Goal: Information Seeking & Learning: Learn about a topic

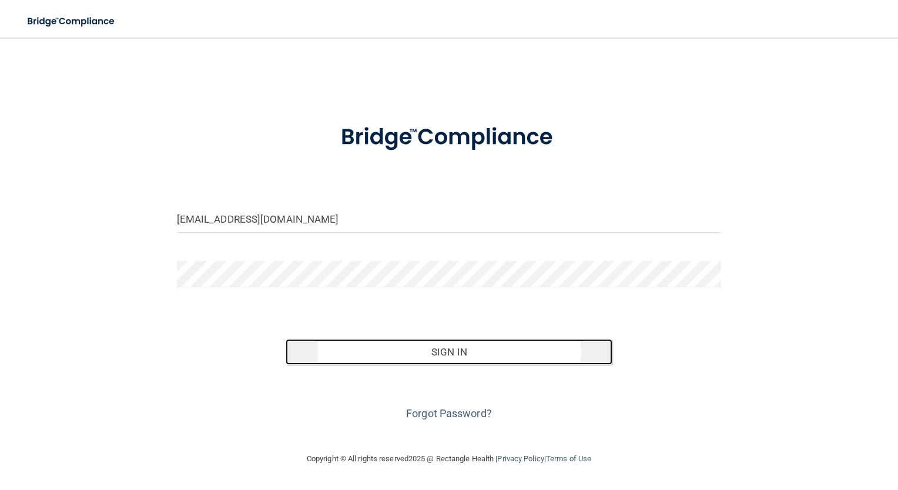
click at [385, 356] on button "Sign In" at bounding box center [449, 352] width 327 height 26
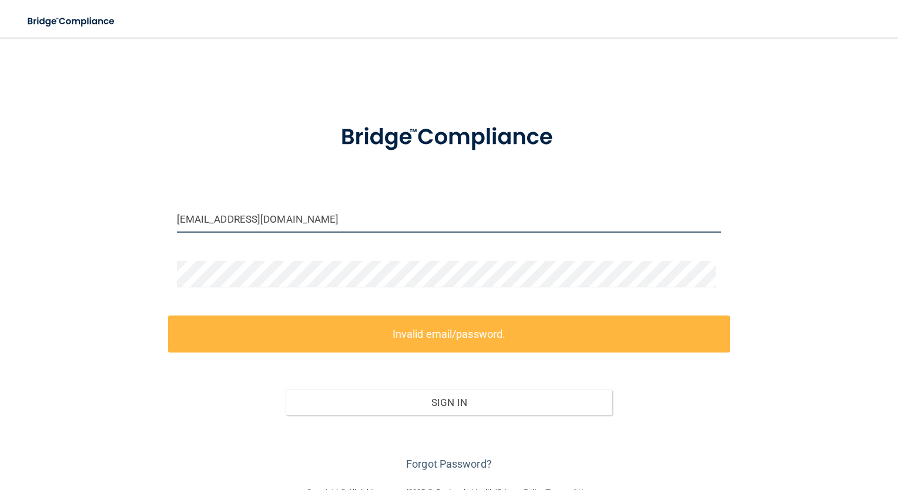
click at [360, 209] on input "kwarren@timberlanedental.com" at bounding box center [449, 219] width 545 height 26
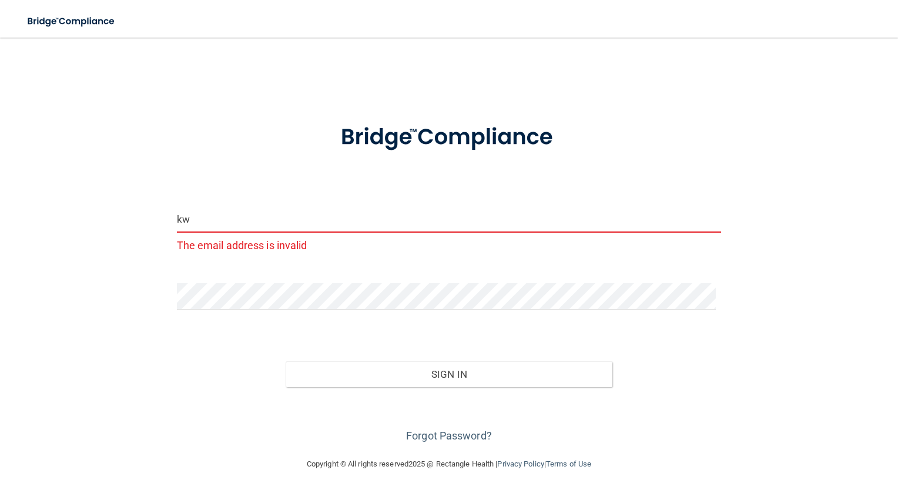
type input "k"
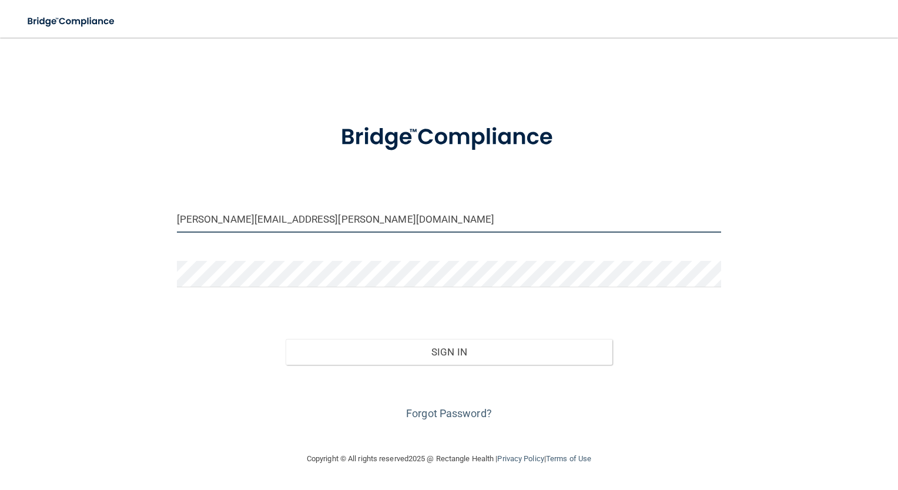
type input "Kimberley.Warren@timberlanesmile.com"
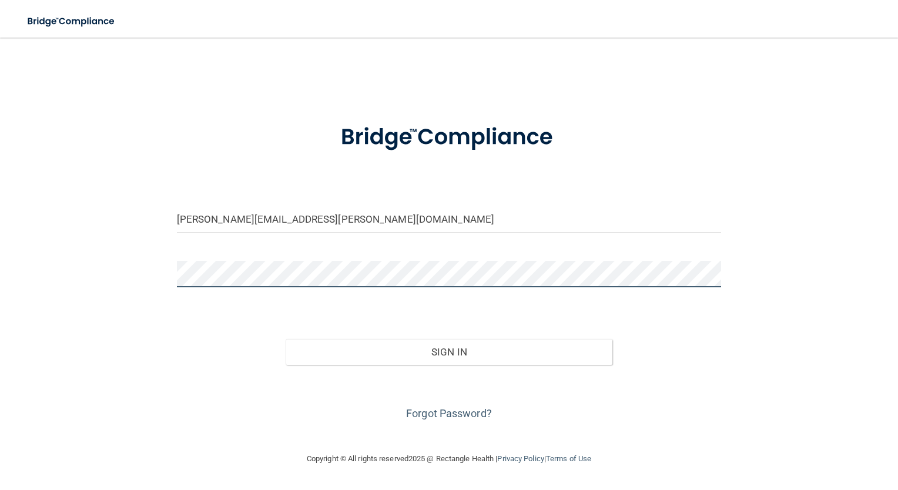
click at [107, 303] on div "Kimberley.Warren@timberlanesmile.com Invalid email/password. You don't have per…" at bounding box center [449, 244] width 851 height 391
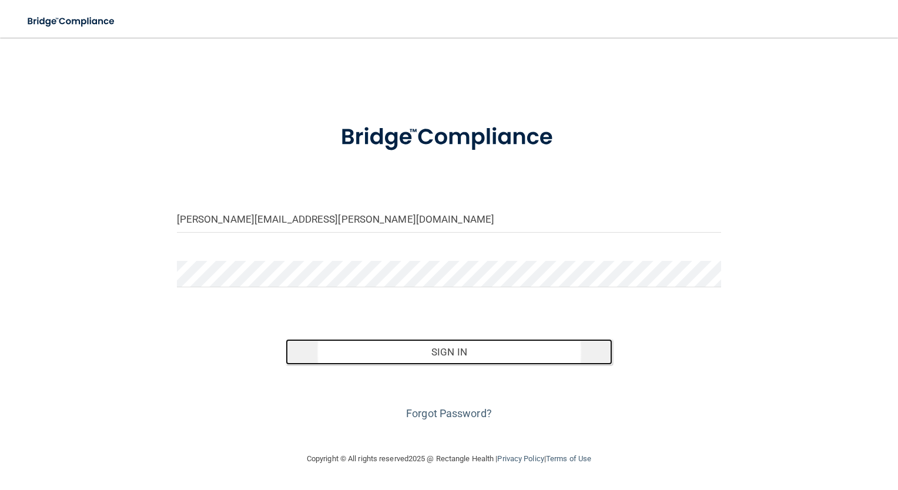
click at [435, 352] on button "Sign In" at bounding box center [449, 352] width 327 height 26
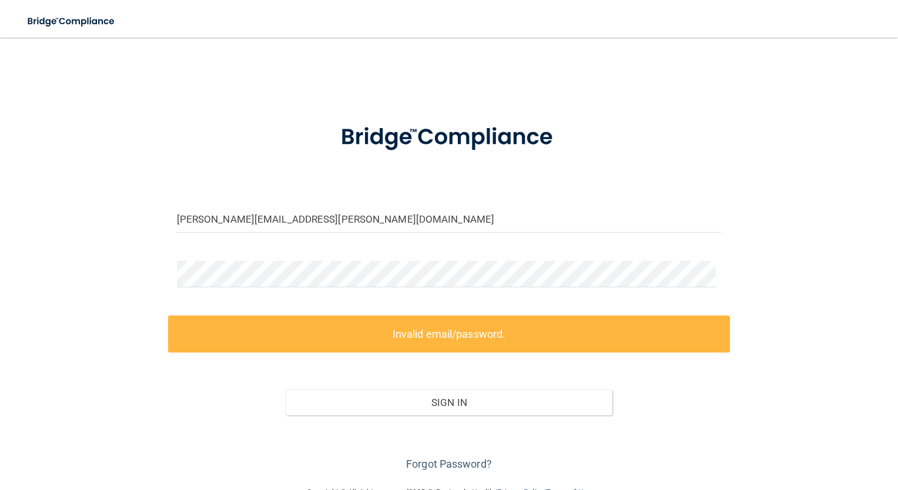
click at [486, 334] on label "Invalid email/password." at bounding box center [449, 334] width 562 height 37
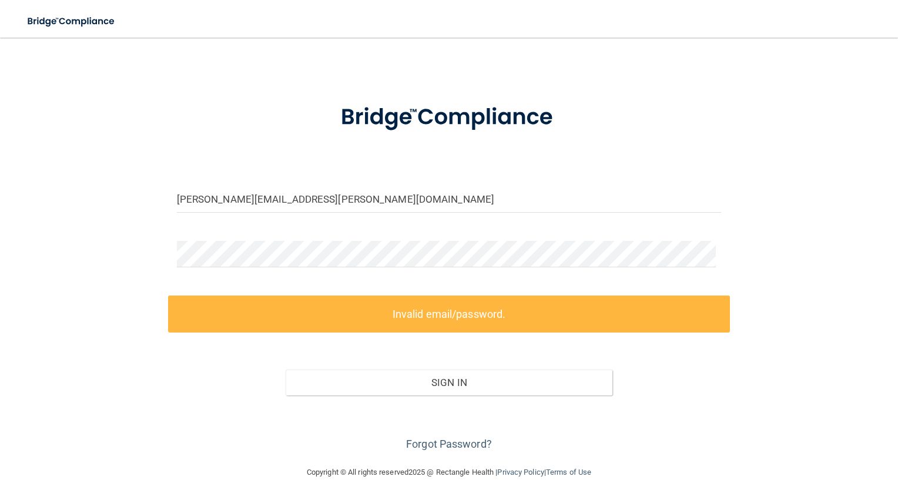
scroll to position [30, 0]
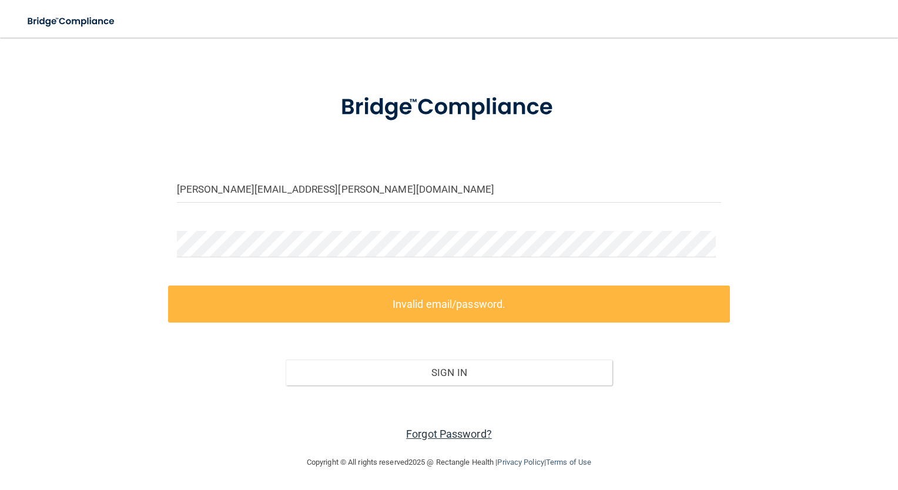
click at [449, 430] on link "Forgot Password?" at bounding box center [449, 434] width 86 height 12
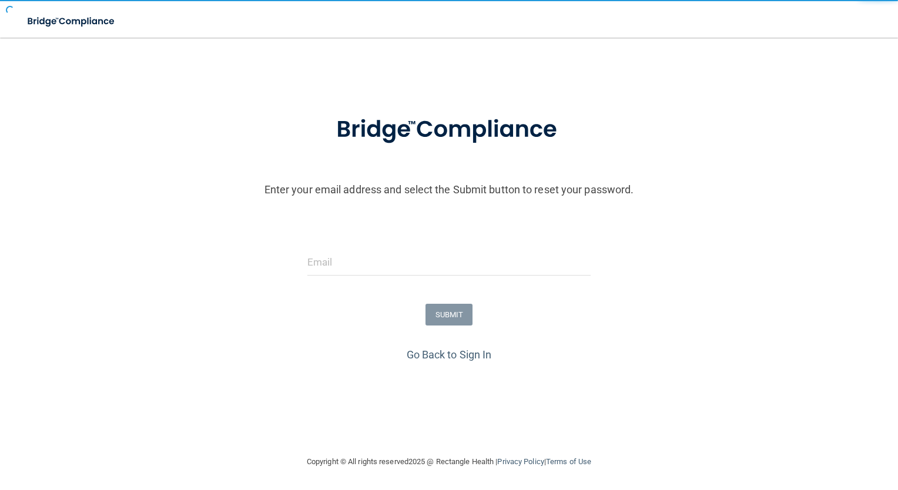
scroll to position [9, 0]
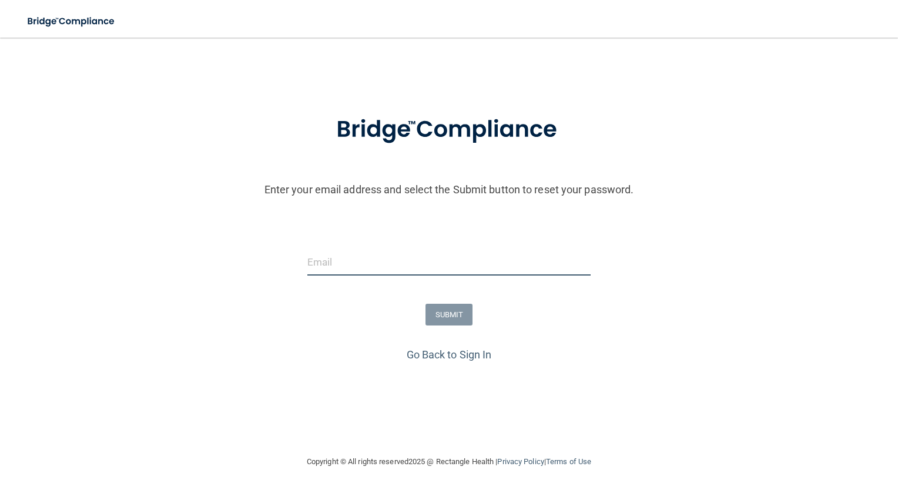
click at [365, 267] on input "email" at bounding box center [449, 262] width 284 height 26
type input "Kimberley.Warren@timberlanesmile.com"
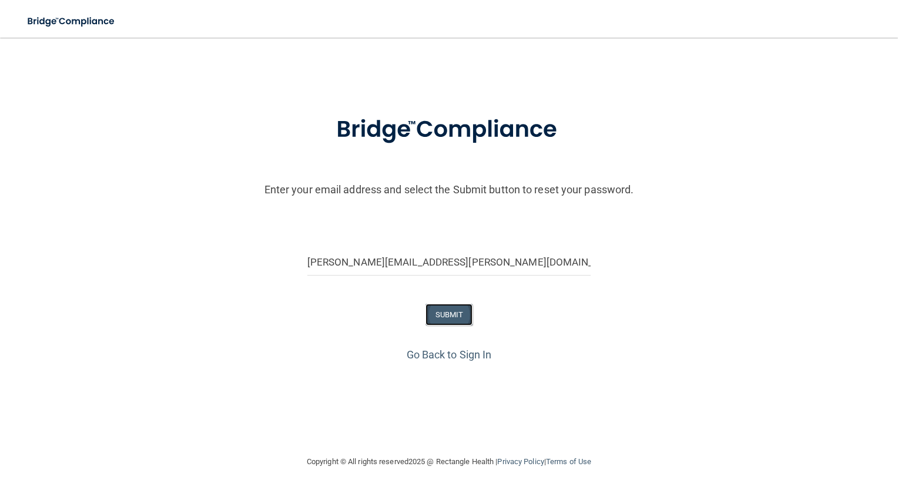
click at [447, 312] on button "SUBMIT" at bounding box center [449, 315] width 48 height 22
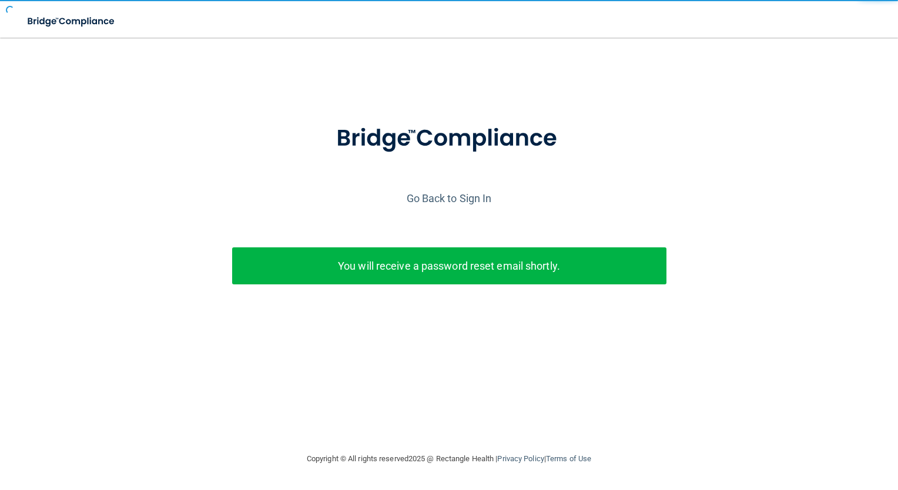
scroll to position [0, 0]
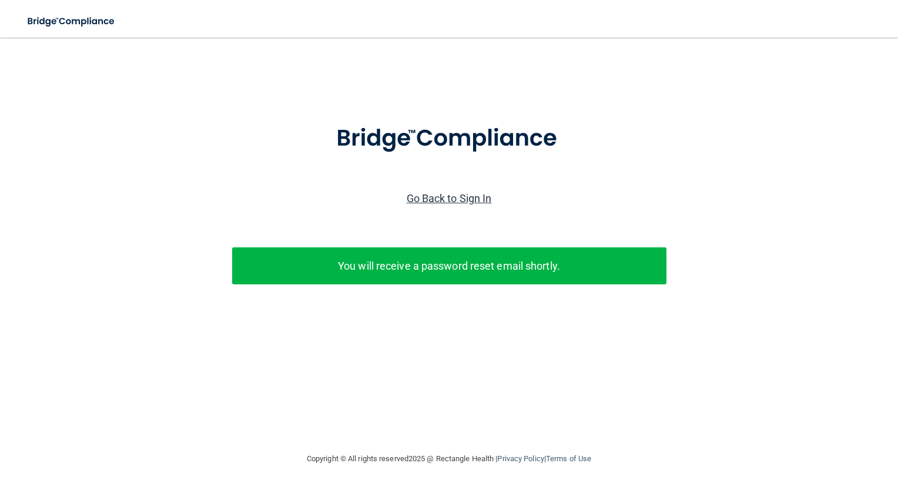
click at [452, 203] on link "Go Back to Sign In" at bounding box center [449, 198] width 85 height 12
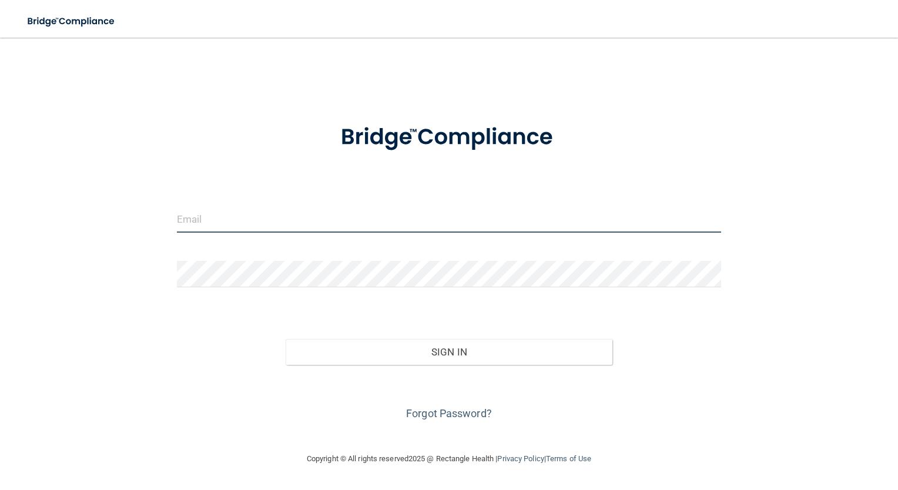
type input "Kimberley.Warren@timberlanesmile.com"
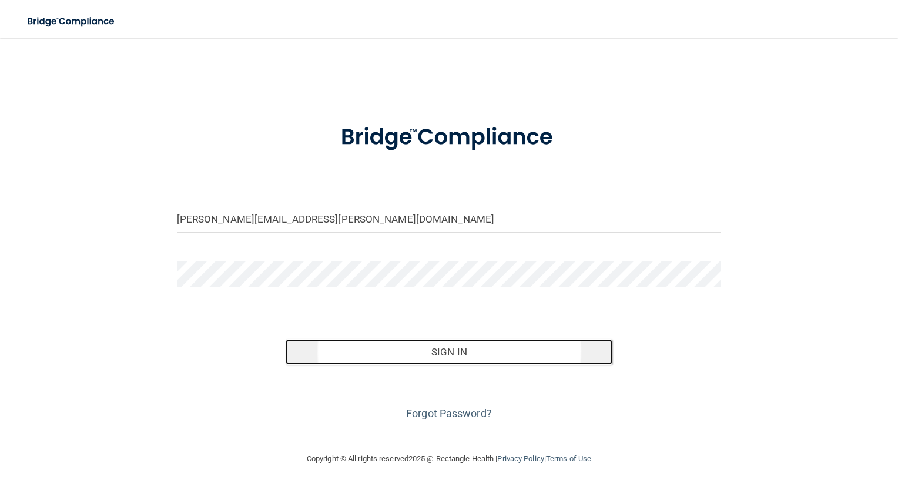
click at [475, 358] on button "Sign In" at bounding box center [449, 352] width 327 height 26
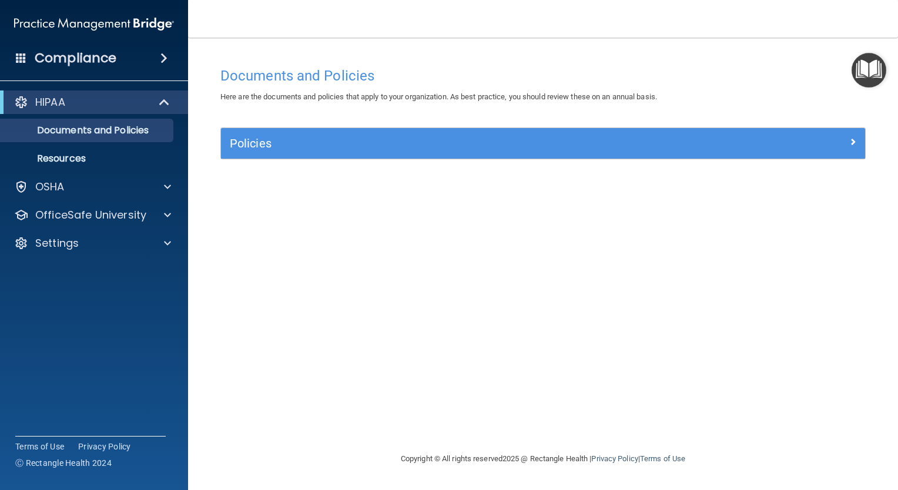
click at [73, 56] on h4 "Compliance" at bounding box center [76, 58] width 82 height 16
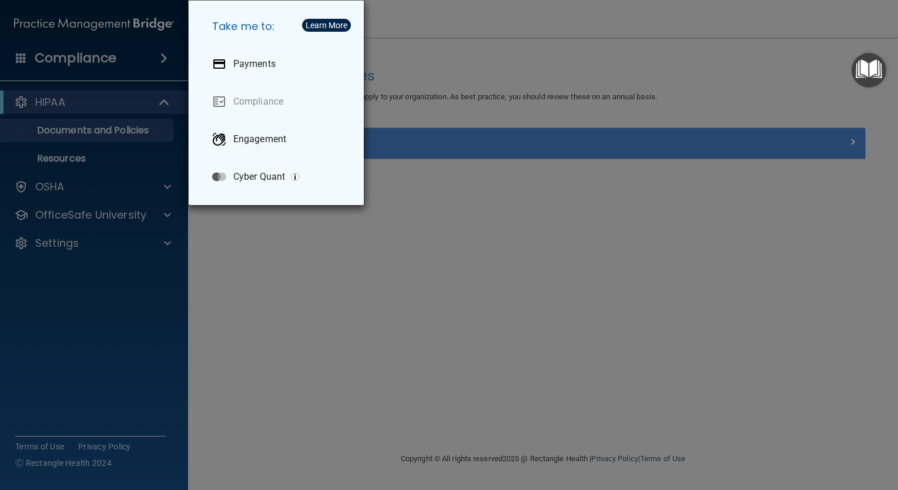
click at [160, 100] on div "Take me to: Payments Compliance Engagement Cyber Quant" at bounding box center [449, 245] width 898 height 490
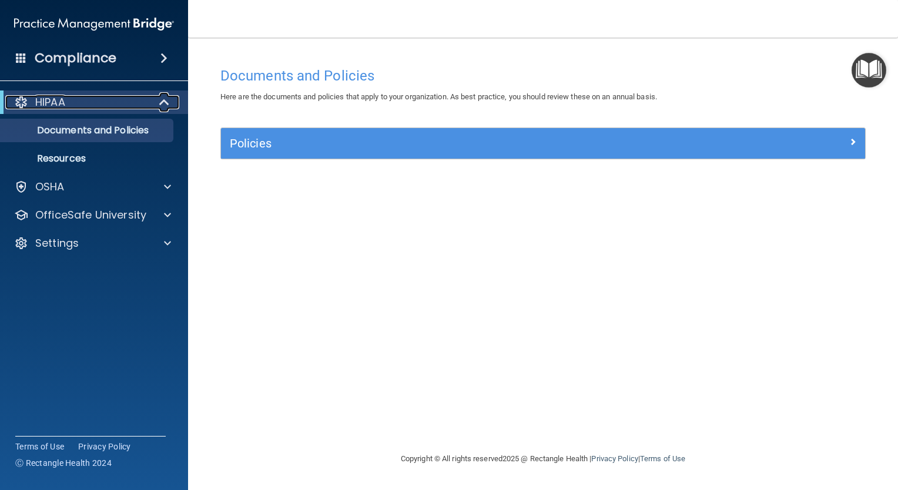
click at [163, 101] on span at bounding box center [165, 102] width 10 height 14
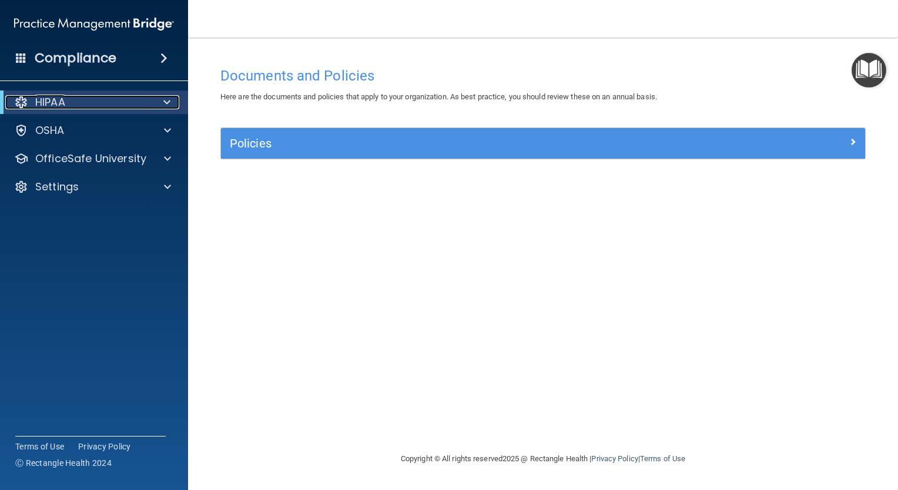
click at [165, 102] on span at bounding box center [166, 102] width 7 height 14
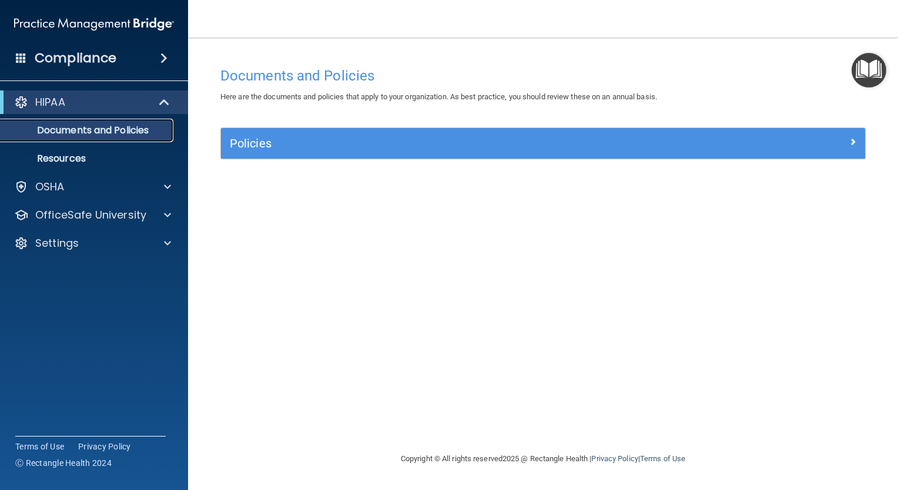
click at [117, 129] on p "Documents and Policies" at bounding box center [88, 131] width 160 height 12
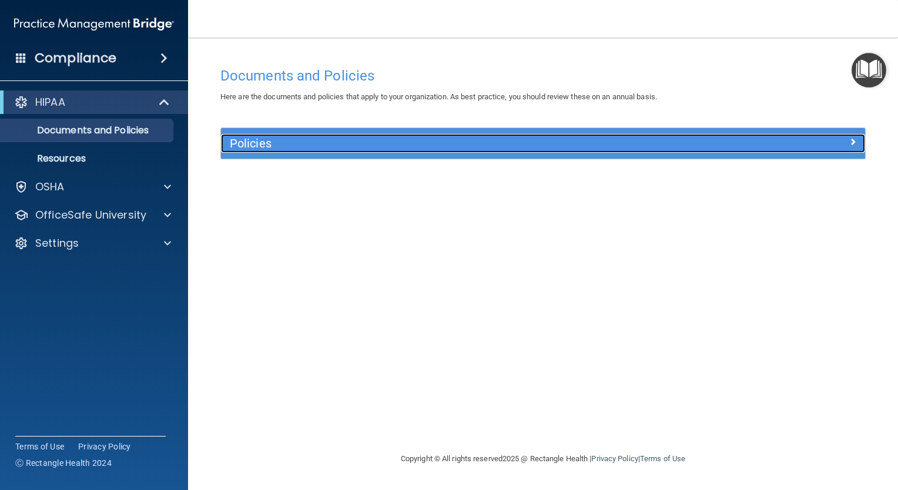
click at [320, 137] on h5 "Policies" at bounding box center [462, 143] width 465 height 13
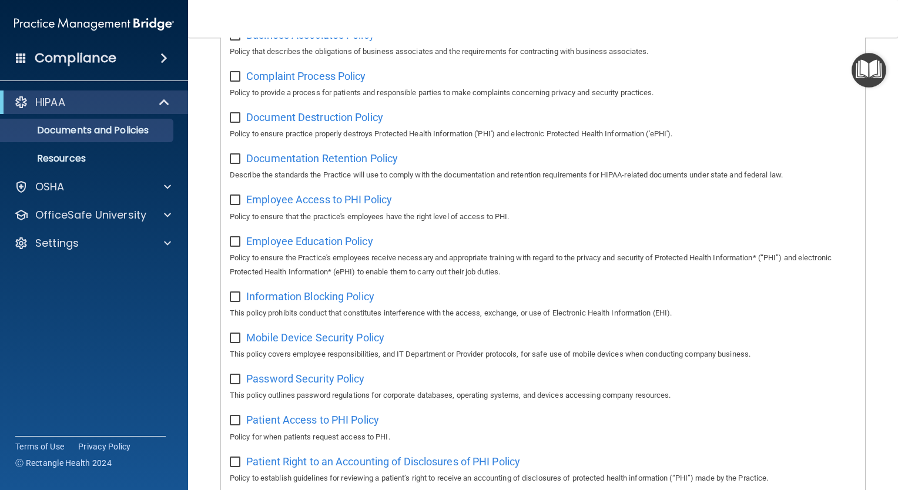
scroll to position [6, 0]
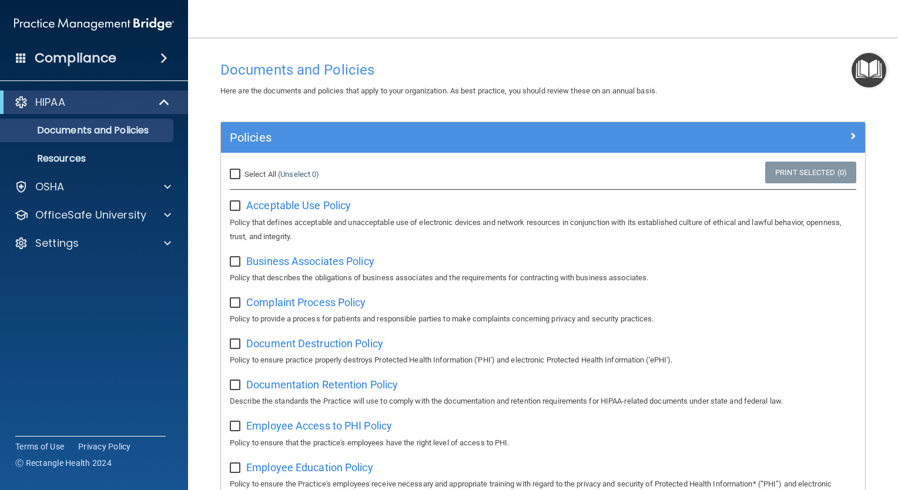
click at [237, 205] on input "checkbox" at bounding box center [237, 206] width 14 height 9
checkbox input "true"
click at [232, 261] on input "checkbox" at bounding box center [237, 261] width 14 height 9
checkbox input "true"
click at [232, 299] on input "checkbox" at bounding box center [237, 302] width 14 height 9
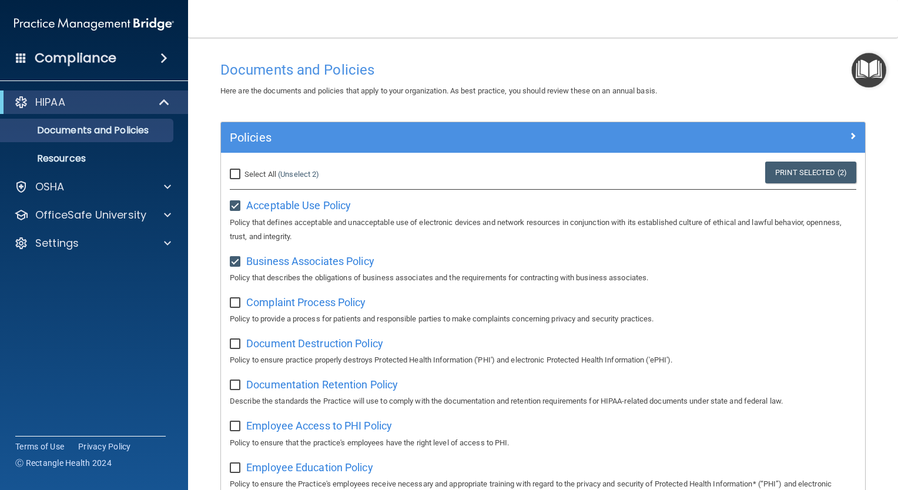
checkbox input "true"
click at [235, 345] on input "checkbox" at bounding box center [237, 344] width 14 height 9
checkbox input "true"
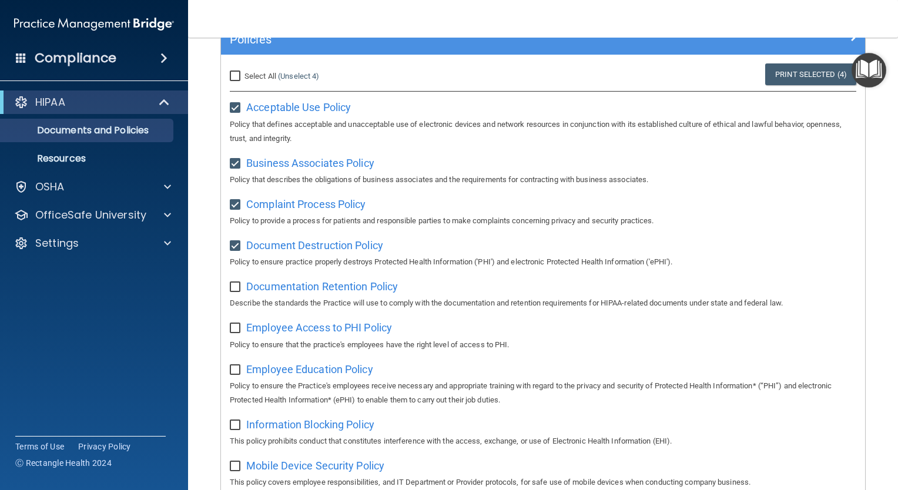
scroll to position [182, 0]
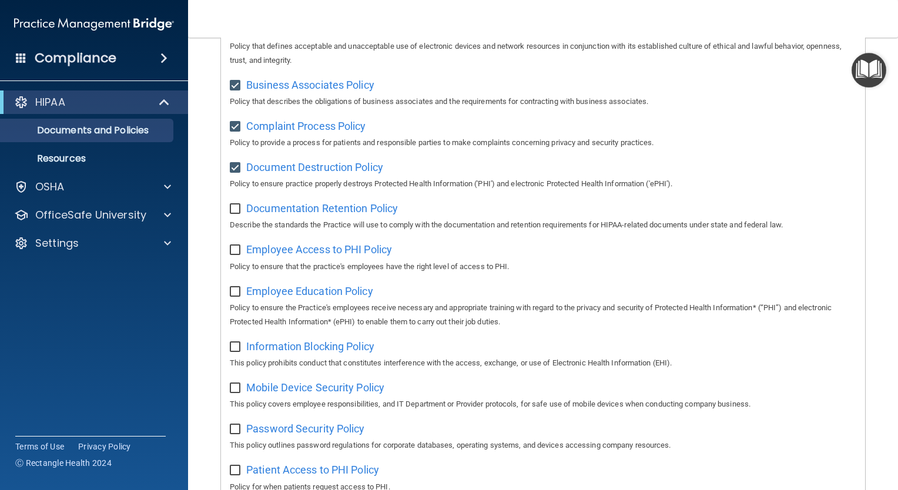
click at [237, 213] on input "checkbox" at bounding box center [237, 208] width 14 height 9
checkbox input "true"
click at [165, 213] on span at bounding box center [167, 215] width 7 height 14
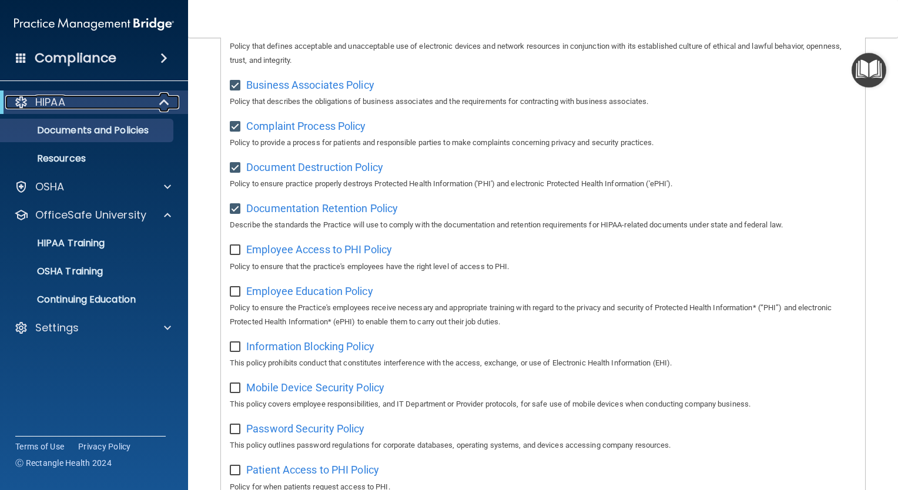
click at [165, 102] on span at bounding box center [165, 102] width 10 height 14
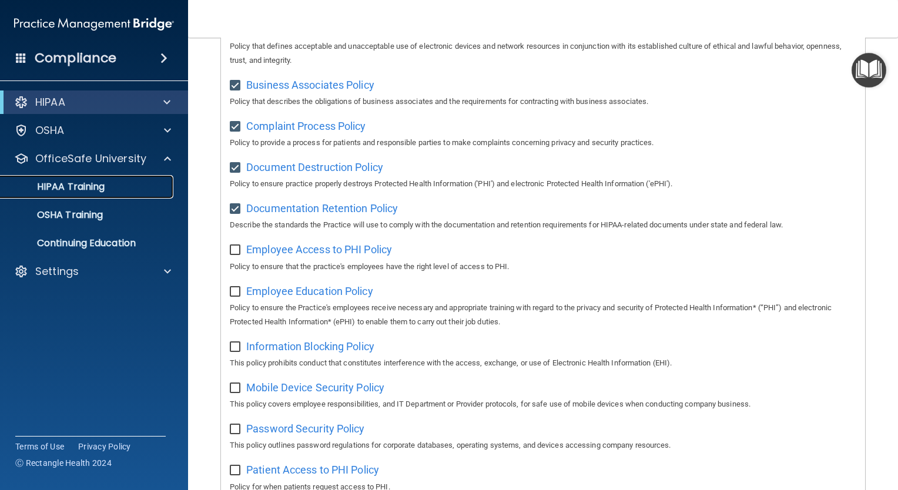
click at [88, 184] on p "HIPAA Training" at bounding box center [56, 187] width 97 height 12
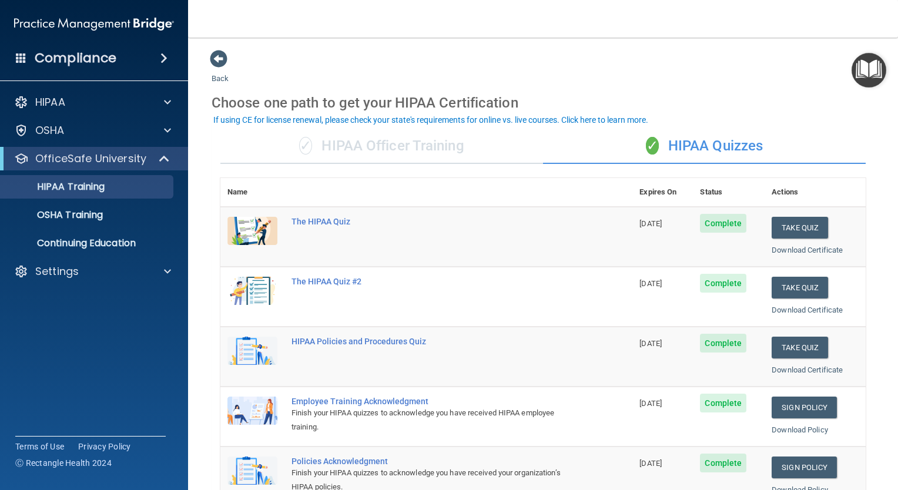
click at [264, 218] on img at bounding box center [252, 231] width 50 height 28
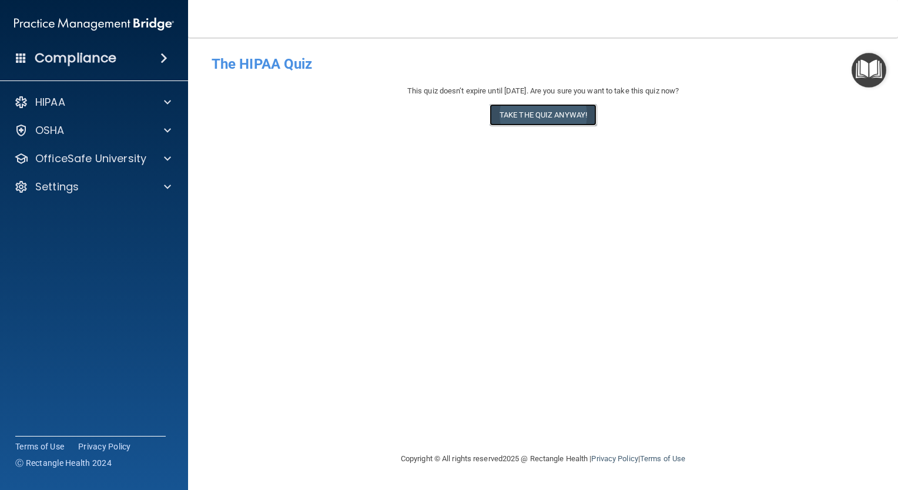
click at [547, 119] on button "Take the quiz anyway!" at bounding box center [542, 115] width 107 height 22
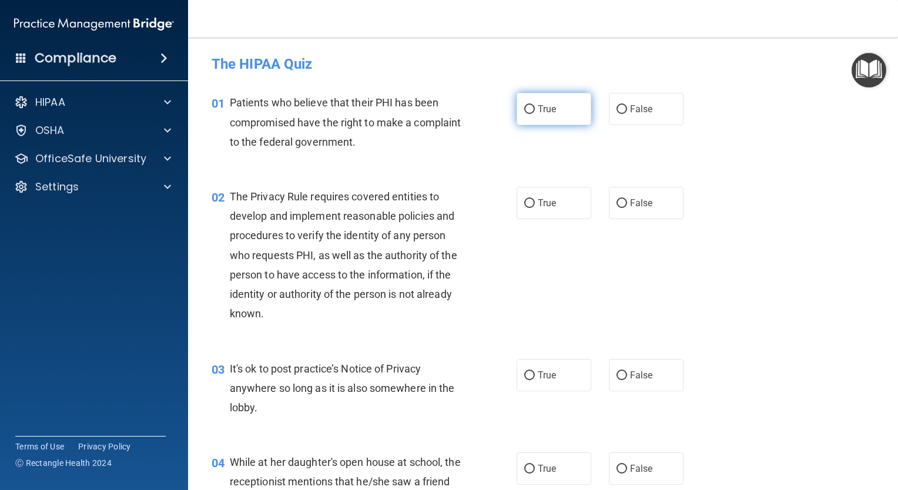
click at [525, 110] on input "True" at bounding box center [529, 109] width 11 height 9
radio input "true"
click at [527, 203] on input "True" at bounding box center [529, 203] width 11 height 9
radio input "true"
click at [526, 373] on input "True" at bounding box center [529, 375] width 11 height 9
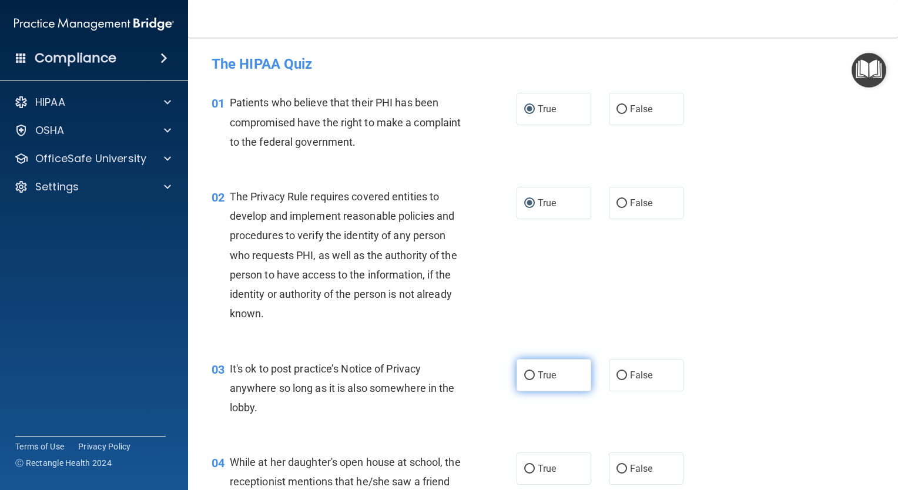
radio input "true"
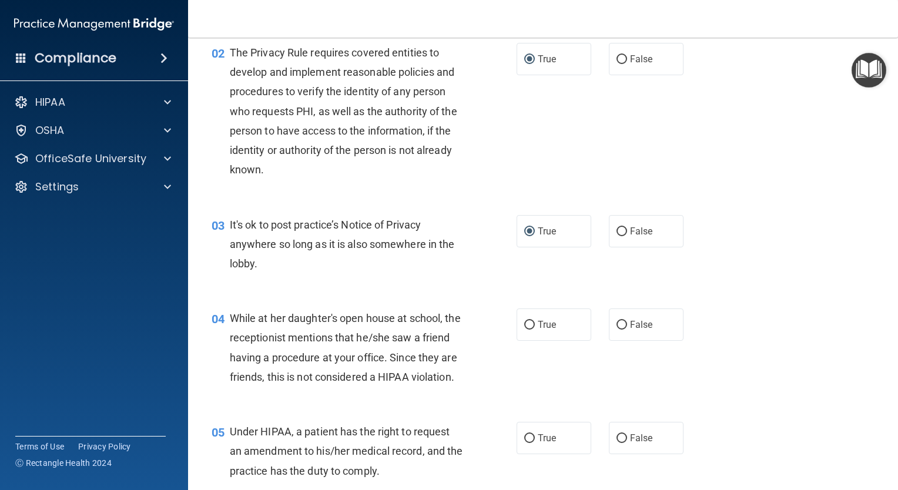
scroll to position [176, 0]
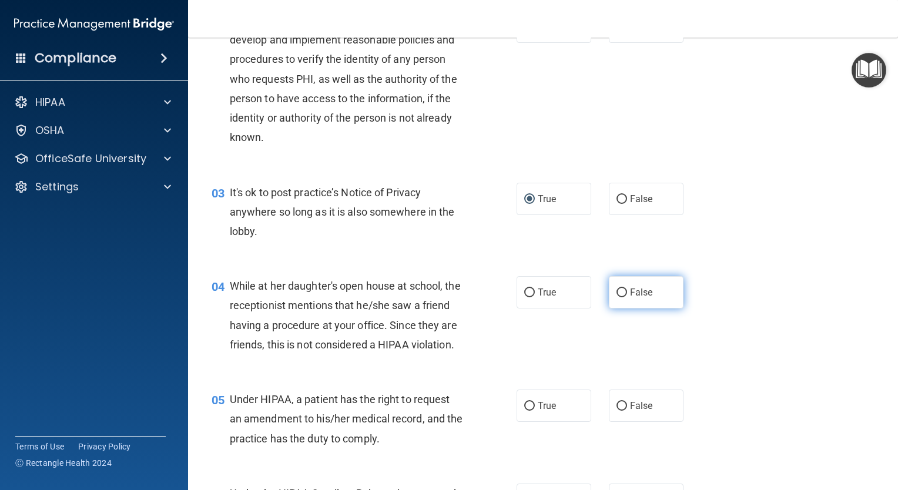
click at [616, 291] on input "False" at bounding box center [621, 292] width 11 height 9
radio input "true"
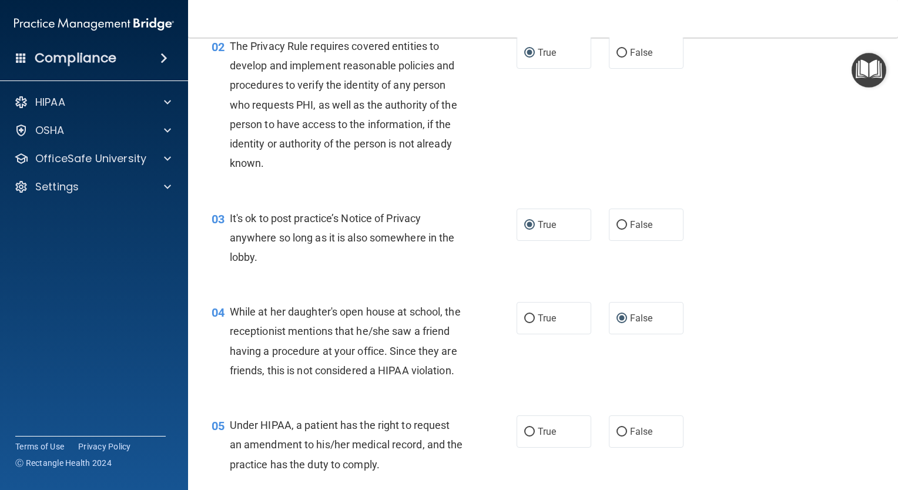
scroll to position [235, 0]
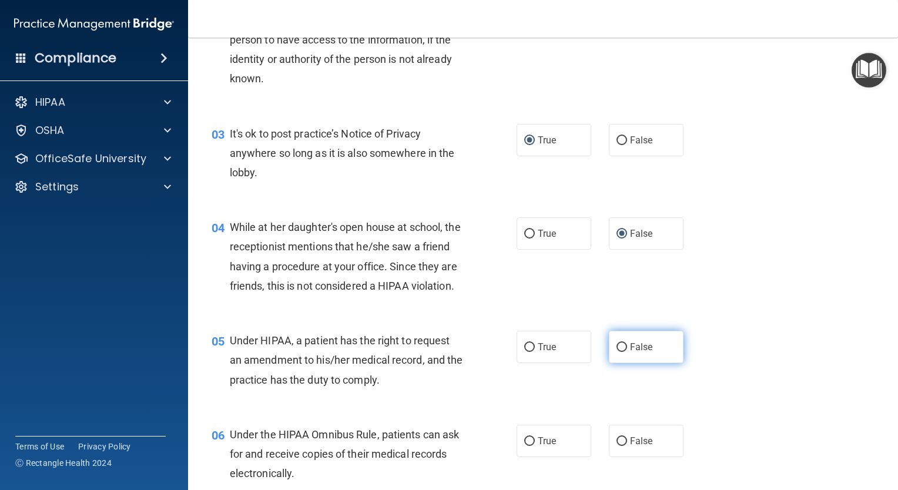
click at [618, 352] on input "False" at bounding box center [621, 347] width 11 height 9
radio input "true"
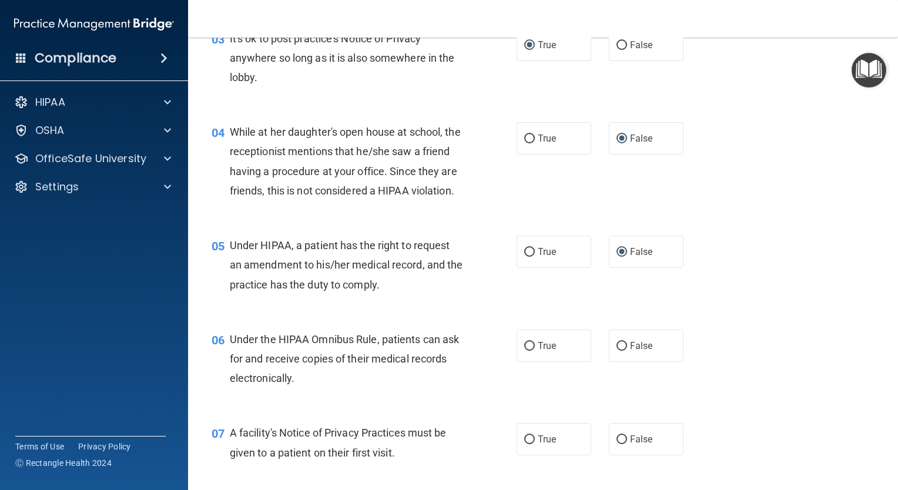
scroll to position [470, 0]
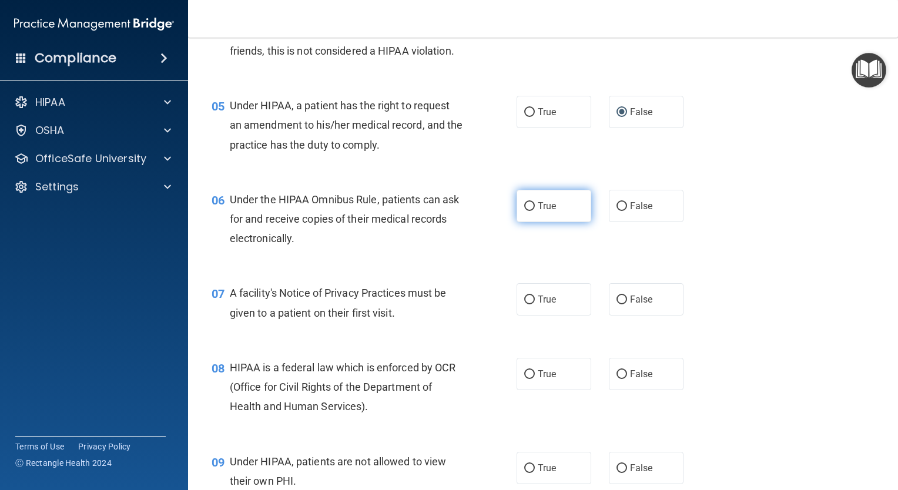
click at [524, 211] on input "True" at bounding box center [529, 206] width 11 height 9
radio input "true"
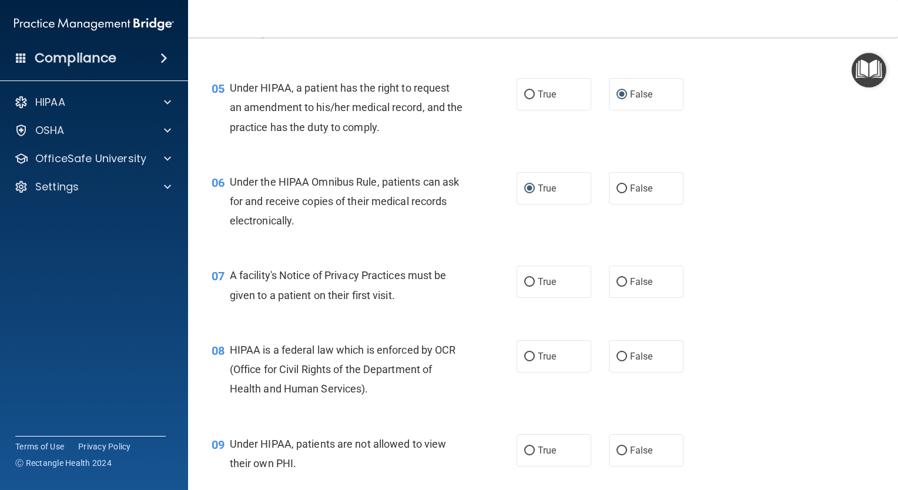
scroll to position [411, 0]
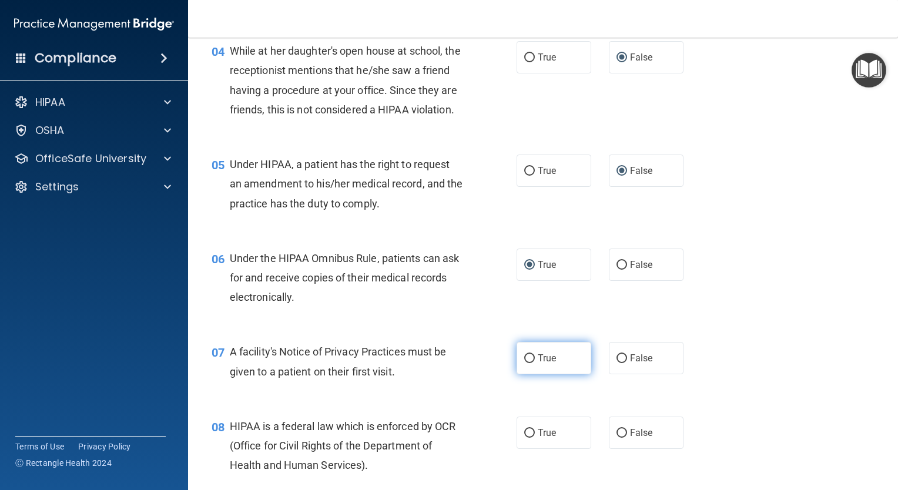
click at [524, 363] on input "True" at bounding box center [529, 358] width 11 height 9
radio input "true"
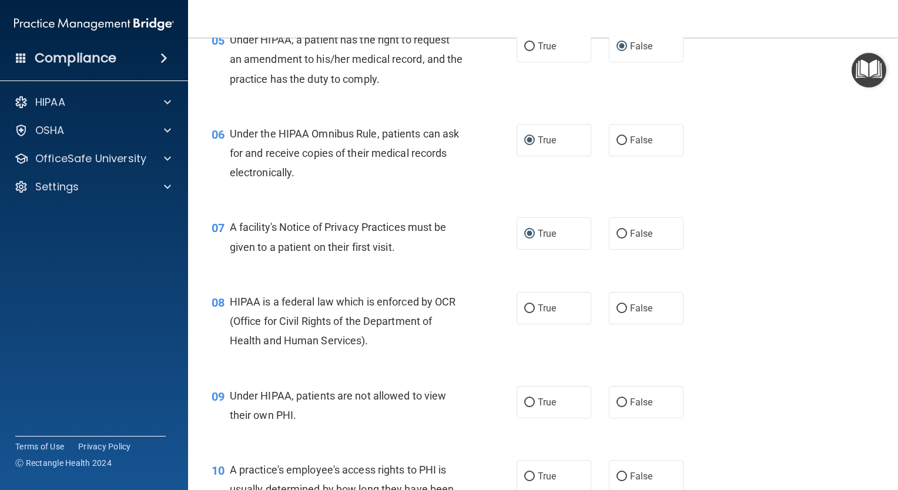
scroll to position [588, 0]
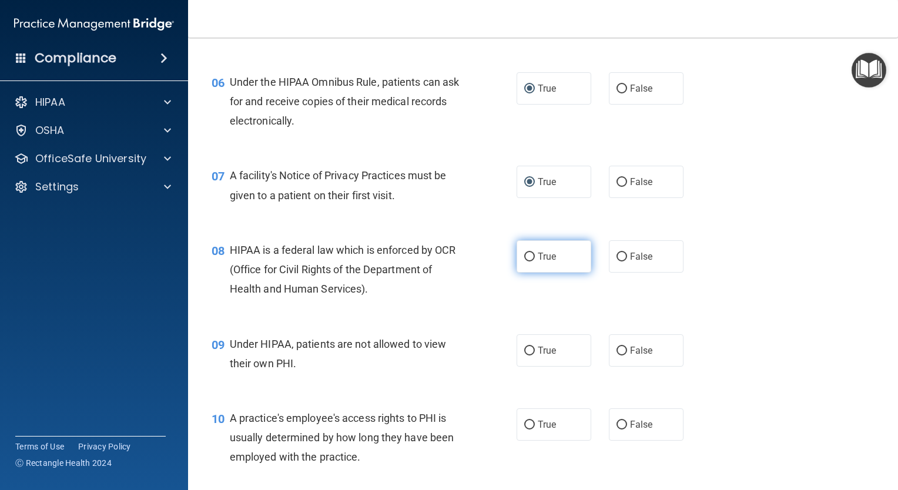
click at [526, 261] on input "True" at bounding box center [529, 257] width 11 height 9
radio input "true"
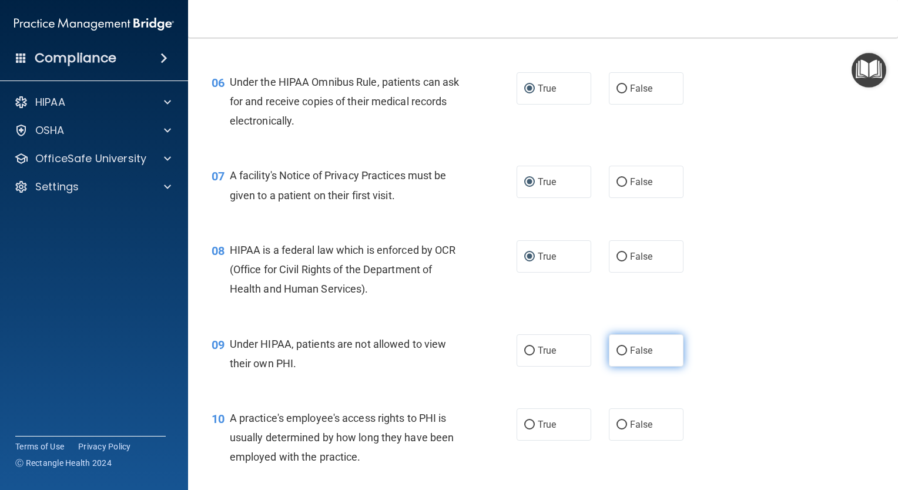
click at [616, 355] on input "False" at bounding box center [621, 351] width 11 height 9
radio input "true"
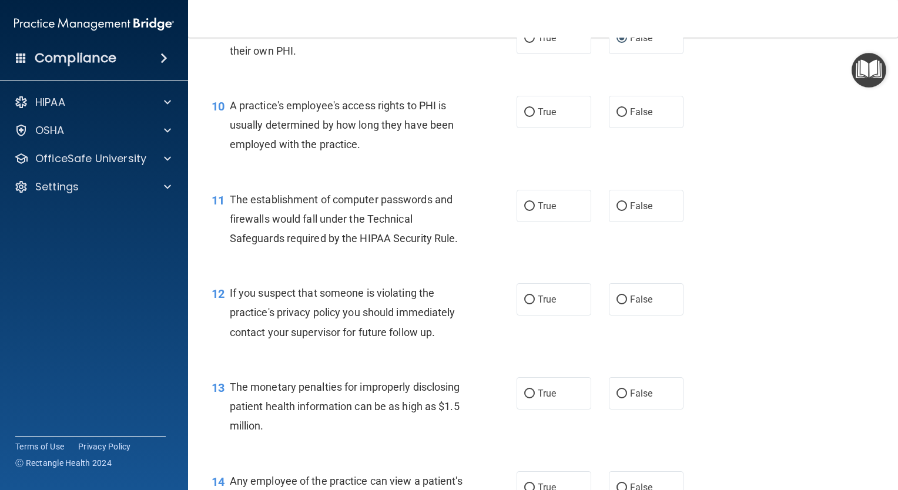
scroll to position [881, 0]
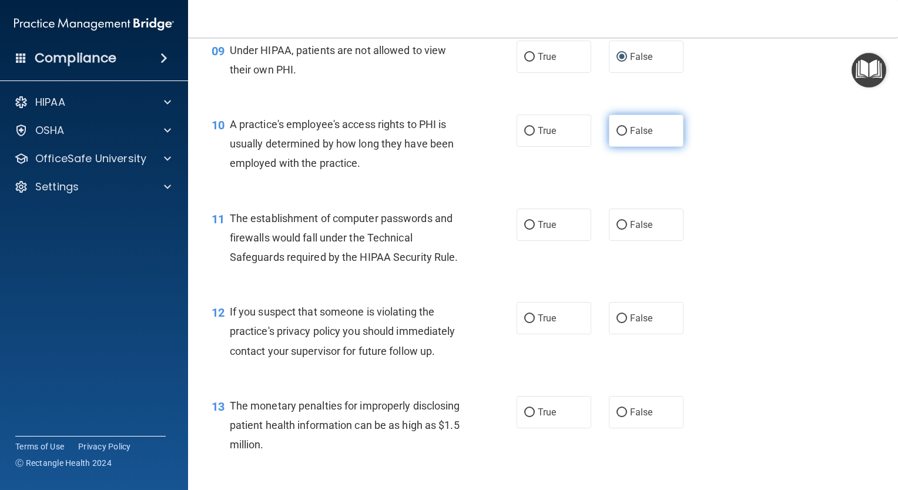
click at [616, 136] on input "False" at bounding box center [621, 131] width 11 height 9
radio input "true"
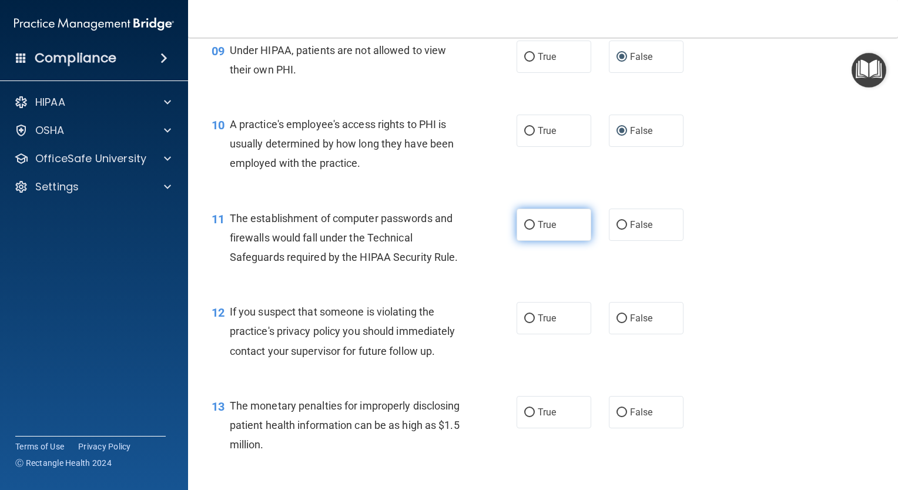
click at [525, 230] on input "True" at bounding box center [529, 225] width 11 height 9
radio input "true"
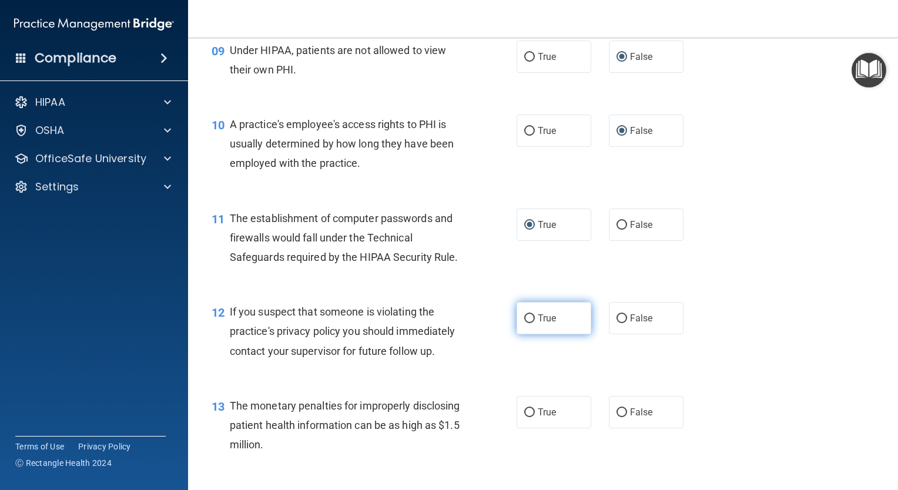
click at [524, 323] on input "True" at bounding box center [529, 318] width 11 height 9
radio input "true"
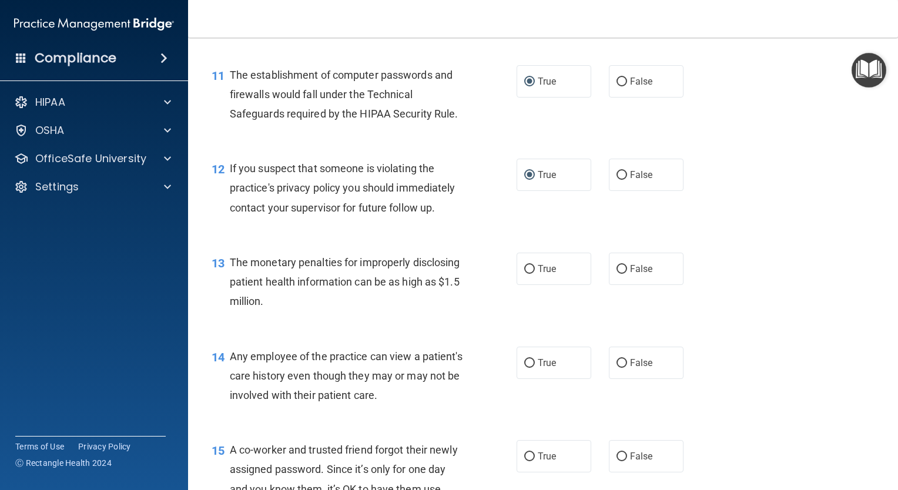
scroll to position [1058, 0]
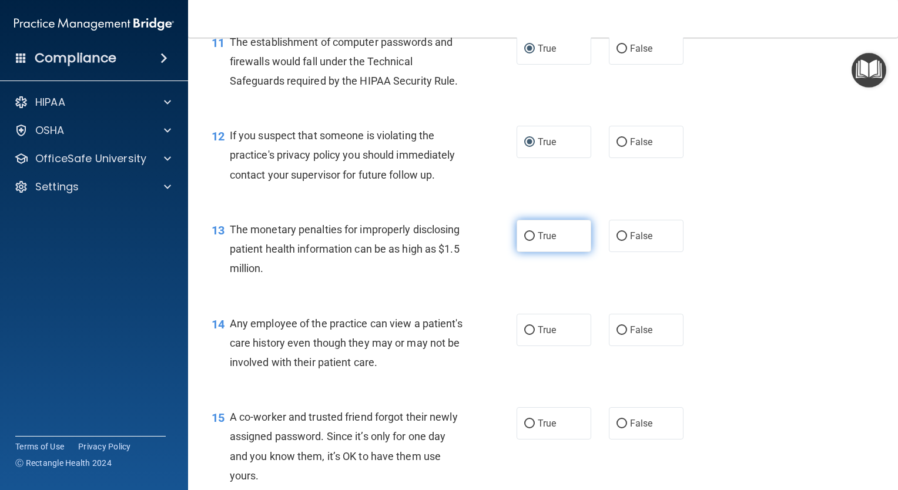
click at [529, 241] on input "True" at bounding box center [529, 236] width 11 height 9
radio input "true"
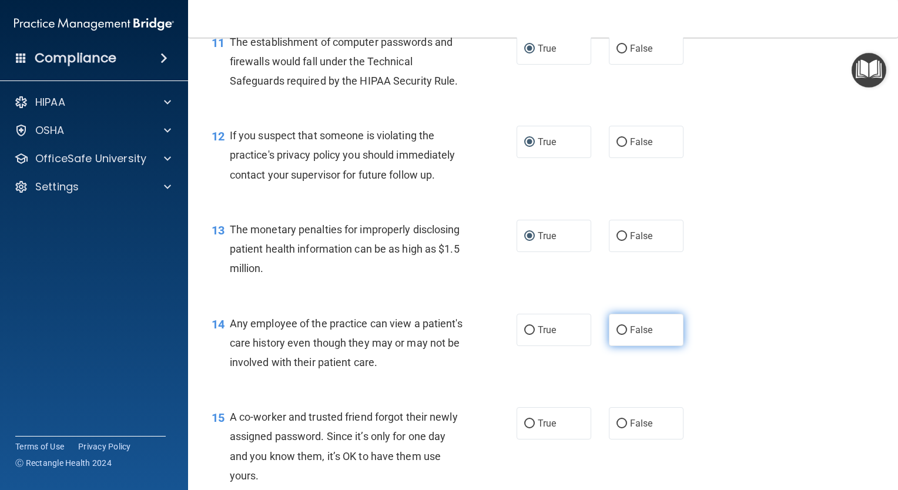
click at [619, 335] on input "False" at bounding box center [621, 330] width 11 height 9
radio input "true"
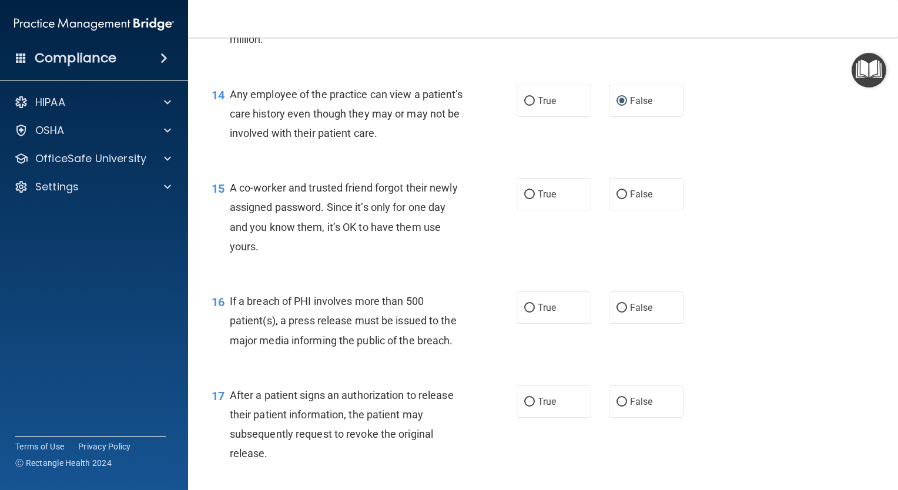
scroll to position [1293, 0]
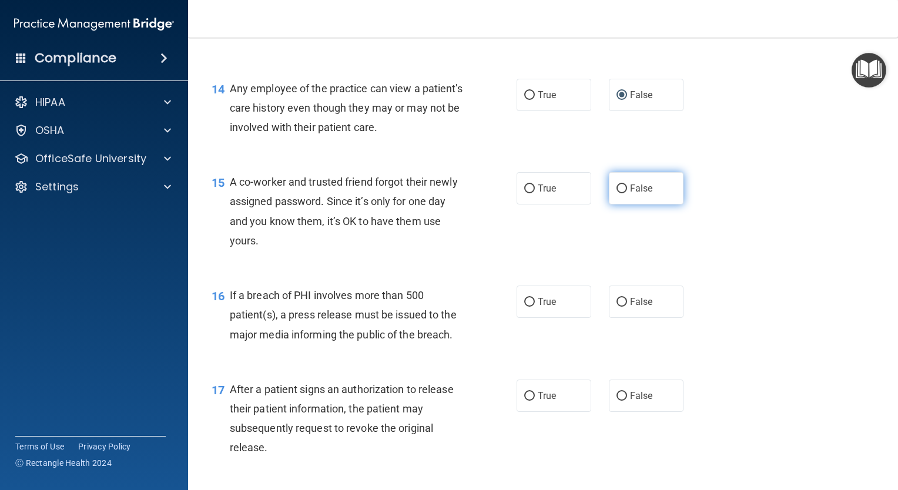
click at [616, 193] on input "False" at bounding box center [621, 188] width 11 height 9
radio input "true"
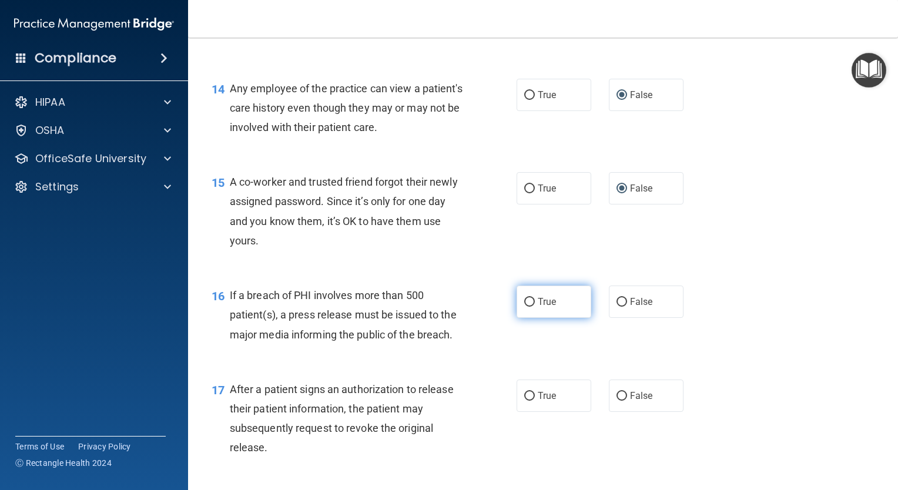
click at [524, 307] on input "True" at bounding box center [529, 302] width 11 height 9
radio input "true"
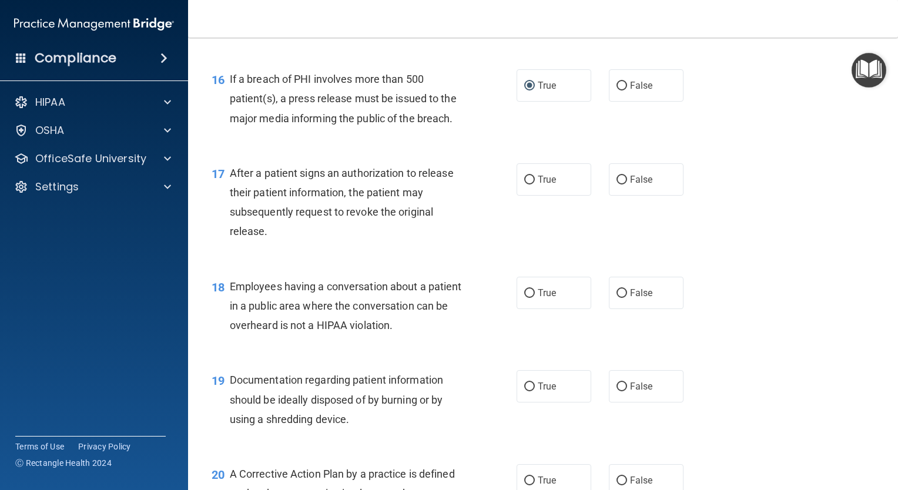
scroll to position [1528, 0]
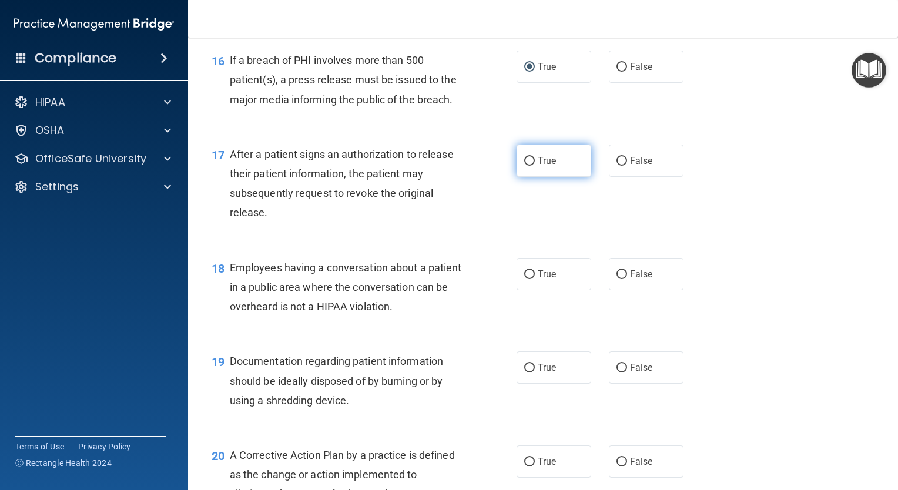
click at [526, 166] on input "True" at bounding box center [529, 161] width 11 height 9
radio input "true"
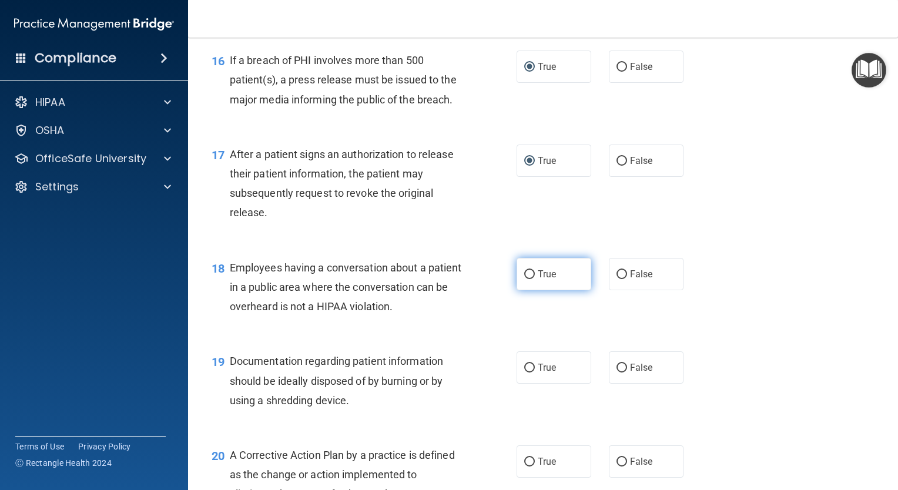
click at [527, 279] on input "True" at bounding box center [529, 274] width 11 height 9
radio input "true"
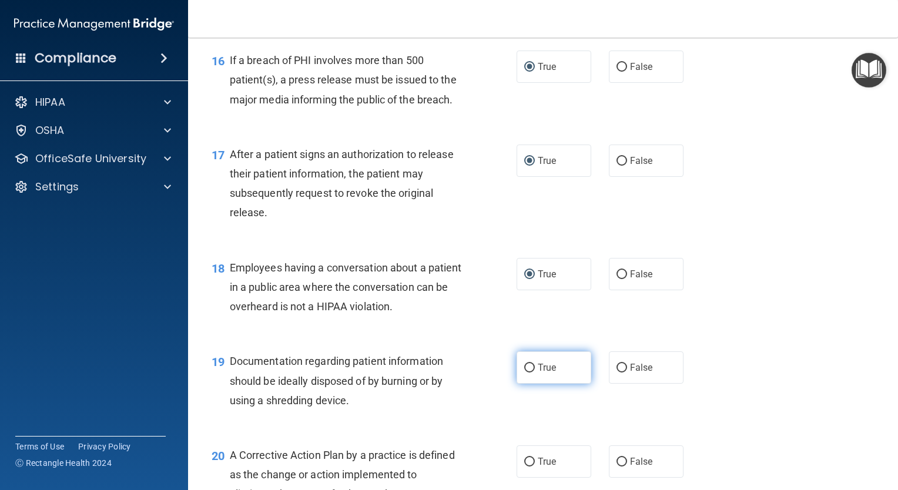
click at [524, 373] on input "True" at bounding box center [529, 368] width 11 height 9
radio input "true"
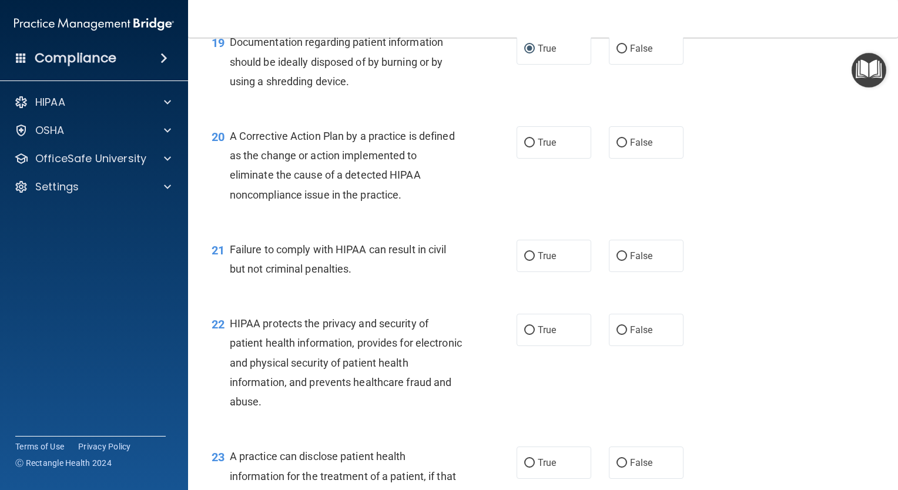
scroll to position [1821, 0]
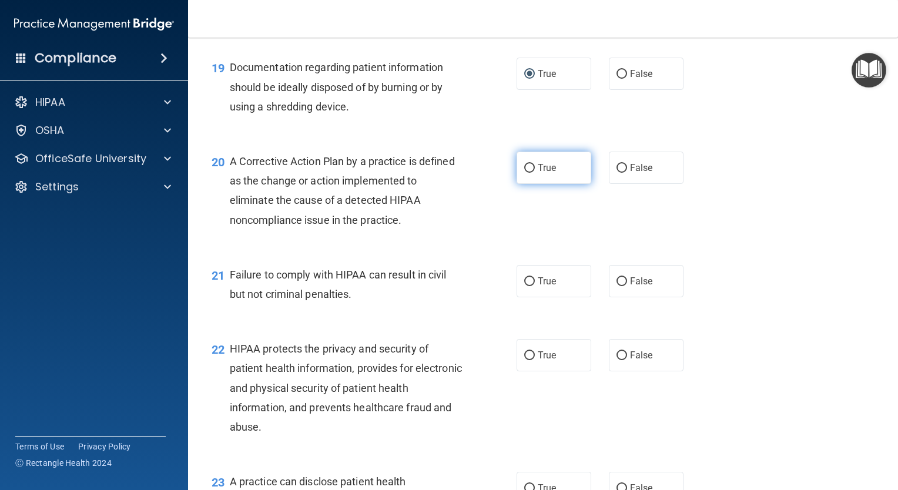
click at [529, 173] on input "True" at bounding box center [529, 168] width 11 height 9
radio input "true"
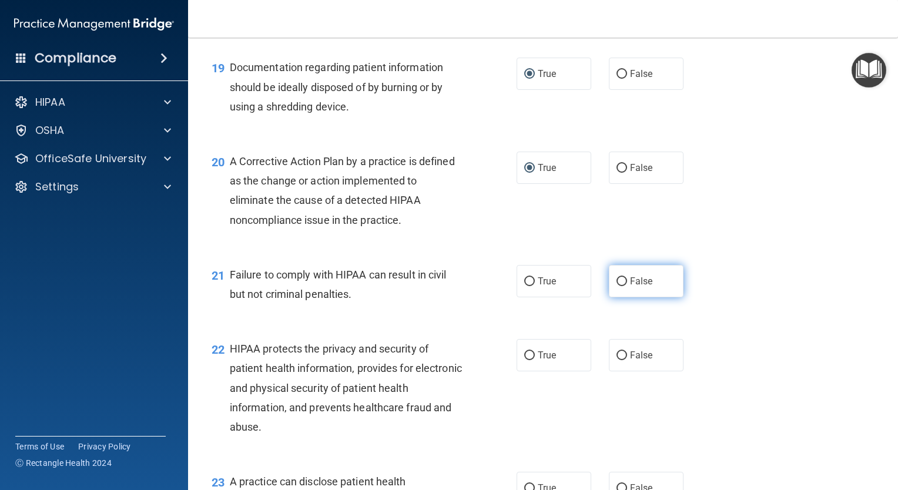
click at [618, 286] on input "False" at bounding box center [621, 281] width 11 height 9
radio input "true"
click at [525, 360] on input "True" at bounding box center [529, 355] width 11 height 9
radio input "true"
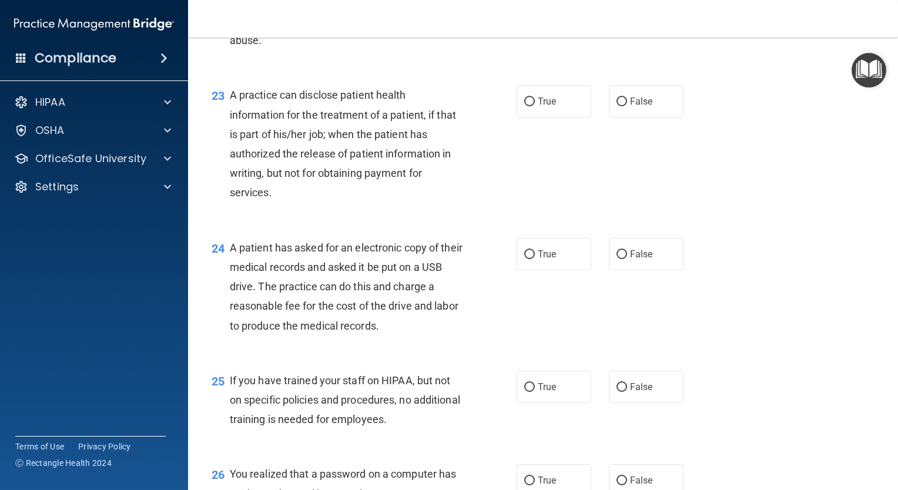
scroll to position [2233, 0]
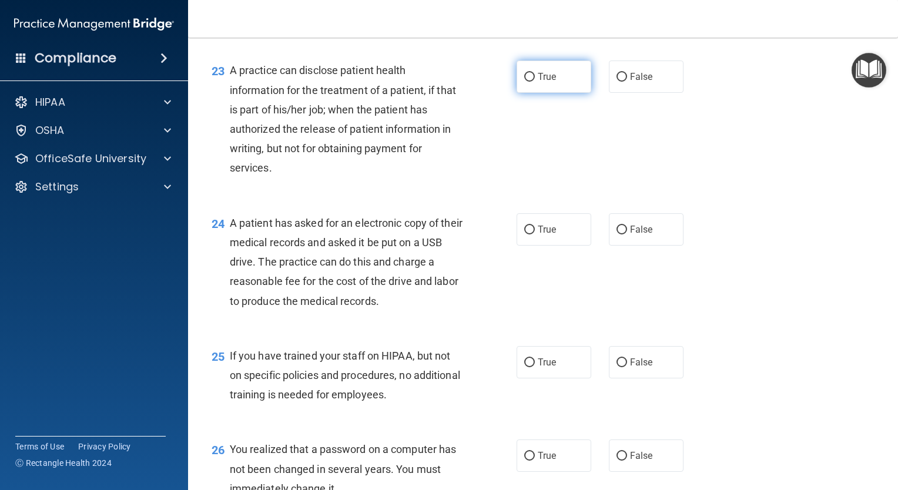
click at [524, 82] on input "True" at bounding box center [529, 77] width 11 height 9
radio input "true"
click at [526, 234] on input "True" at bounding box center [529, 230] width 11 height 9
radio input "true"
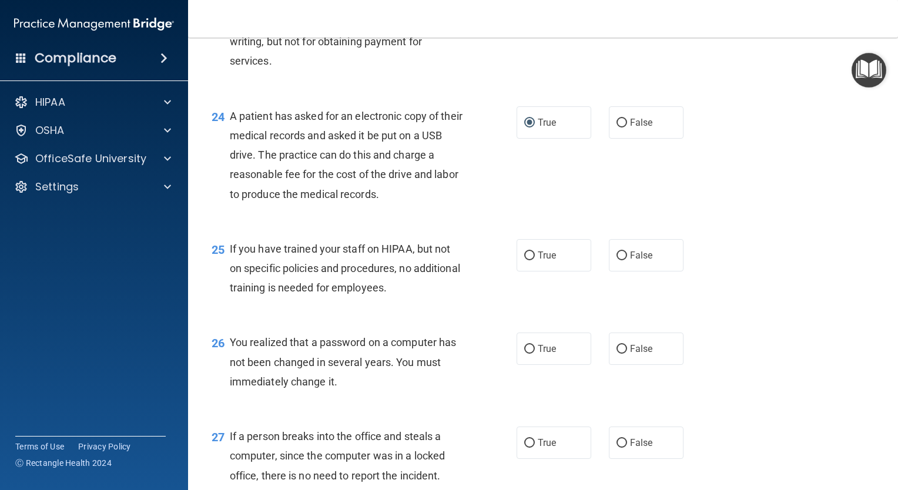
scroll to position [2350, 0]
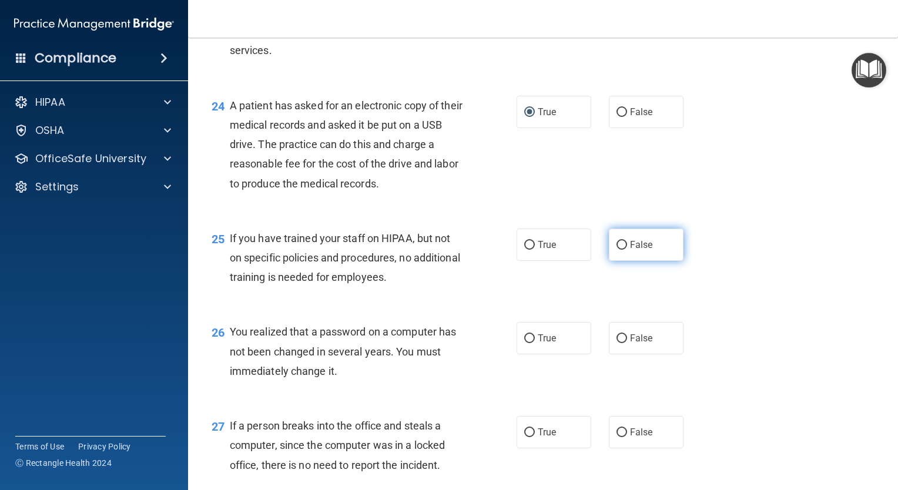
click at [618, 250] on input "False" at bounding box center [621, 245] width 11 height 9
radio input "true"
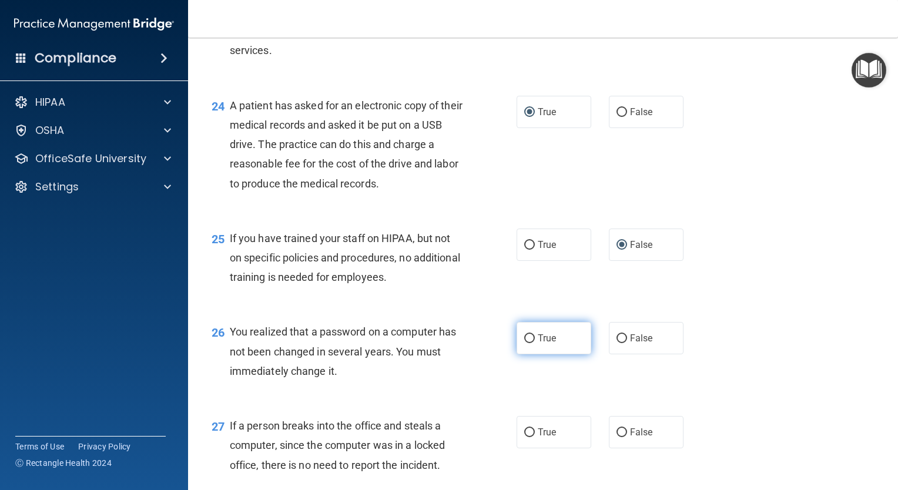
click at [524, 343] on input "True" at bounding box center [529, 338] width 11 height 9
radio input "true"
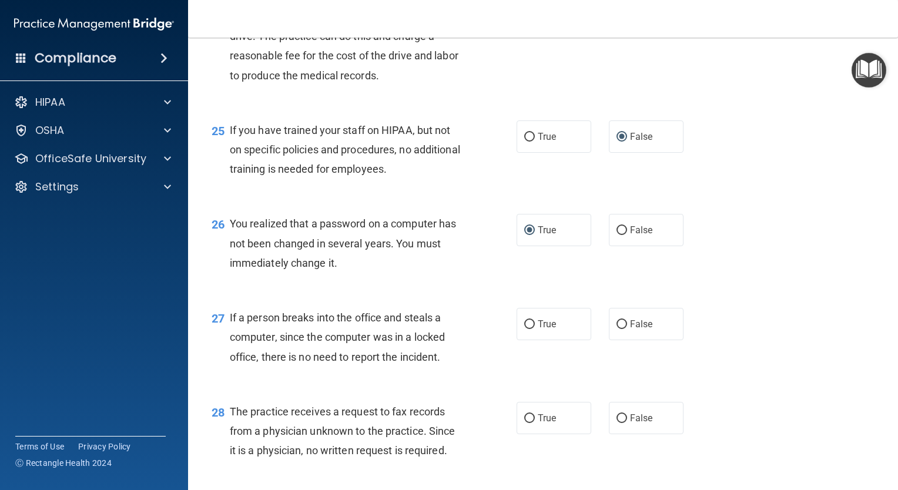
scroll to position [2526, 0]
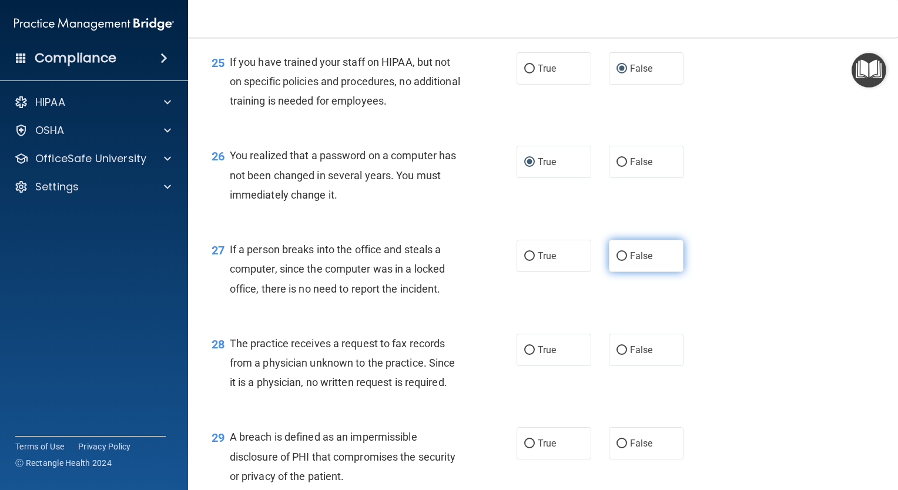
click at [616, 261] on input "False" at bounding box center [621, 256] width 11 height 9
radio input "true"
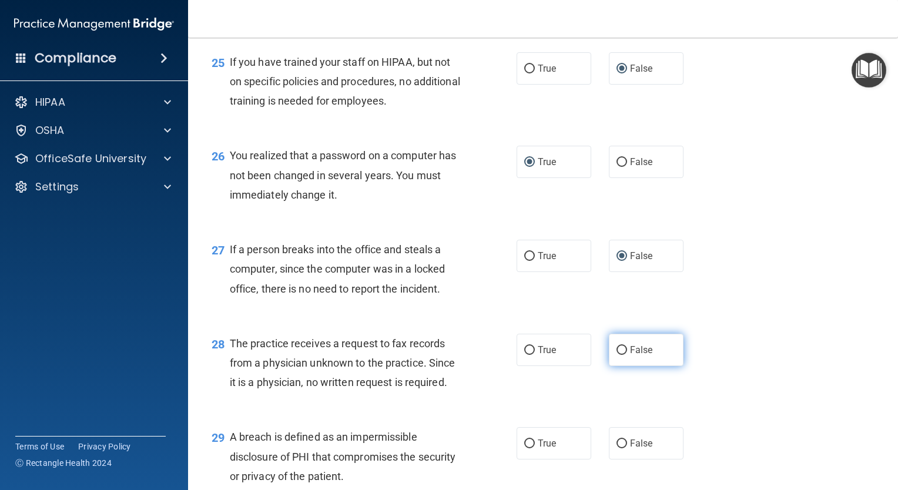
click at [616, 355] on input "False" at bounding box center [621, 350] width 11 height 9
radio input "true"
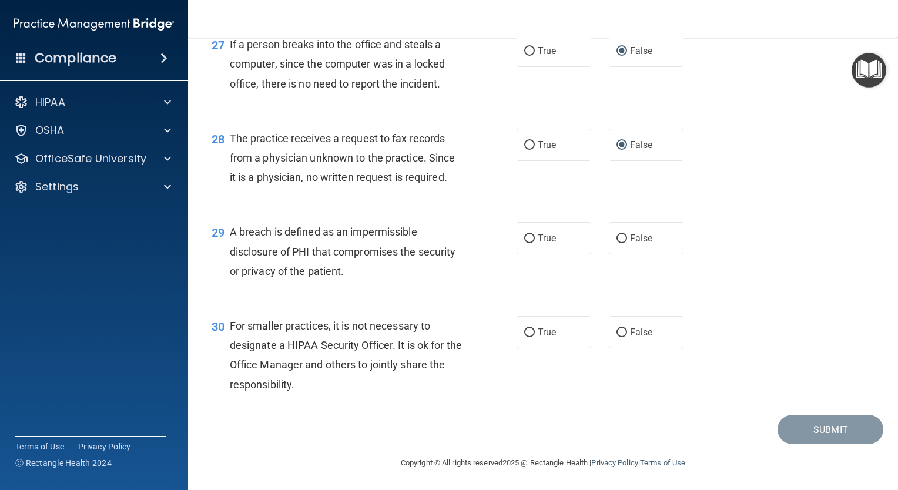
scroll to position [2752, 0]
click at [526, 234] on input "True" at bounding box center [529, 237] width 11 height 9
radio input "true"
click at [616, 332] on input "False" at bounding box center [621, 331] width 11 height 9
radio input "true"
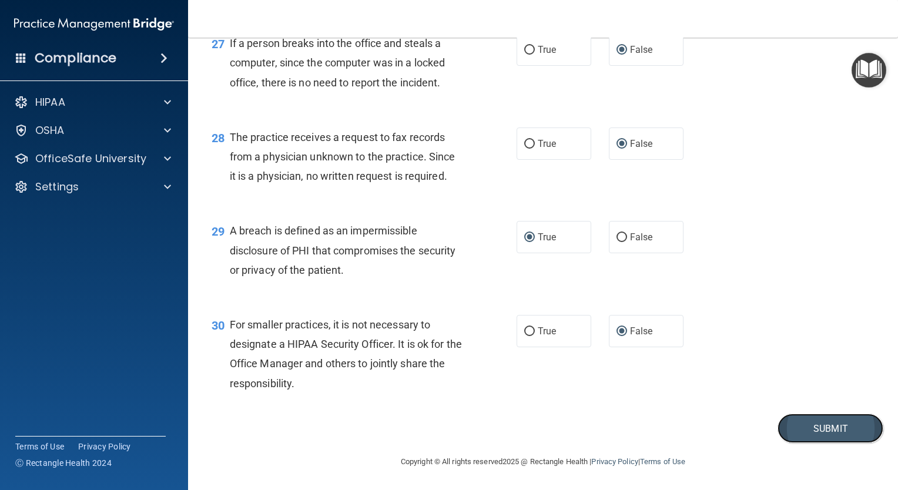
click at [806, 426] on button "Submit" at bounding box center [830, 429] width 106 height 30
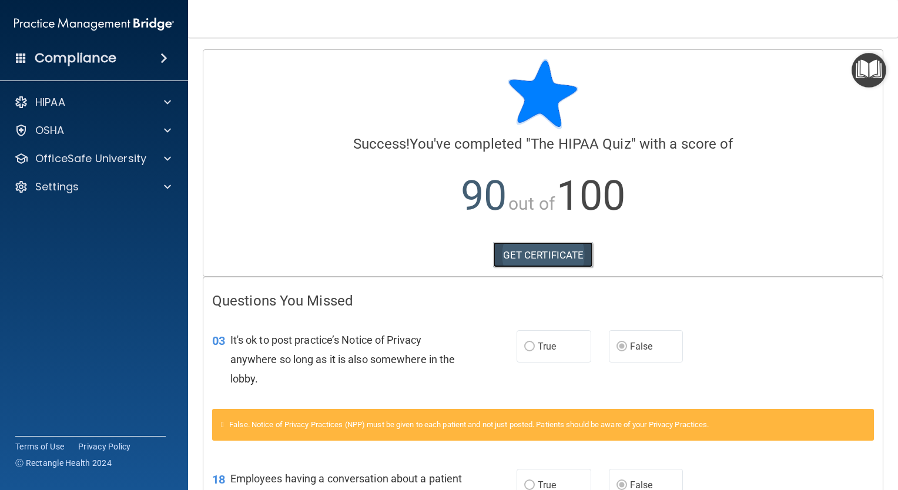
click at [551, 253] on link "GET CERTIFICATE" at bounding box center [543, 255] width 100 height 26
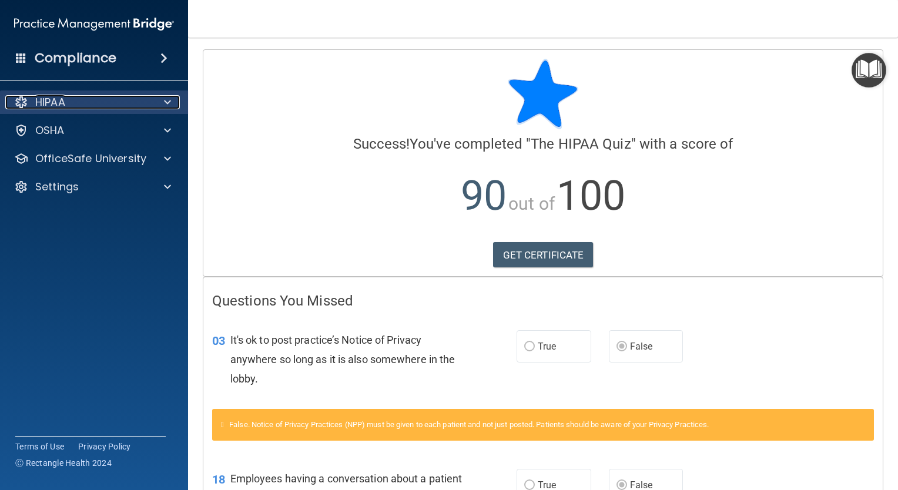
click at [169, 102] on span at bounding box center [167, 102] width 7 height 14
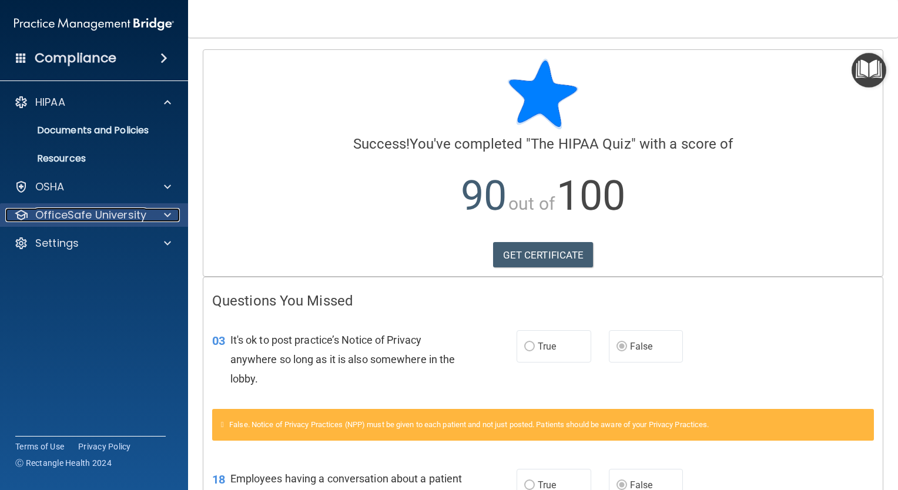
click at [167, 216] on span at bounding box center [167, 215] width 7 height 14
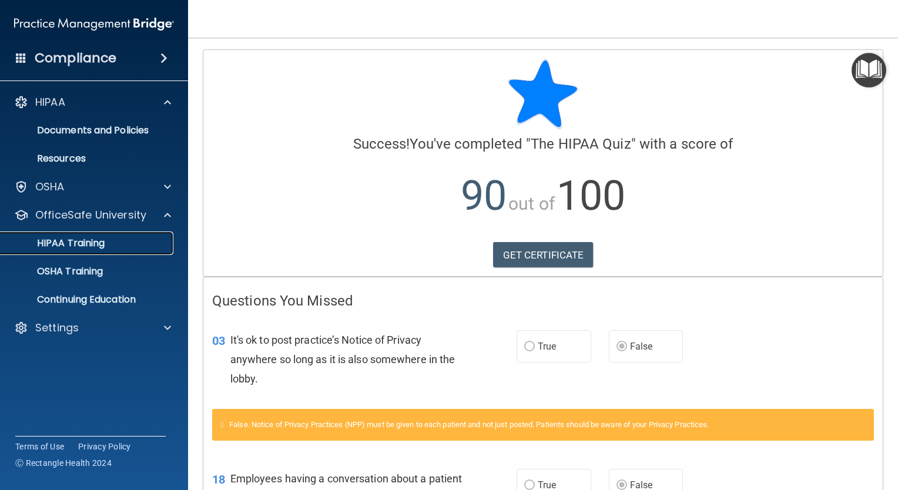
click at [87, 247] on p "HIPAA Training" at bounding box center [56, 243] width 97 height 12
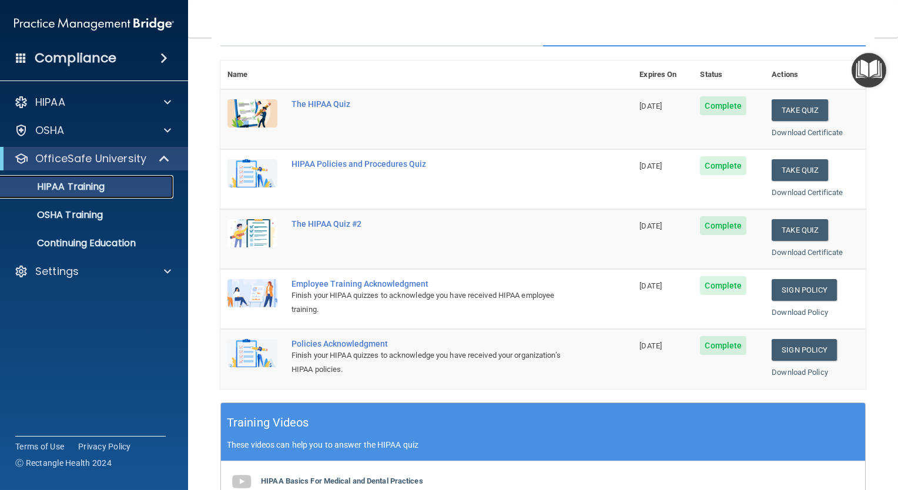
scroll to position [59, 0]
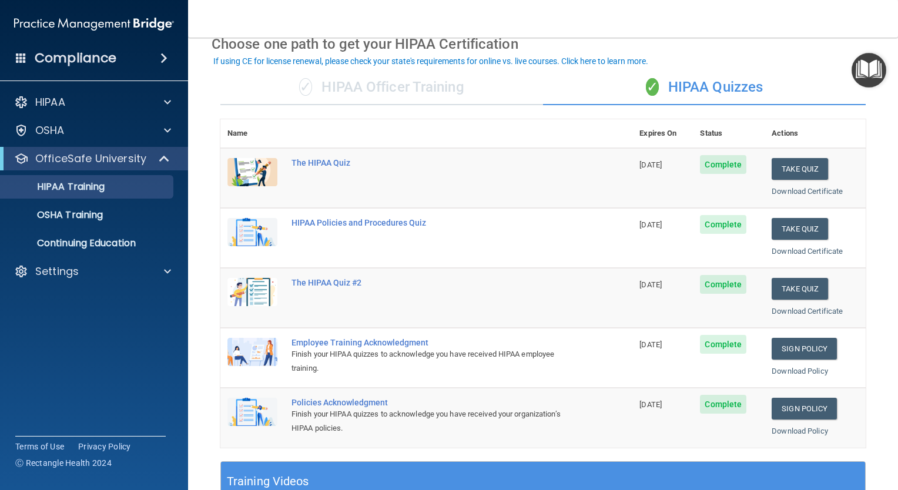
click at [258, 233] on img at bounding box center [252, 232] width 50 height 28
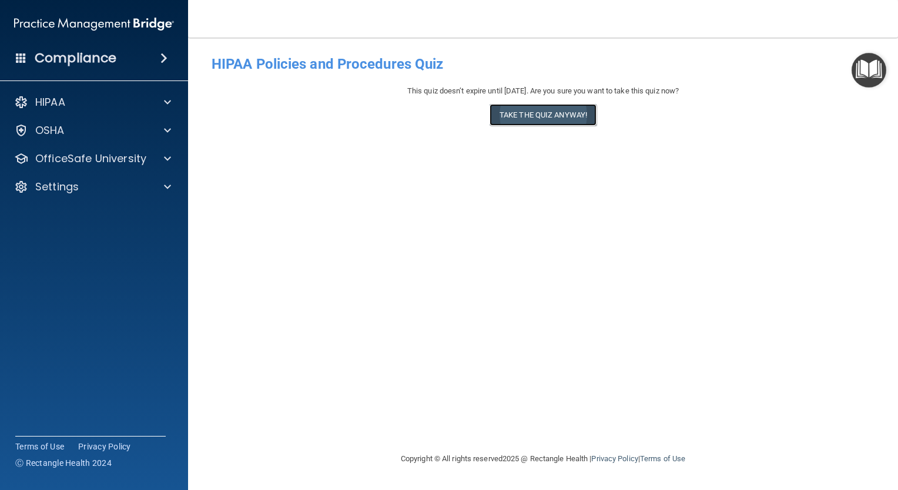
click at [562, 112] on button "Take the quiz anyway!" at bounding box center [542, 115] width 107 height 22
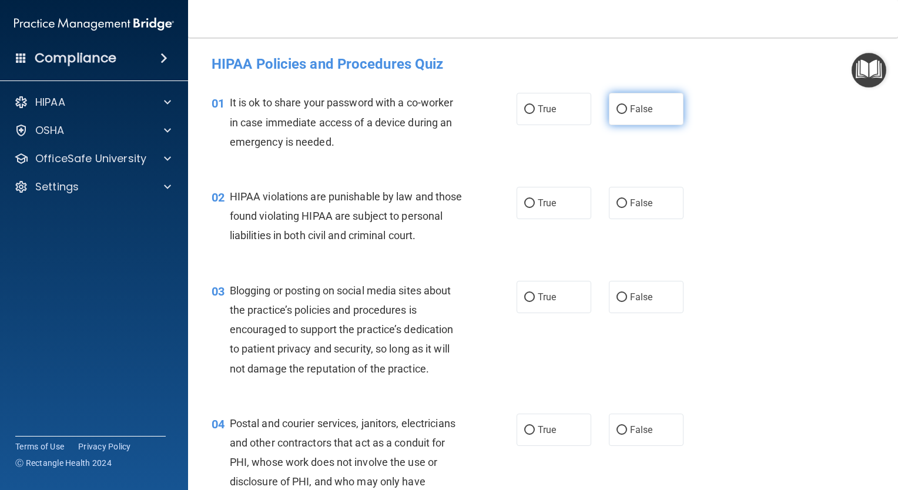
click at [616, 110] on input "False" at bounding box center [621, 109] width 11 height 9
radio input "true"
click at [524, 201] on input "True" at bounding box center [529, 203] width 11 height 9
radio input "true"
click at [620, 302] on input "False" at bounding box center [621, 297] width 11 height 9
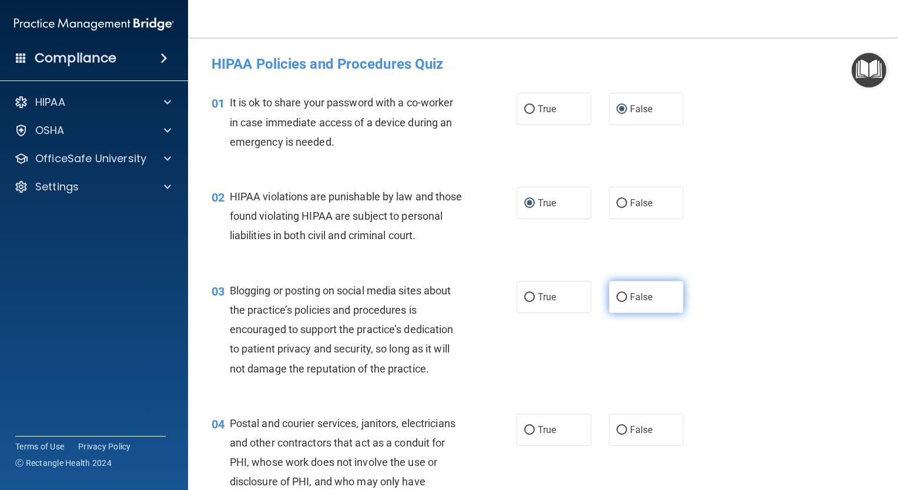
radio input "true"
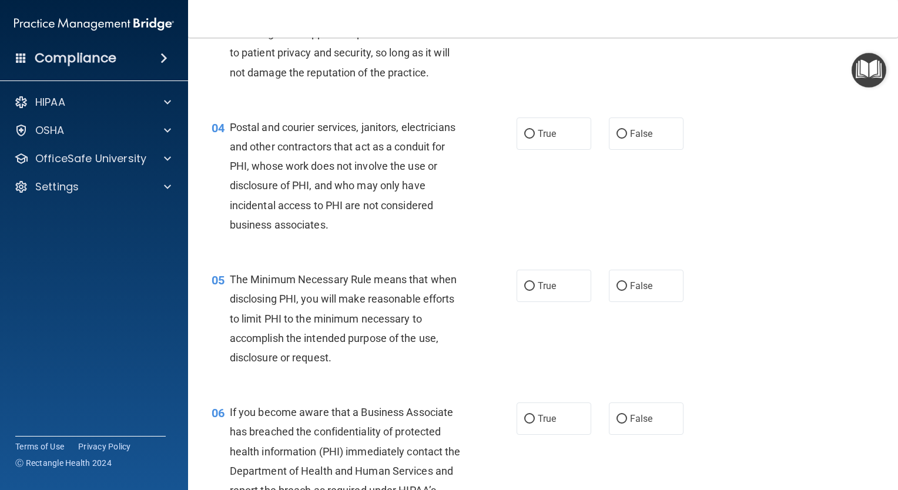
scroll to position [294, 0]
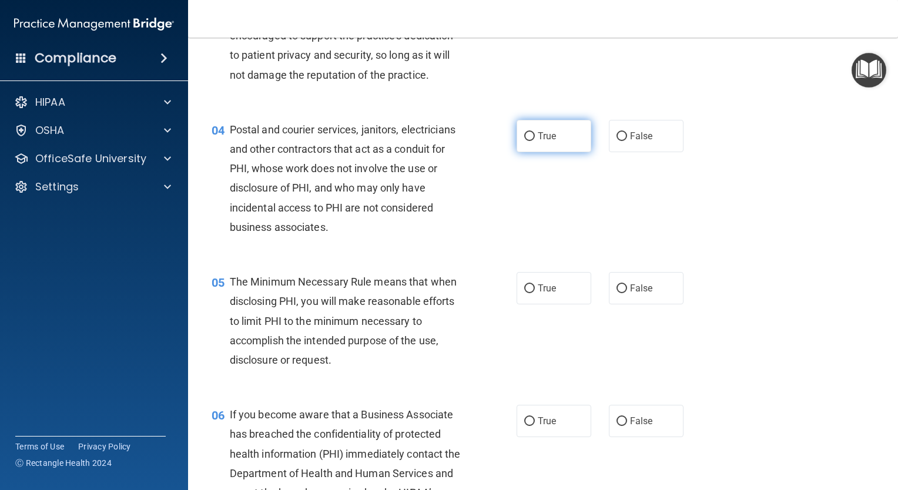
click at [528, 141] on input "True" at bounding box center [529, 136] width 11 height 9
radio input "true"
click at [524, 293] on input "True" at bounding box center [529, 288] width 11 height 9
radio input "true"
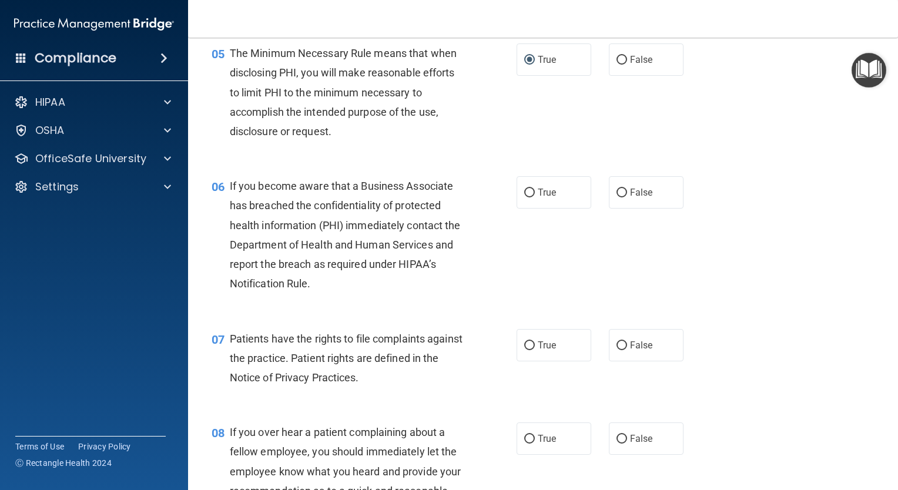
scroll to position [588, 0]
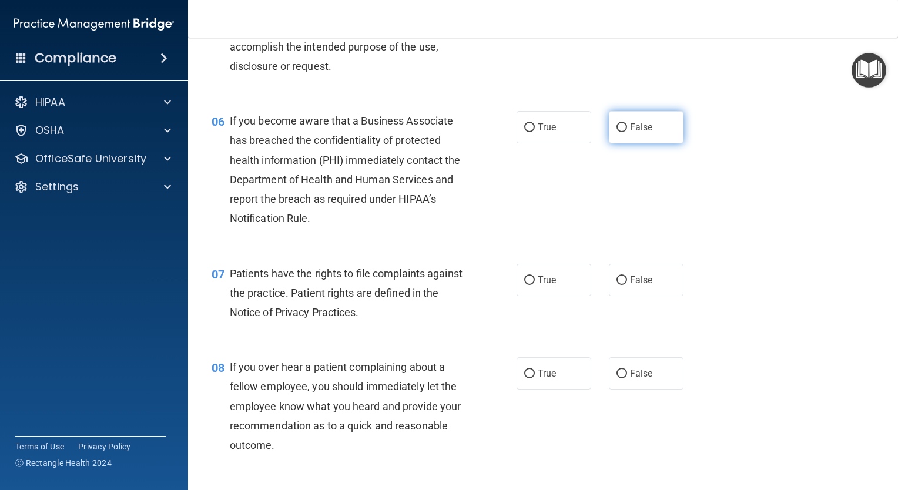
click at [618, 132] on input "False" at bounding box center [621, 127] width 11 height 9
radio input "true"
click at [525, 285] on input "True" at bounding box center [529, 280] width 11 height 9
radio input "true"
click at [616, 378] on input "False" at bounding box center [621, 374] width 11 height 9
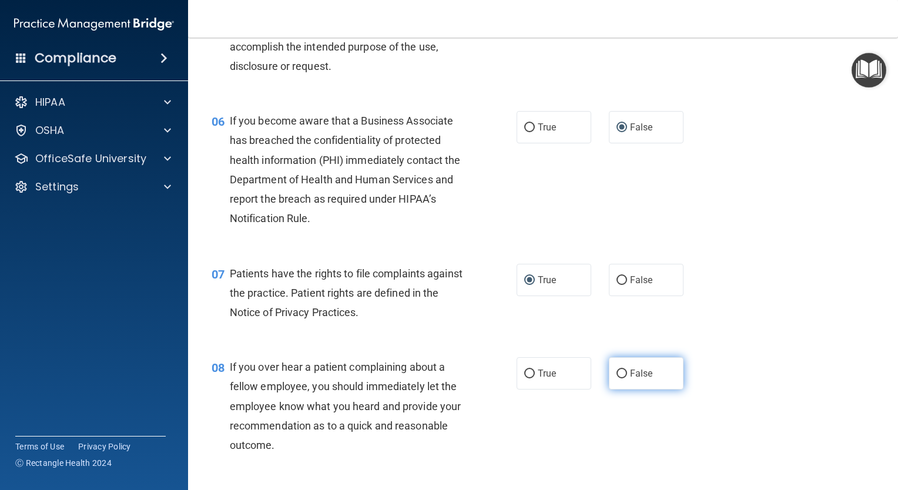
radio input "true"
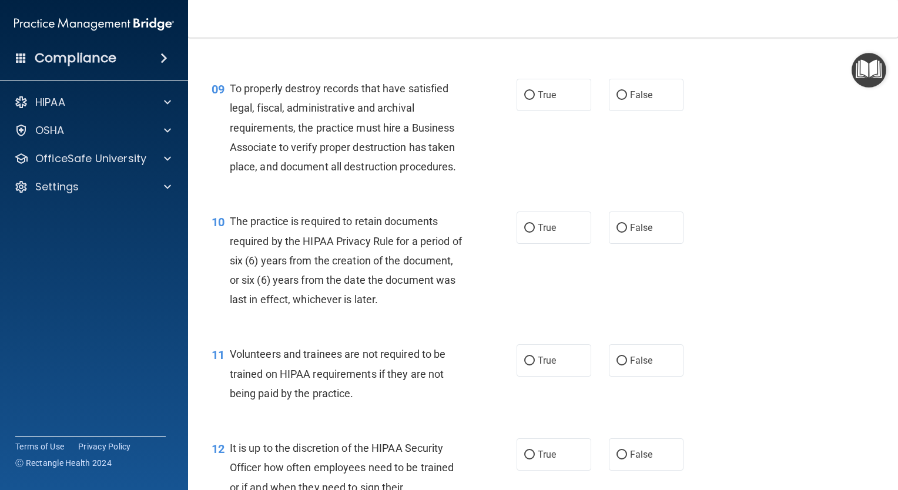
scroll to position [1058, 0]
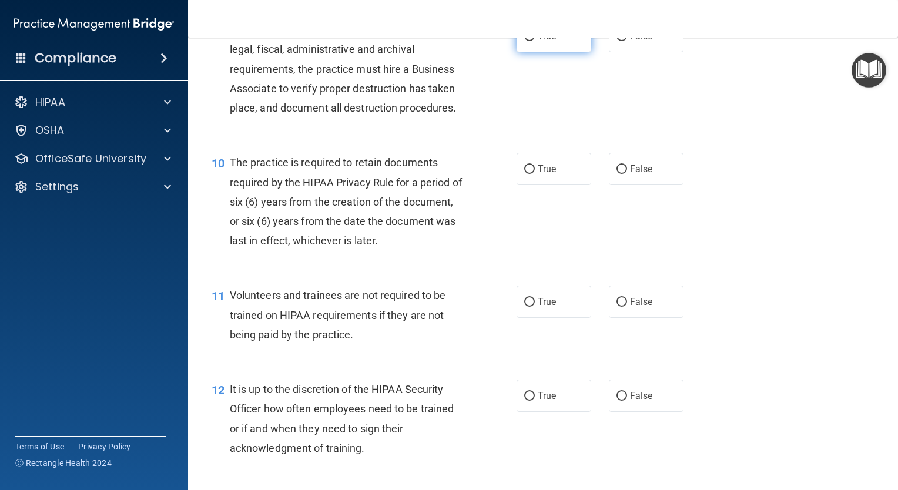
click at [525, 41] on input "True" at bounding box center [529, 36] width 11 height 9
radio input "true"
click at [616, 174] on input "False" at bounding box center [621, 169] width 11 height 9
radio input "true"
click at [620, 307] on input "False" at bounding box center [621, 302] width 11 height 9
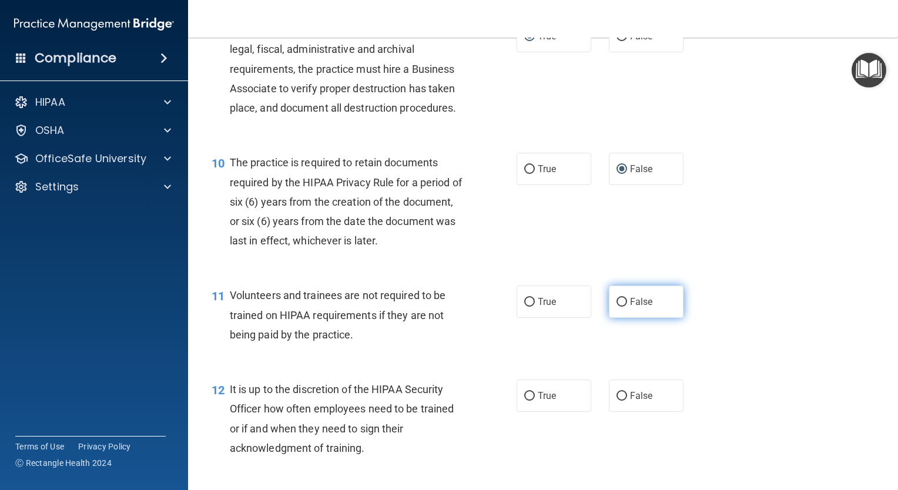
radio input "true"
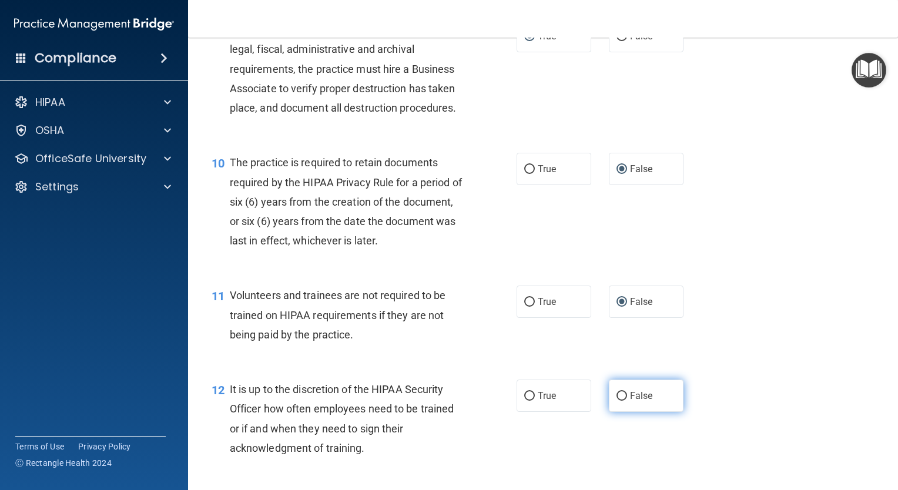
click at [616, 401] on input "False" at bounding box center [621, 396] width 11 height 9
radio input "true"
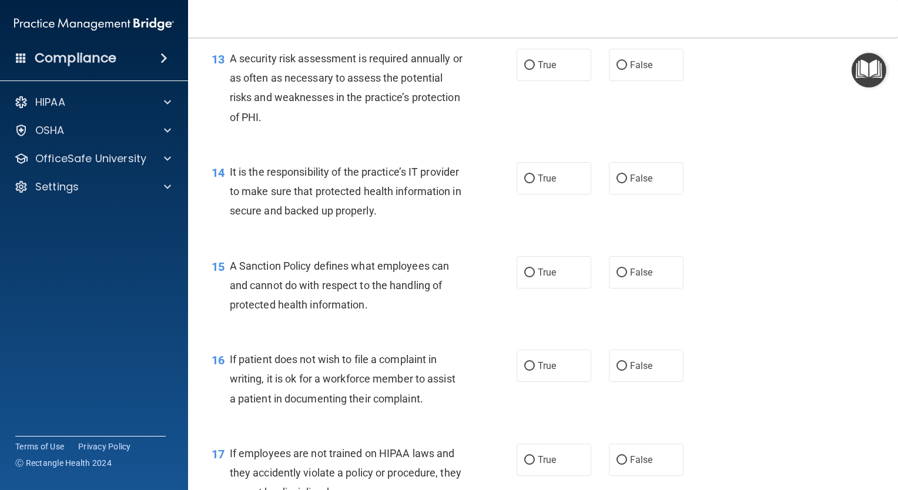
scroll to position [1528, 0]
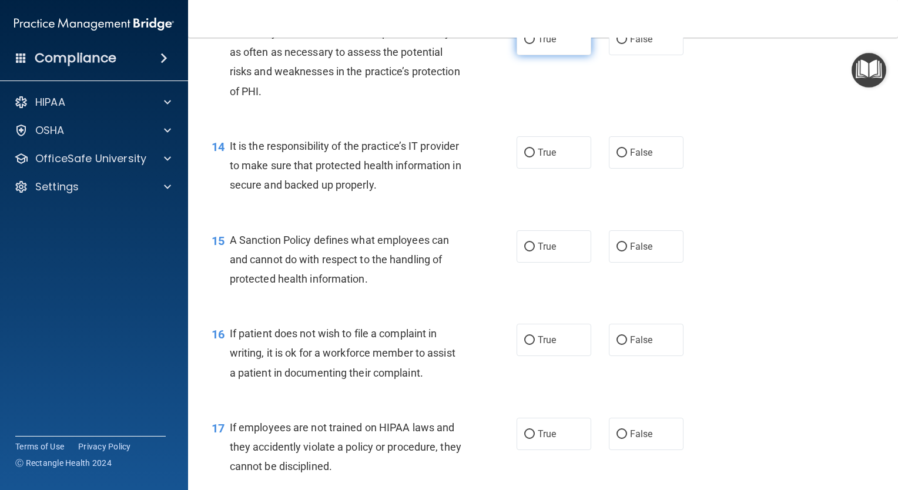
drag, startPoint x: 524, startPoint y: 59, endPoint x: 519, endPoint y: 56, distance: 6.0
click at [524, 44] on input "True" at bounding box center [529, 39] width 11 height 9
radio input "true"
click at [618, 157] on input "False" at bounding box center [621, 153] width 11 height 9
radio input "true"
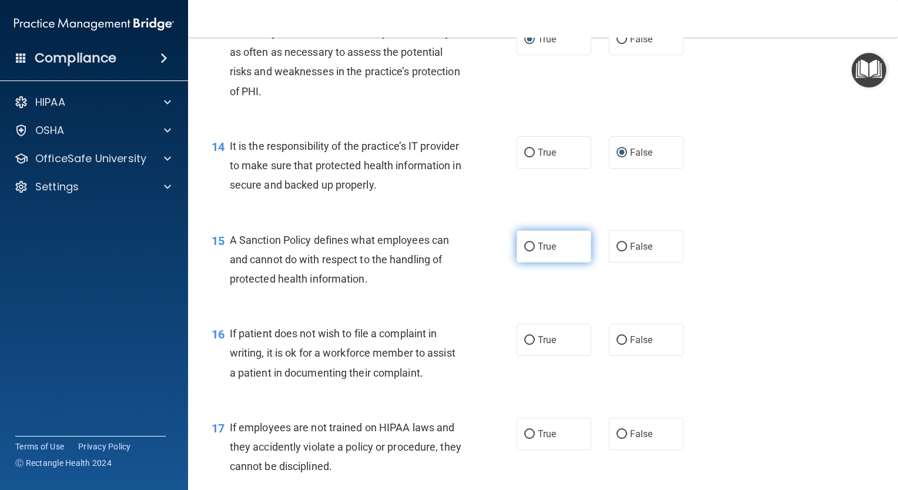
click at [526, 251] on input "True" at bounding box center [529, 247] width 11 height 9
radio input "true"
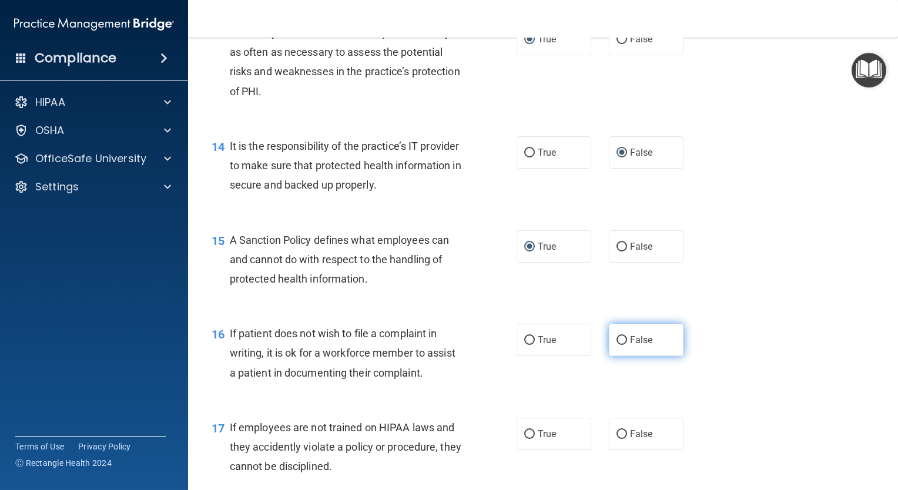
click at [616, 345] on input "False" at bounding box center [621, 340] width 11 height 9
radio input "true"
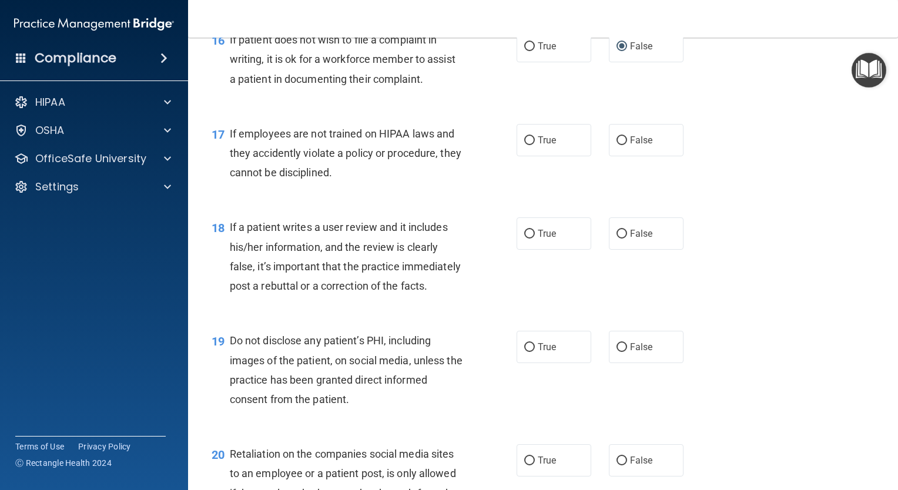
scroll to position [1880, 0]
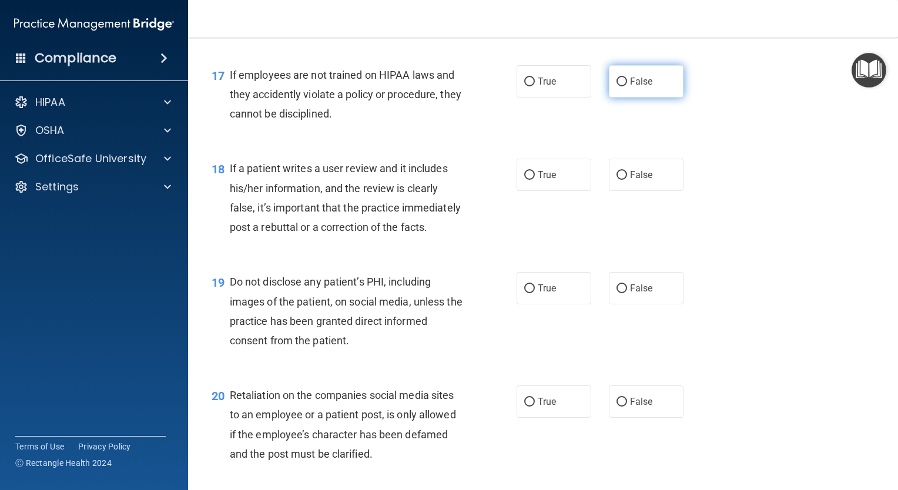
click at [618, 86] on input "False" at bounding box center [621, 82] width 11 height 9
radio input "true"
click at [616, 180] on input "False" at bounding box center [621, 175] width 11 height 9
radio input "true"
click at [524, 293] on input "True" at bounding box center [529, 288] width 11 height 9
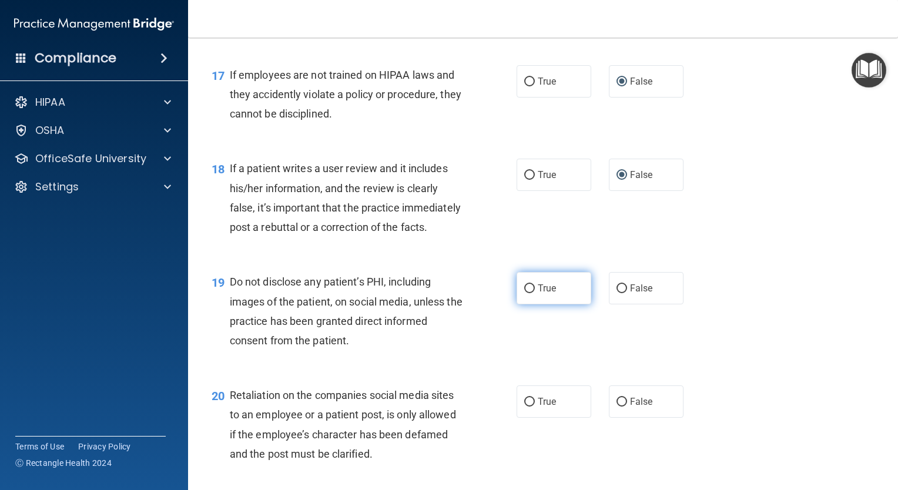
radio input "true"
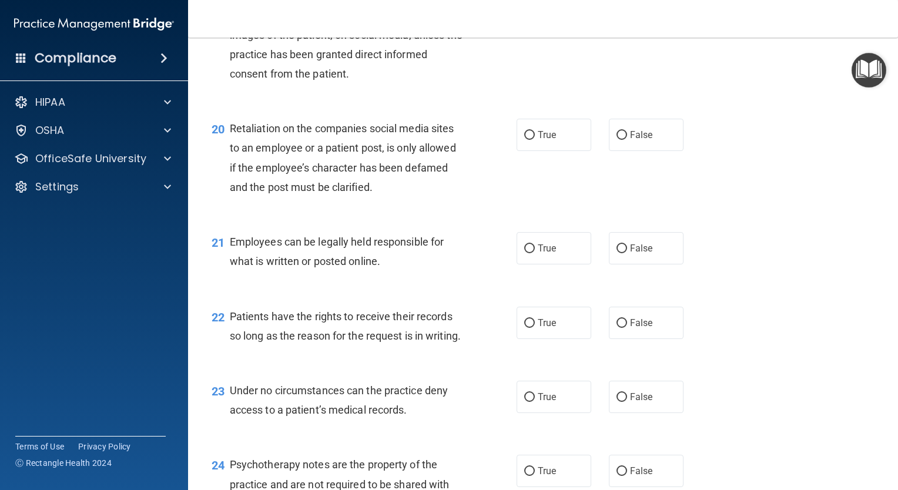
scroll to position [2174, 0]
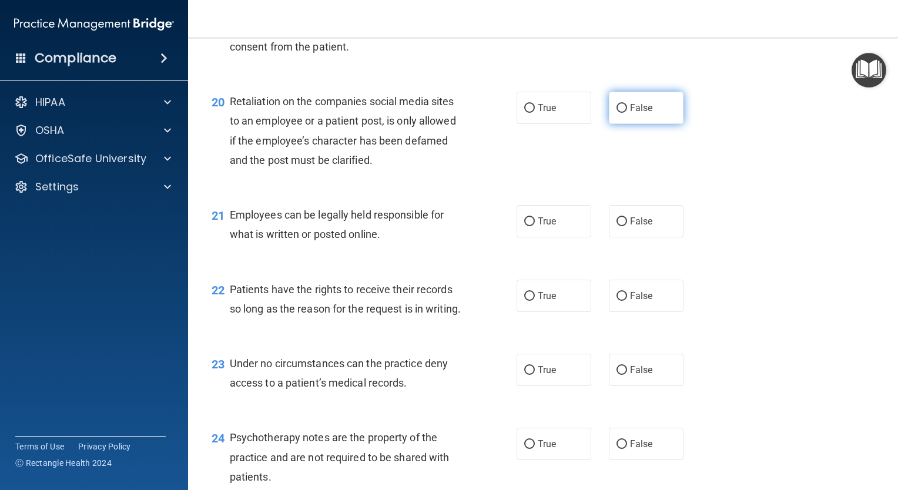
click at [616, 113] on input "False" at bounding box center [621, 108] width 11 height 9
radio input "true"
click at [526, 226] on input "True" at bounding box center [529, 221] width 11 height 9
radio input "true"
click at [528, 301] on input "True" at bounding box center [529, 296] width 11 height 9
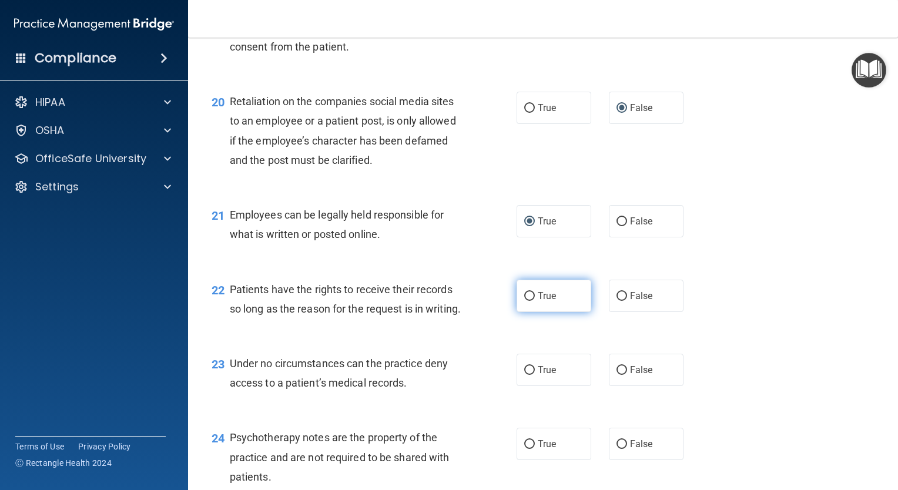
radio input "true"
click at [526, 375] on input "True" at bounding box center [529, 370] width 11 height 9
radio input "true"
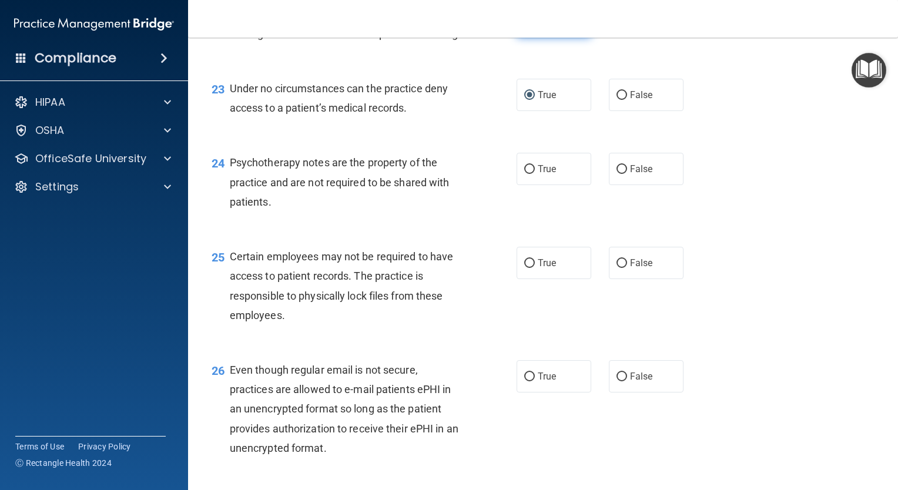
scroll to position [2468, 0]
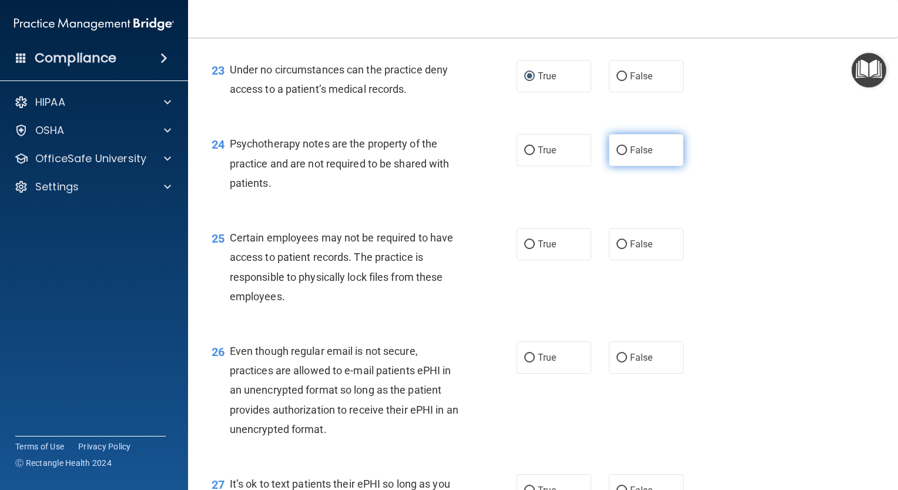
click at [616, 155] on input "False" at bounding box center [621, 150] width 11 height 9
radio input "true"
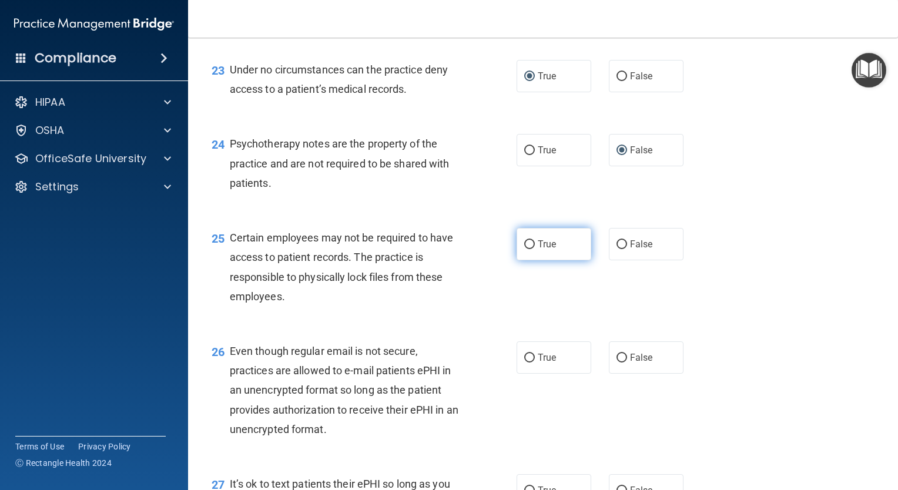
click at [529, 249] on input "True" at bounding box center [529, 244] width 11 height 9
radio input "true"
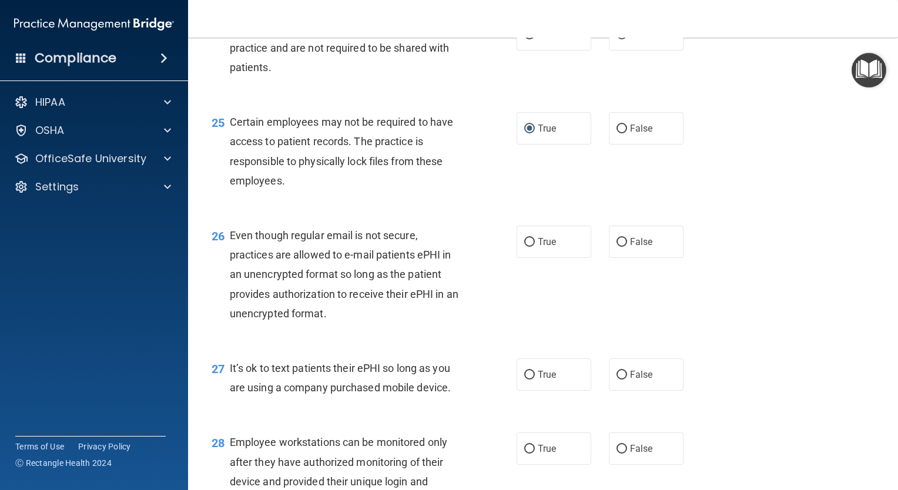
scroll to position [2585, 0]
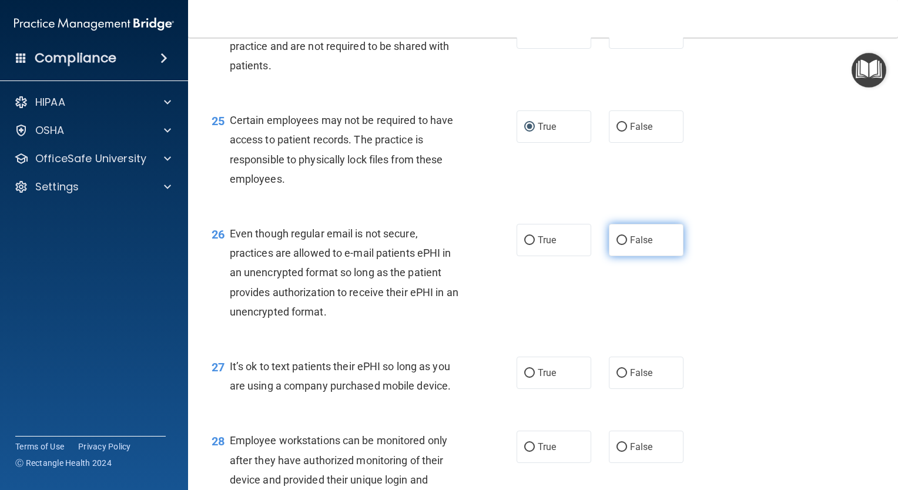
click at [616, 245] on input "False" at bounding box center [621, 240] width 11 height 9
radio input "true"
click at [618, 378] on input "False" at bounding box center [621, 373] width 11 height 9
radio input "true"
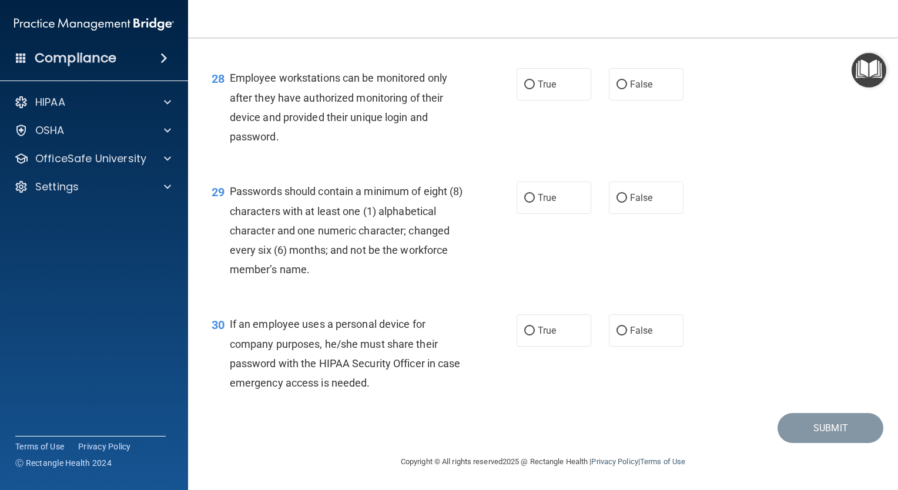
scroll to position [3006, 0]
click at [616, 88] on input "False" at bounding box center [621, 84] width 11 height 9
radio input "true"
click at [524, 199] on input "True" at bounding box center [529, 198] width 11 height 9
radio input "true"
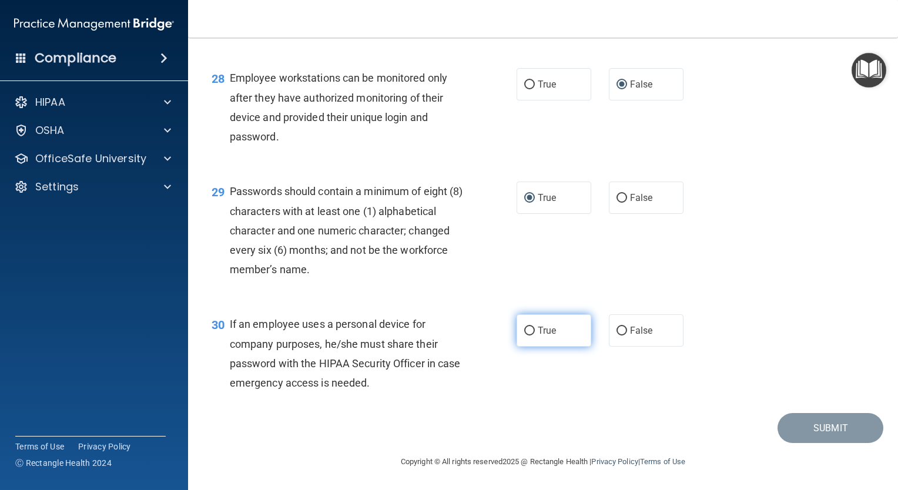
click at [529, 330] on input "True" at bounding box center [529, 331] width 11 height 9
radio input "true"
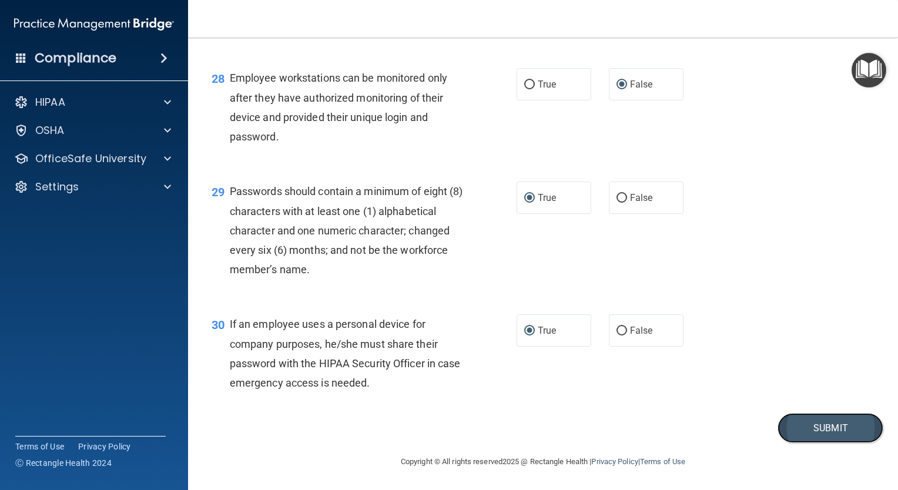
click at [837, 424] on button "Submit" at bounding box center [830, 428] width 106 height 30
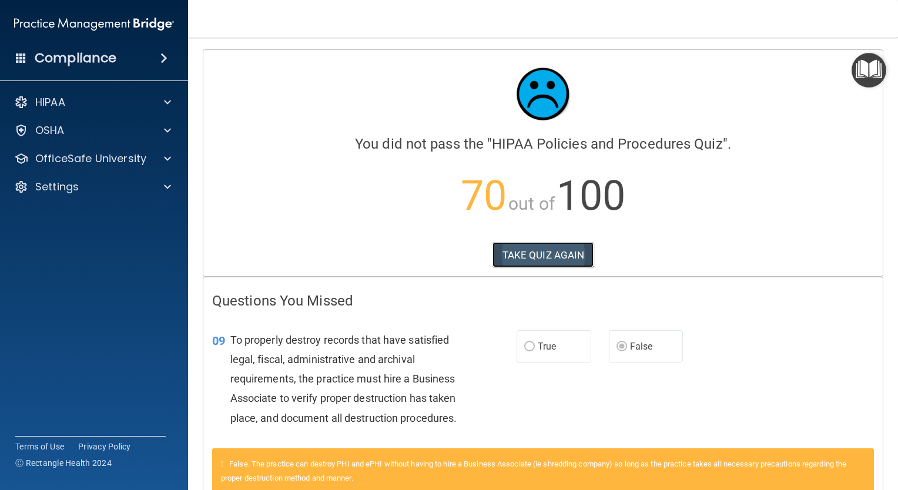
click at [571, 251] on button "TAKE QUIZ AGAIN" at bounding box center [543, 255] width 102 height 26
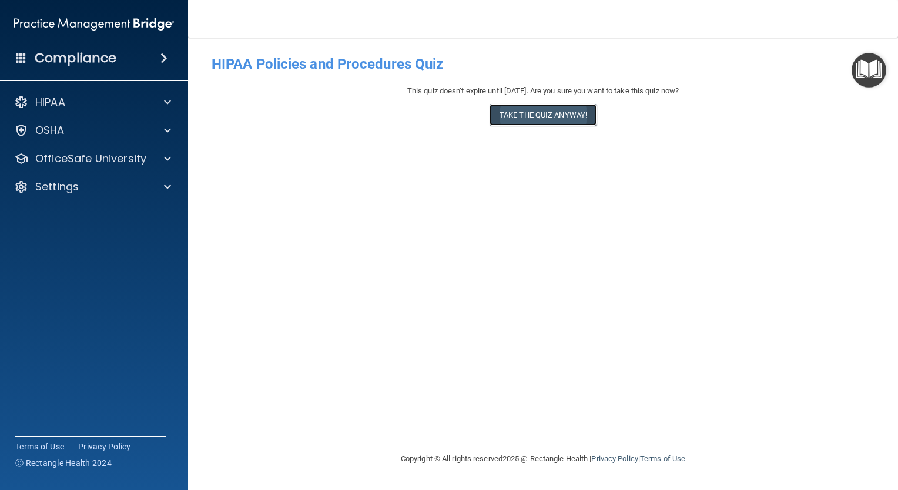
click at [543, 116] on button "Take the quiz anyway!" at bounding box center [542, 115] width 107 height 22
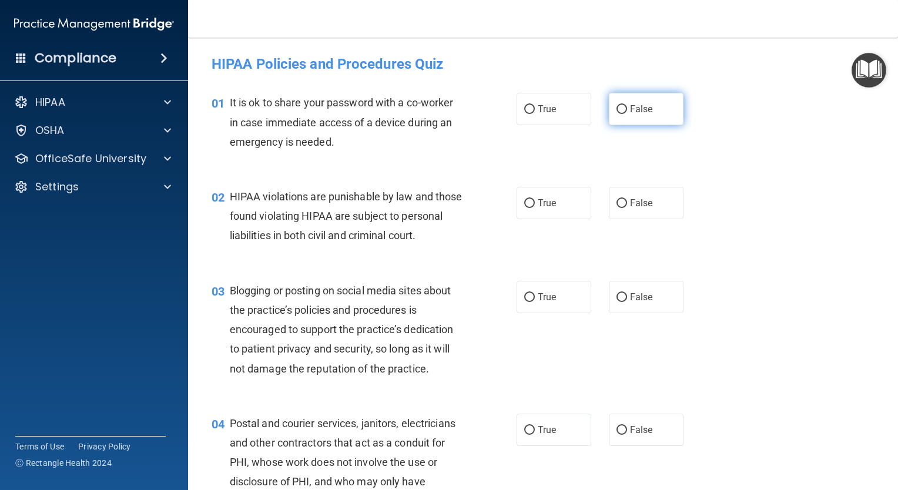
click at [622, 113] on label "False" at bounding box center [646, 109] width 75 height 32
click at [622, 113] on input "False" at bounding box center [621, 109] width 11 height 9
radio input "true"
click at [526, 199] on input "True" at bounding box center [529, 203] width 11 height 9
radio input "true"
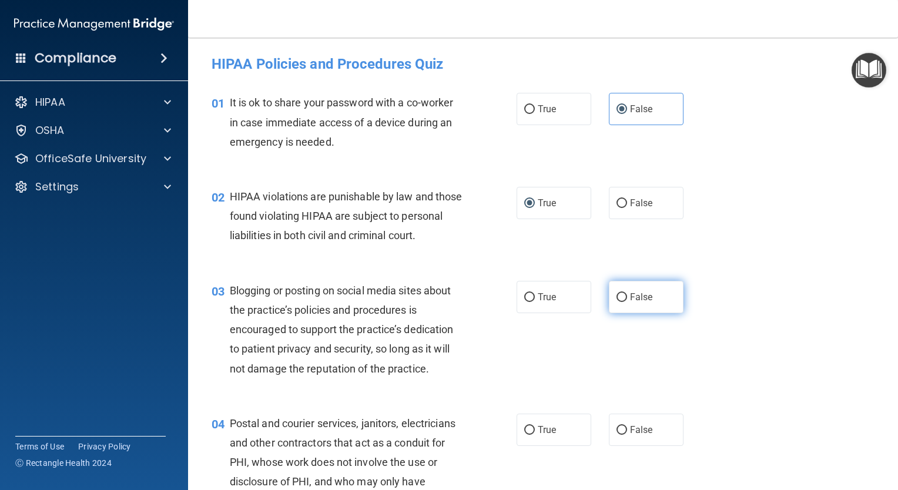
click at [619, 302] on input "False" at bounding box center [621, 297] width 11 height 9
radio input "true"
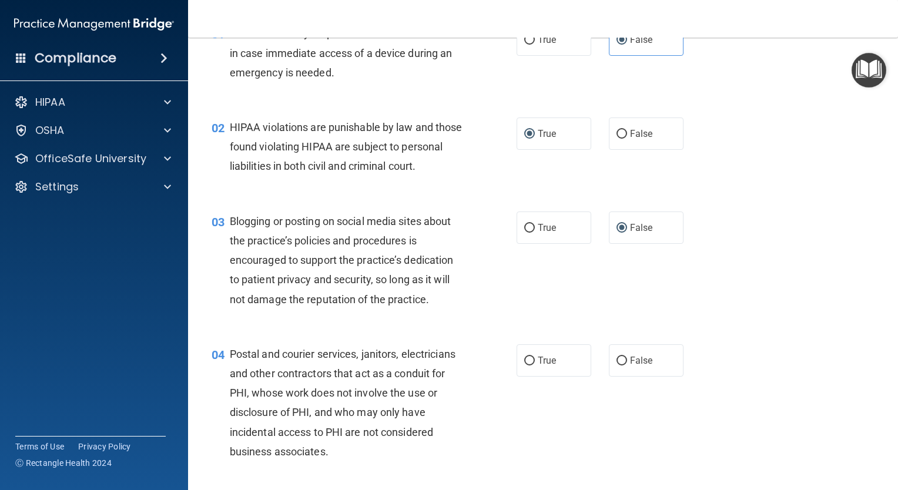
scroll to position [118, 0]
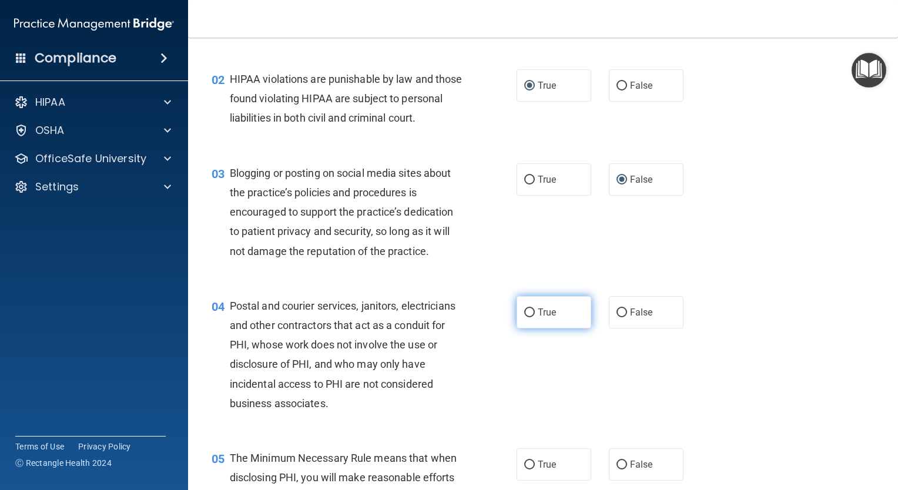
click at [526, 317] on input "True" at bounding box center [529, 312] width 11 height 9
radio input "true"
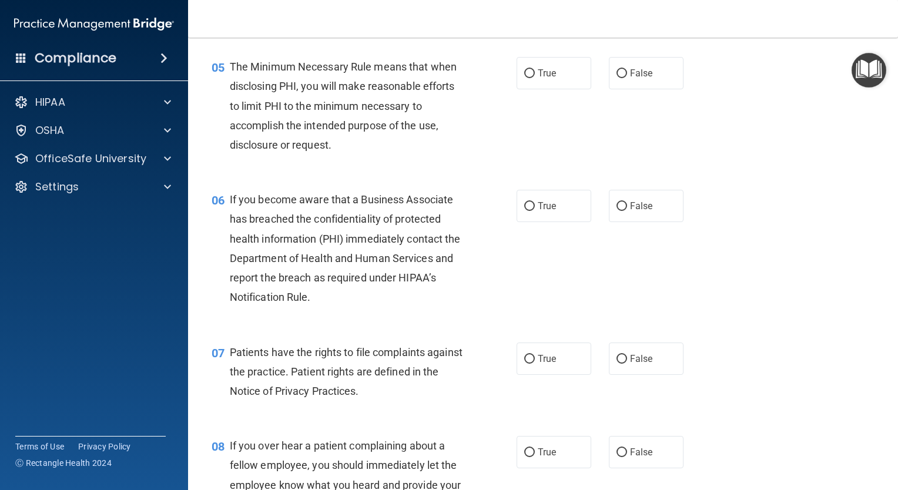
scroll to position [529, 0]
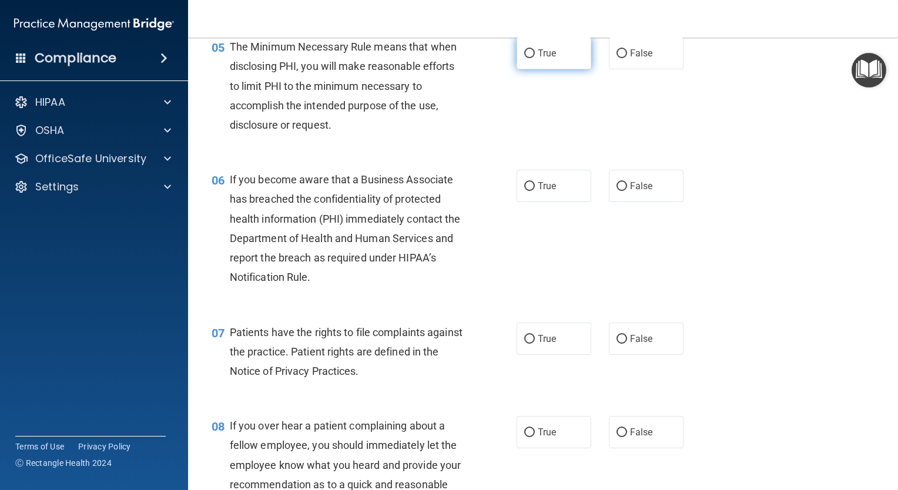
click at [524, 58] on input "True" at bounding box center [529, 53] width 11 height 9
radio input "true"
click at [619, 191] on input "False" at bounding box center [621, 186] width 11 height 9
radio input "true"
click at [528, 344] on input "True" at bounding box center [529, 339] width 11 height 9
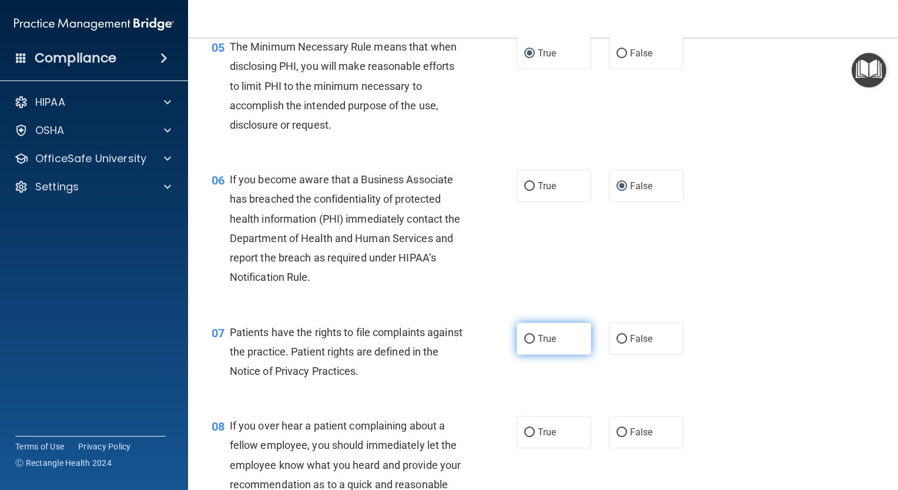
radio input "true"
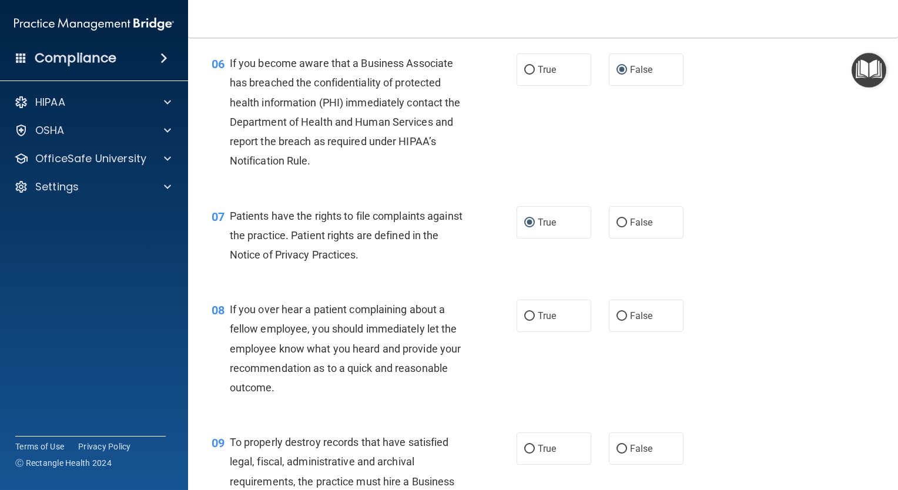
scroll to position [646, 0]
click at [616, 320] on input "False" at bounding box center [621, 315] width 11 height 9
radio input "true"
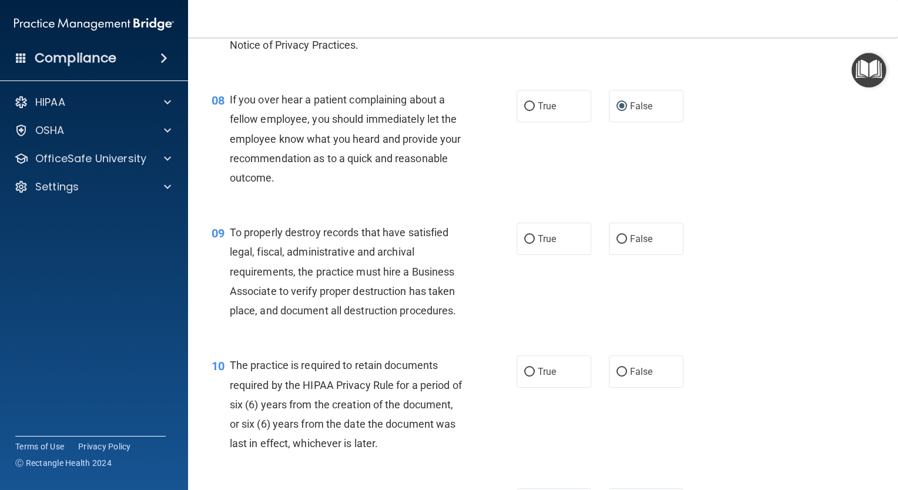
scroll to position [881, 0]
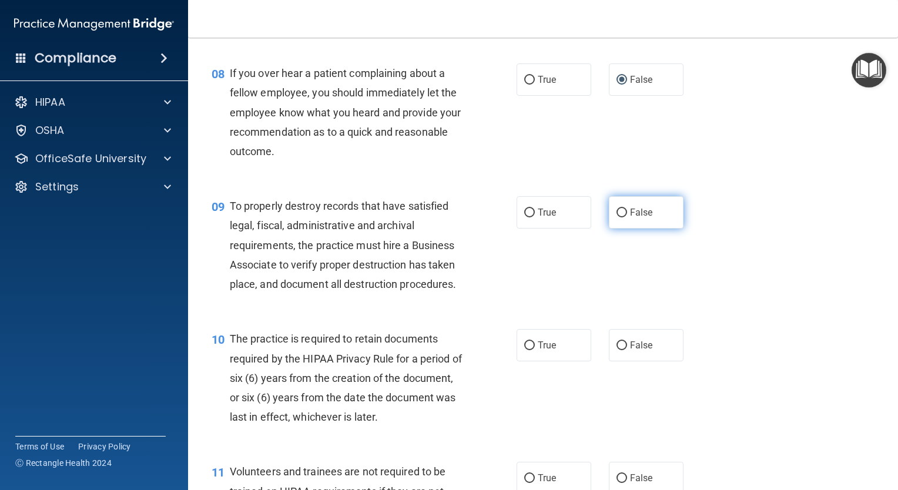
click at [616, 217] on input "False" at bounding box center [621, 213] width 11 height 9
radio input "true"
click at [526, 350] on input "True" at bounding box center [529, 345] width 11 height 9
radio input "true"
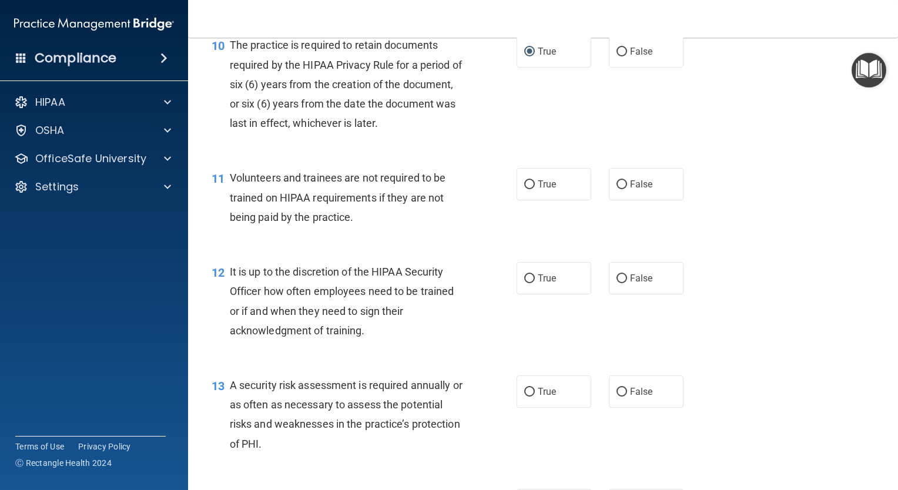
scroll to position [1293, 0]
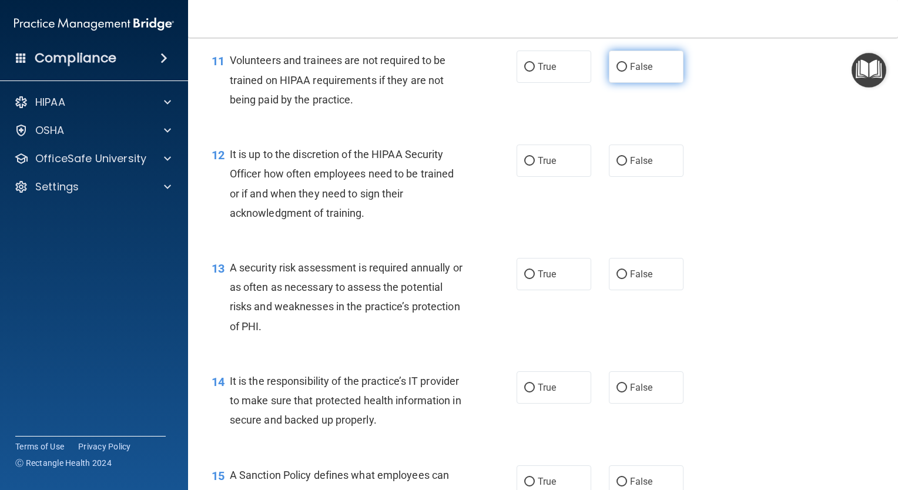
click at [616, 83] on label "False" at bounding box center [646, 67] width 75 height 32
click at [616, 72] on input "False" at bounding box center [621, 67] width 11 height 9
radio input "true"
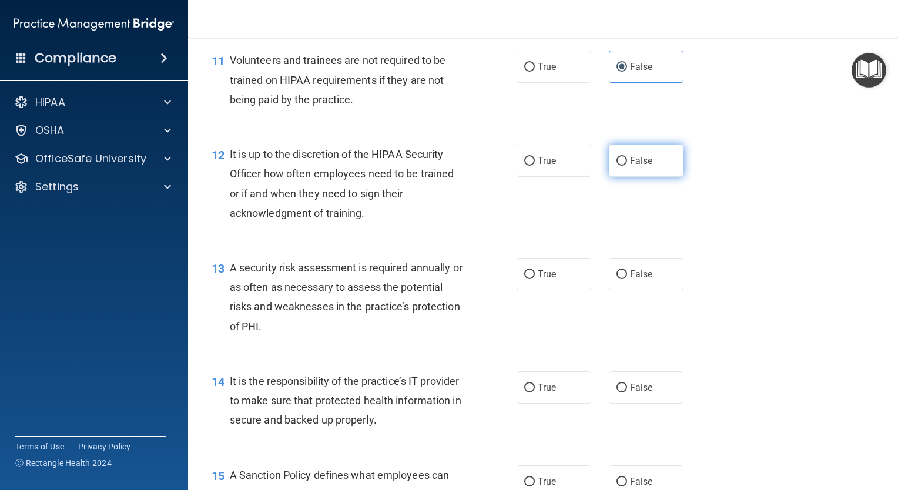
click at [616, 166] on input "False" at bounding box center [621, 161] width 11 height 9
radio input "true"
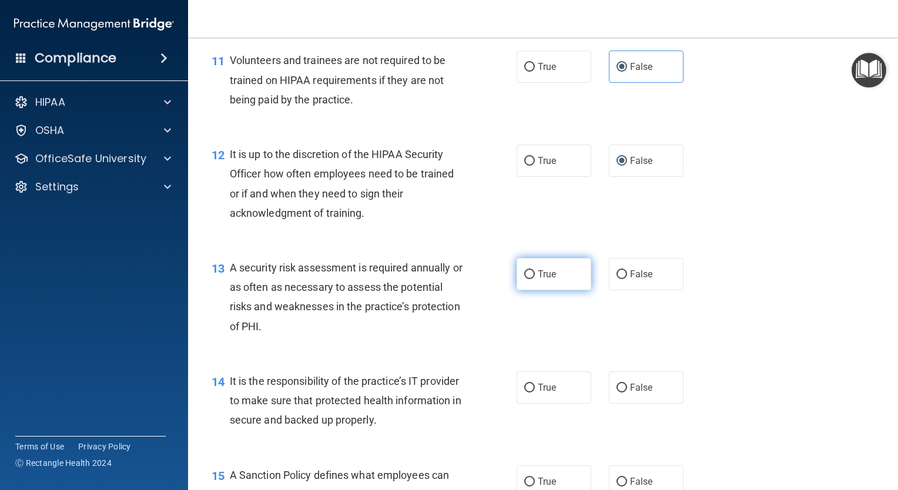
click at [524, 279] on input "True" at bounding box center [529, 274] width 11 height 9
radio input "true"
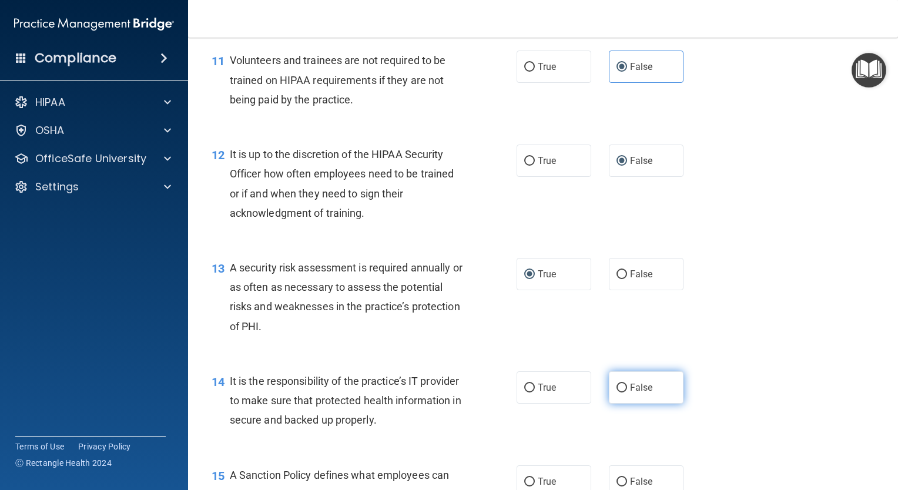
click at [618, 392] on input "False" at bounding box center [621, 388] width 11 height 9
radio input "true"
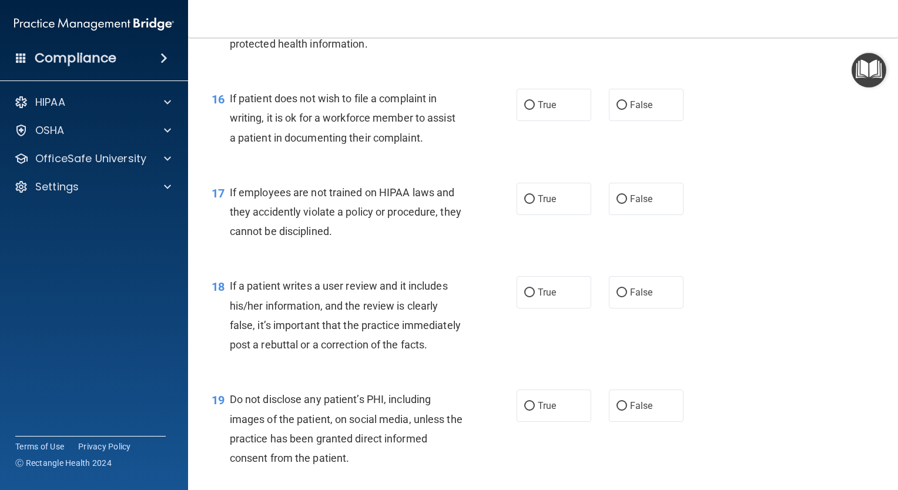
scroll to position [1704, 0]
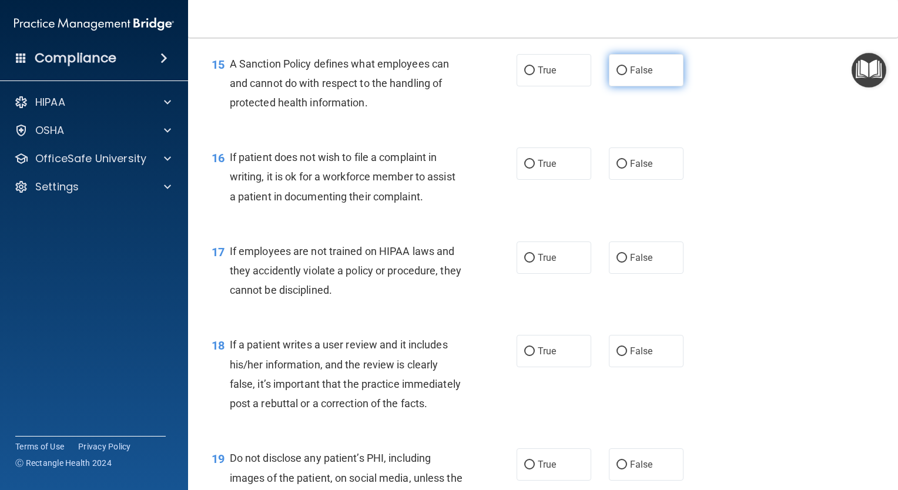
click at [618, 75] on input "False" at bounding box center [621, 70] width 11 height 9
radio input "true"
click at [526, 169] on input "True" at bounding box center [529, 164] width 11 height 9
radio input "true"
click at [618, 263] on input "False" at bounding box center [621, 258] width 11 height 9
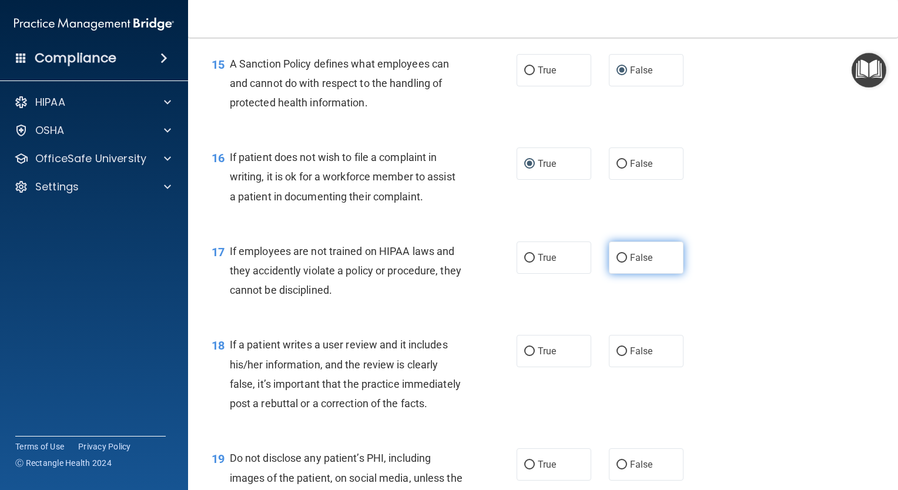
radio input "true"
click at [612, 364] on label "False" at bounding box center [646, 351] width 75 height 32
click at [616, 356] on input "False" at bounding box center [621, 351] width 11 height 9
radio input "true"
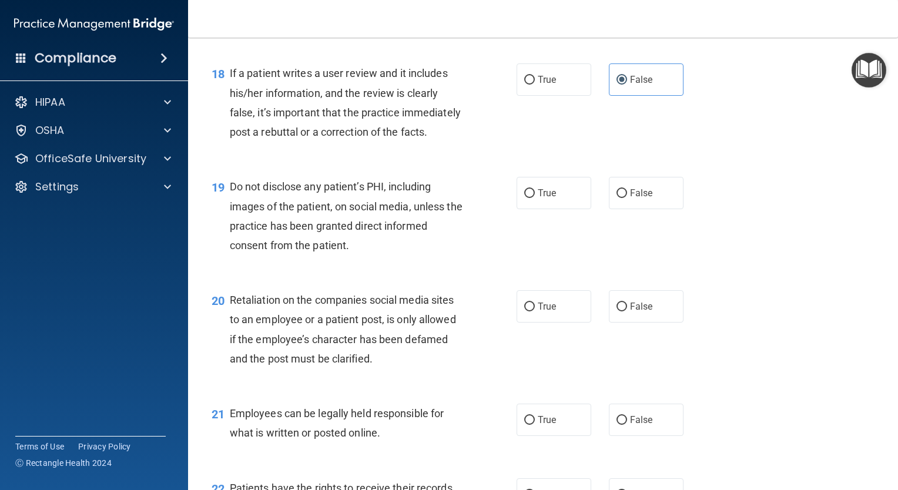
scroll to position [1998, 0]
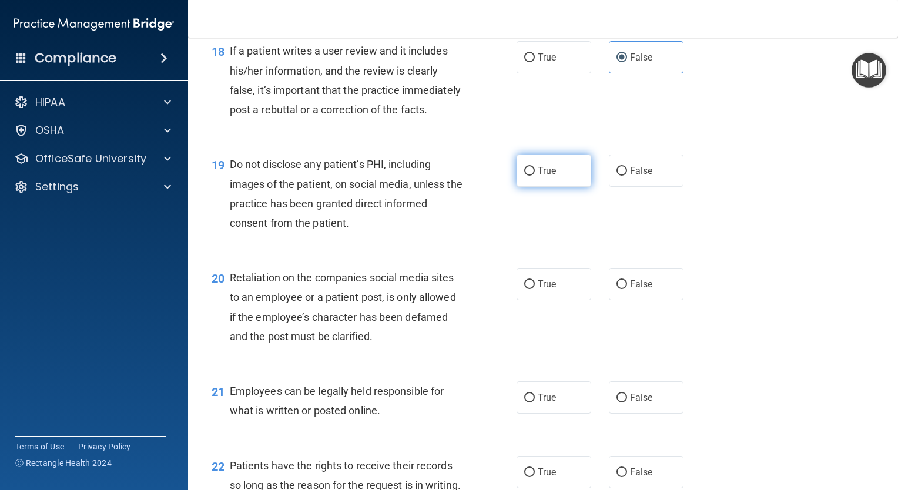
click at [532, 187] on label "True" at bounding box center [553, 171] width 75 height 32
click at [532, 176] on input "True" at bounding box center [529, 171] width 11 height 9
radio input "true"
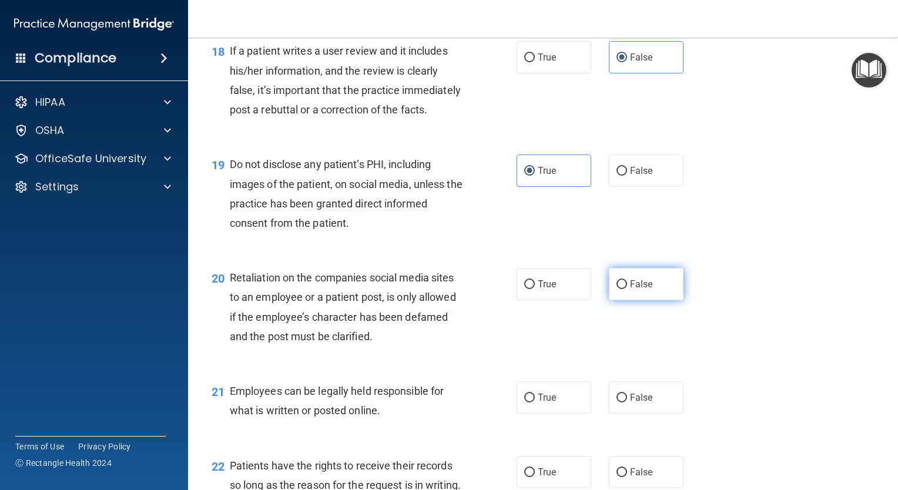
click at [616, 289] on input "False" at bounding box center [621, 284] width 11 height 9
radio input "true"
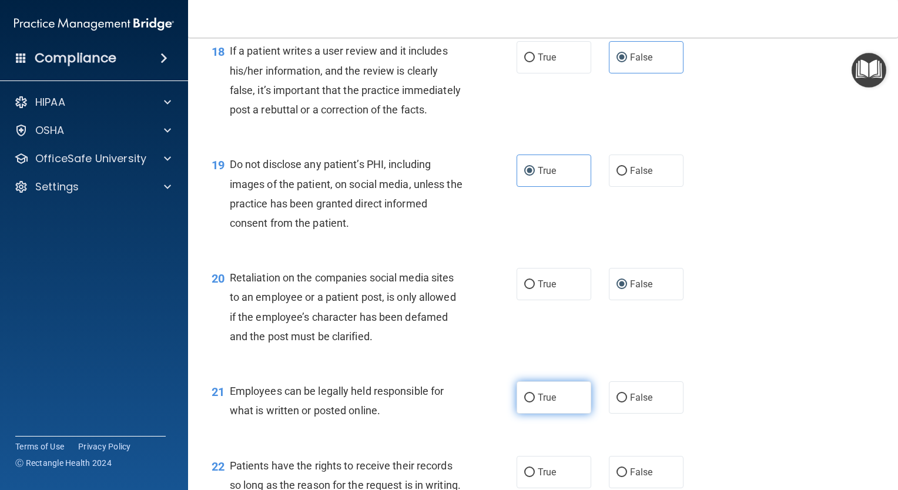
click at [528, 402] on input "True" at bounding box center [529, 398] width 11 height 9
radio input "true"
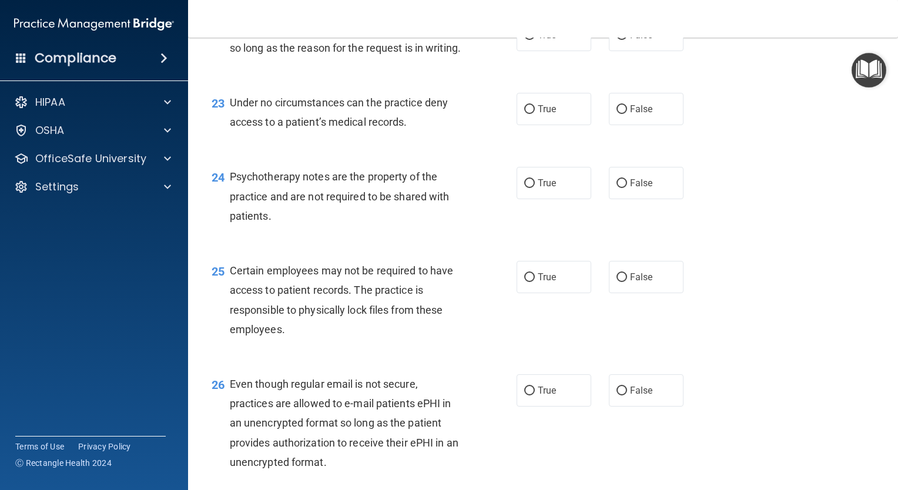
scroll to position [2409, 0]
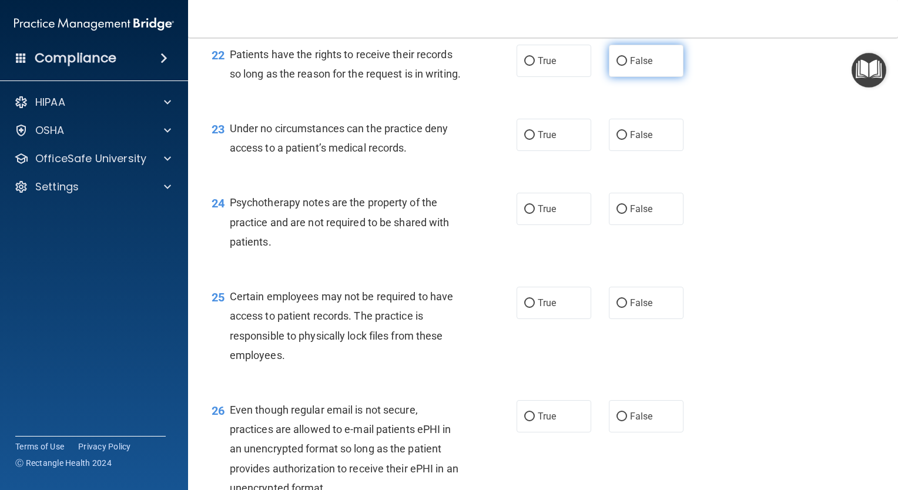
click at [618, 66] on input "False" at bounding box center [621, 61] width 11 height 9
radio input "true"
click at [616, 140] on input "False" at bounding box center [621, 135] width 11 height 9
radio input "true"
click at [527, 214] on input "True" at bounding box center [529, 209] width 11 height 9
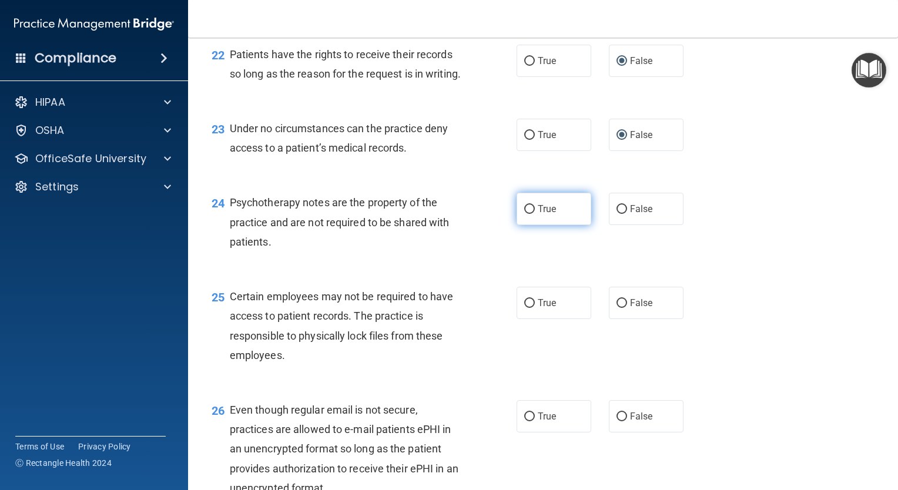
radio input "true"
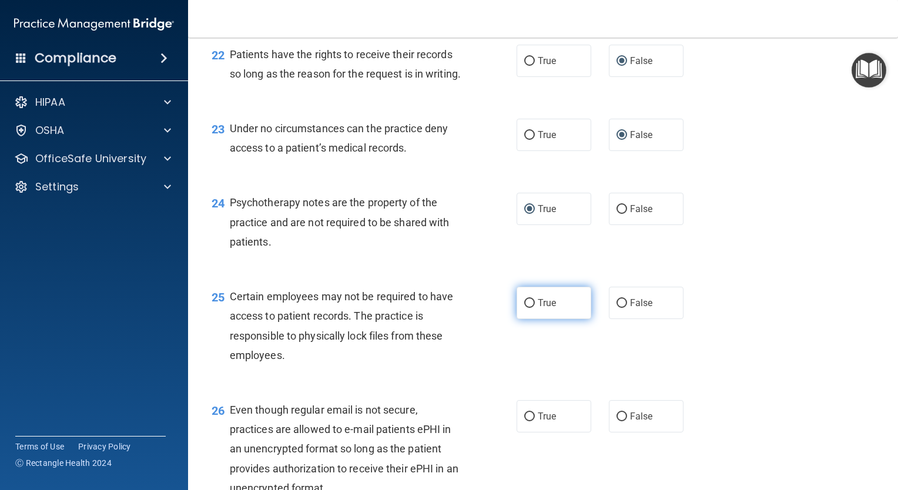
click at [526, 308] on input "True" at bounding box center [529, 303] width 11 height 9
radio input "true"
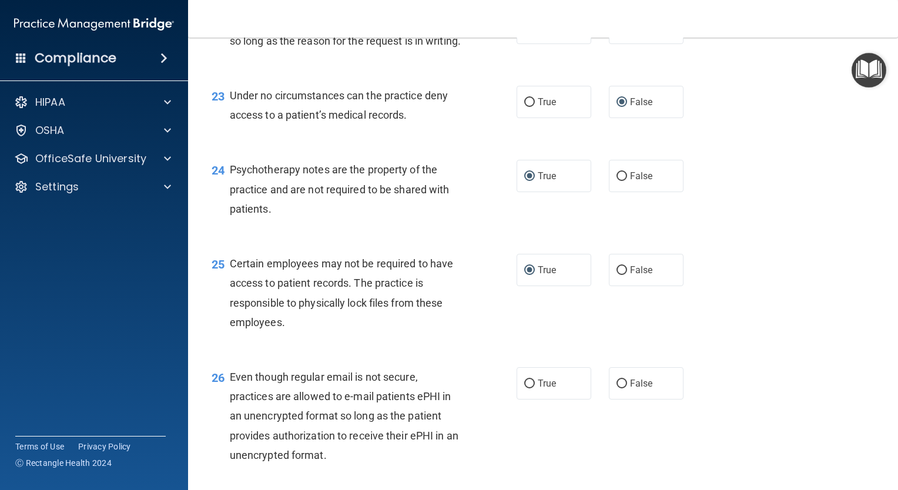
scroll to position [2526, 0]
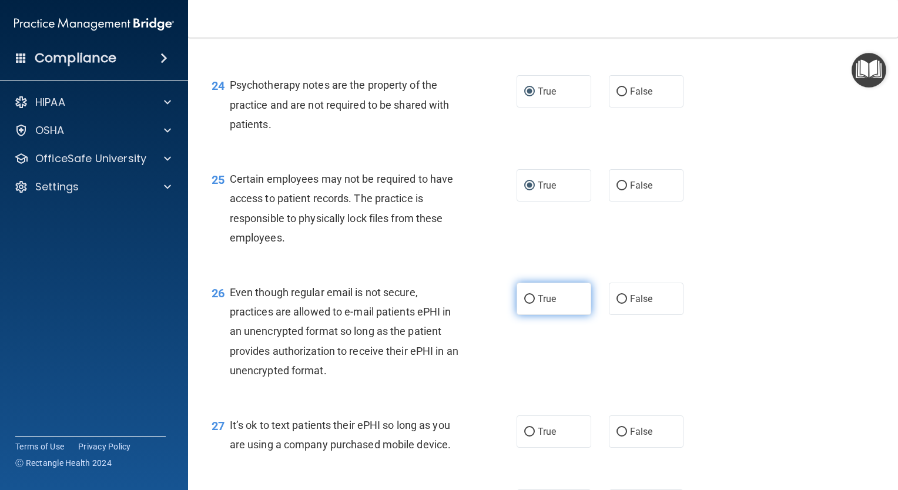
click at [524, 304] on input "True" at bounding box center [529, 299] width 11 height 9
radio input "true"
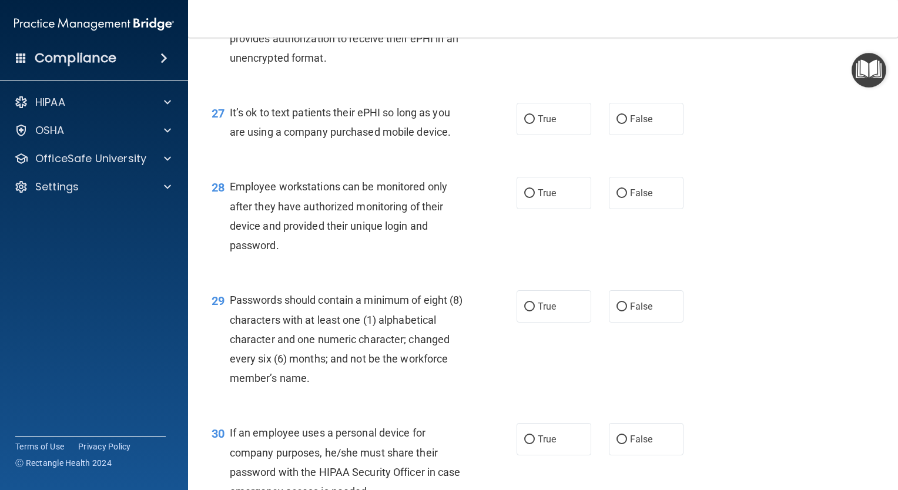
scroll to position [2879, 0]
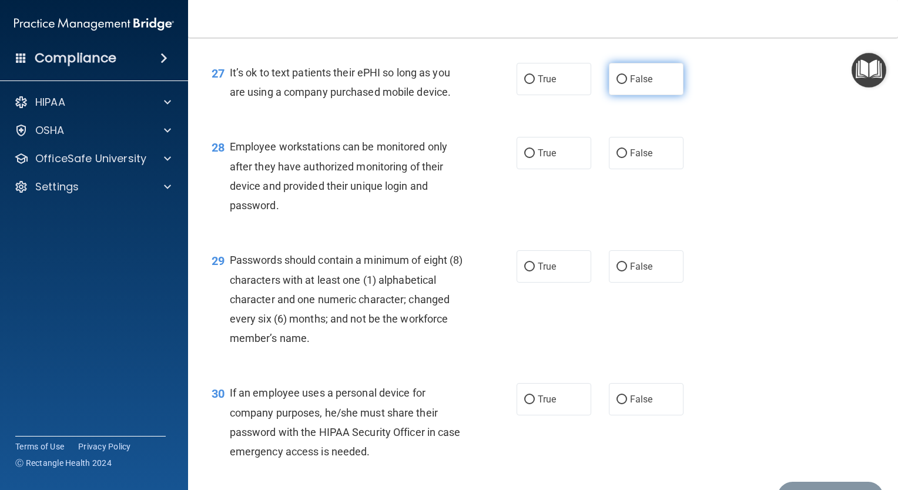
click at [616, 84] on input "False" at bounding box center [621, 79] width 11 height 9
radio input "true"
click at [619, 158] on input "False" at bounding box center [621, 153] width 11 height 9
radio input "true"
click at [527, 271] on input "True" at bounding box center [529, 267] width 11 height 9
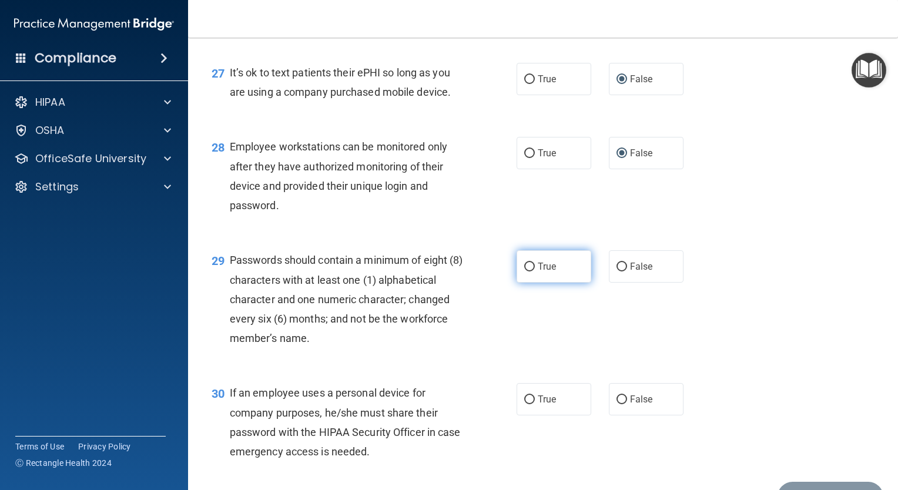
radio input "true"
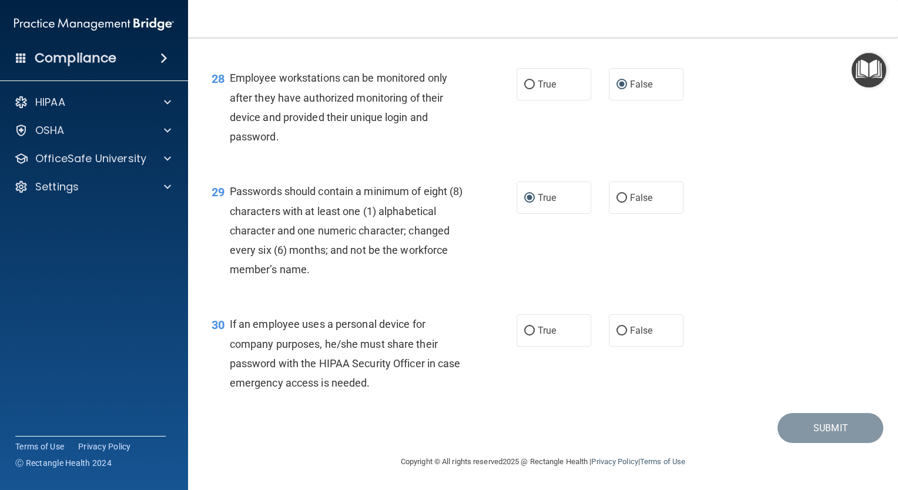
scroll to position [3006, 0]
click at [616, 330] on input "False" at bounding box center [621, 331] width 11 height 9
radio input "true"
click at [829, 425] on button "Submit" at bounding box center [830, 428] width 106 height 30
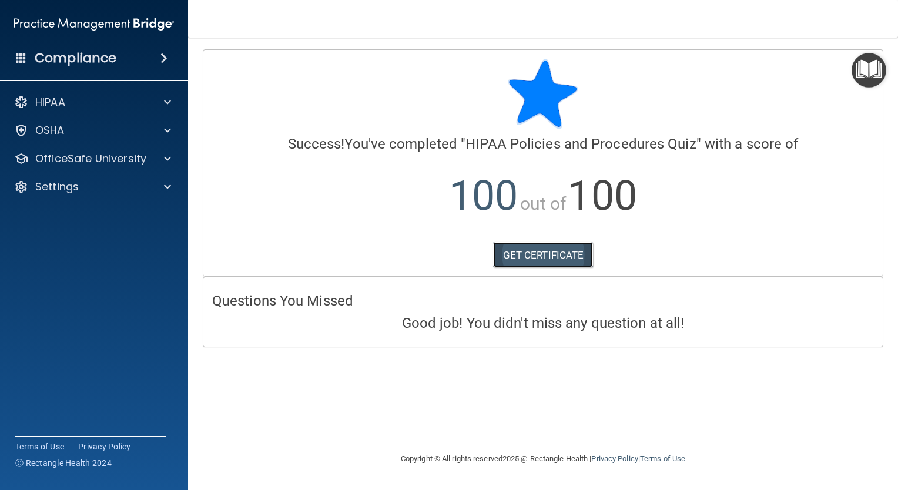
click at [538, 257] on link "GET CERTIFICATE" at bounding box center [543, 255] width 100 height 26
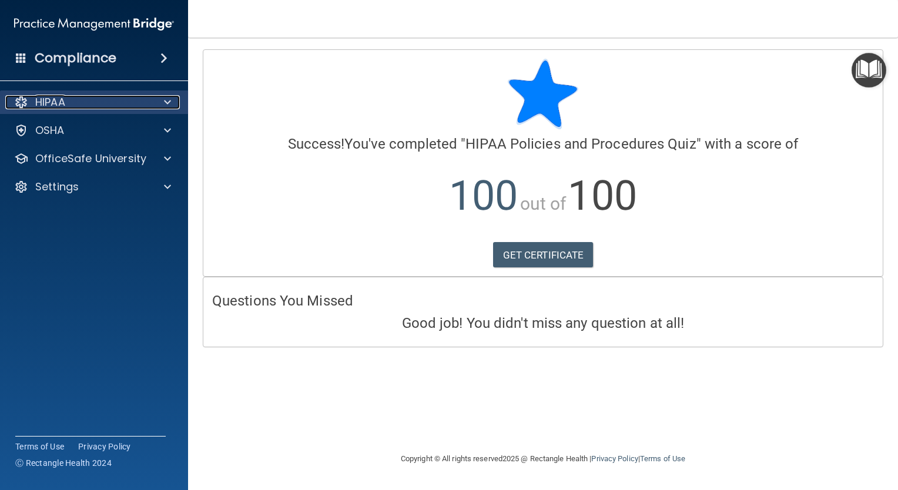
click at [168, 102] on span at bounding box center [167, 102] width 7 height 14
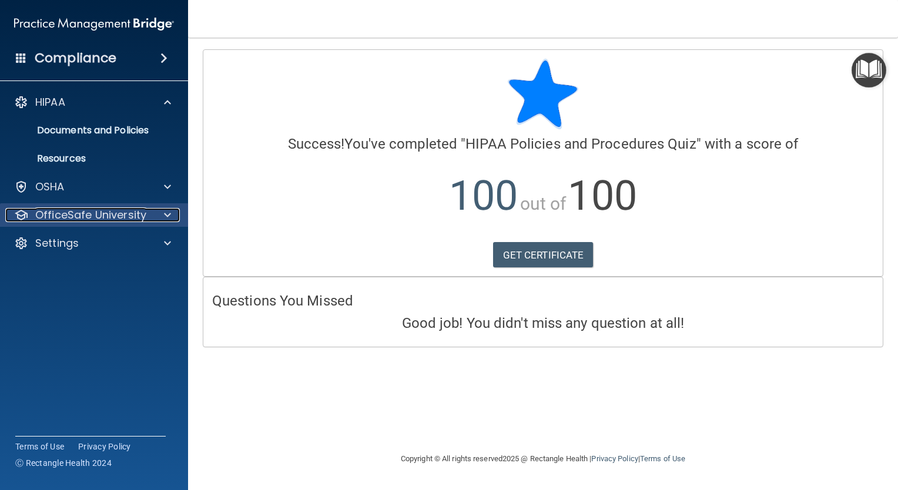
click at [165, 215] on span at bounding box center [167, 215] width 7 height 14
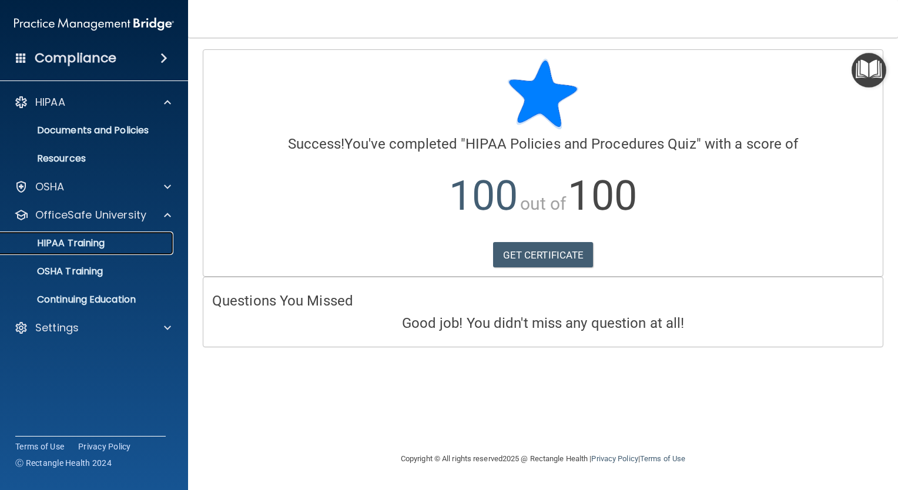
click at [96, 243] on p "HIPAA Training" at bounding box center [56, 243] width 97 height 12
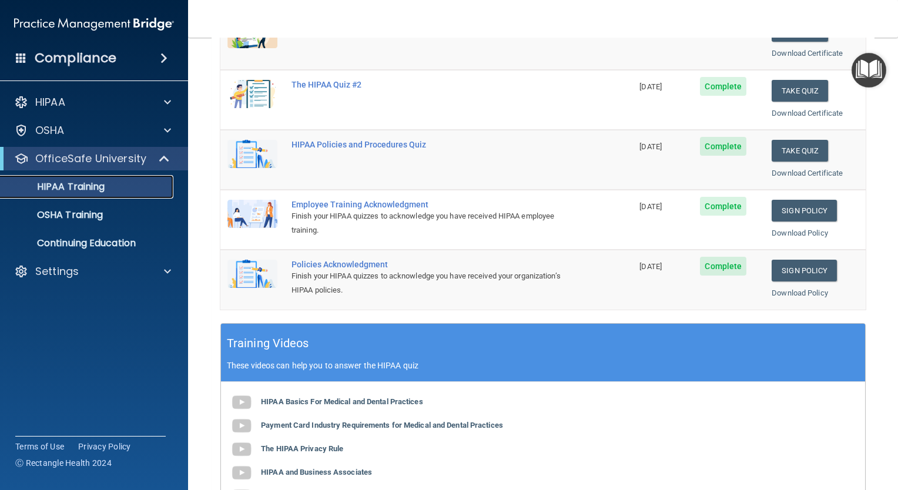
scroll to position [98, 0]
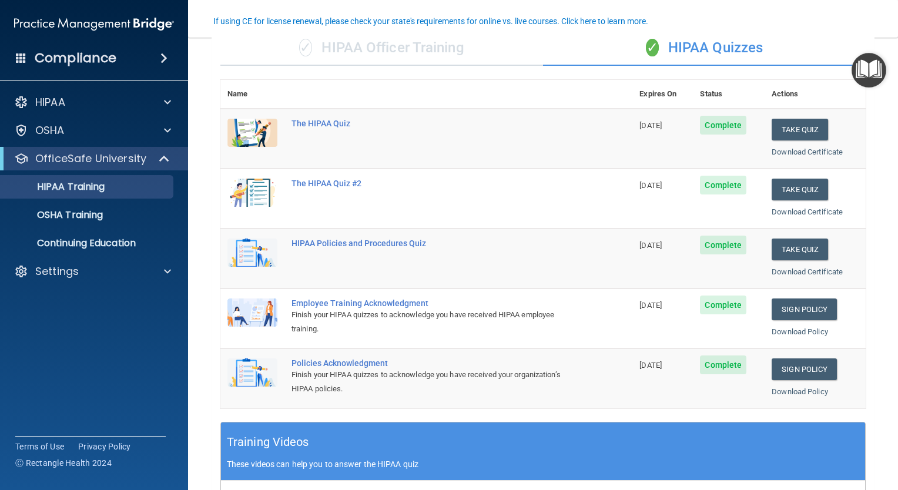
click at [713, 187] on span "Complete" at bounding box center [723, 185] width 46 height 19
click at [271, 190] on img at bounding box center [252, 193] width 50 height 28
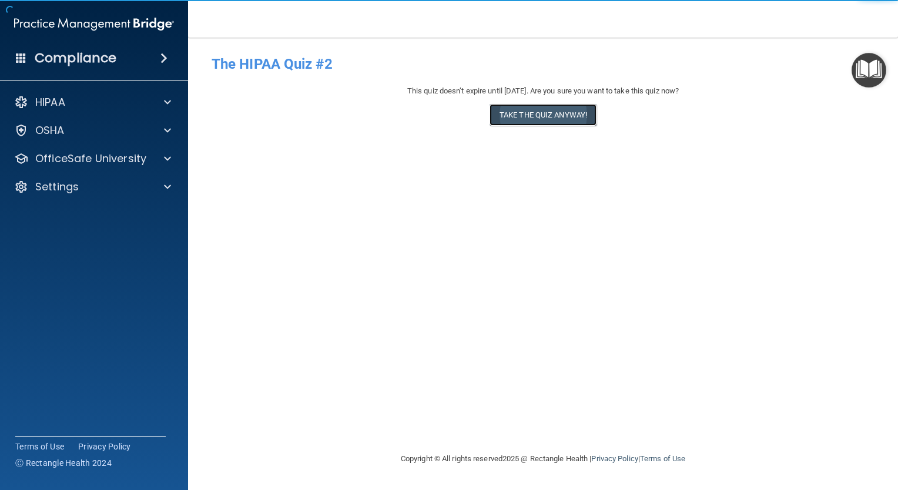
click at [555, 115] on button "Take the quiz anyway!" at bounding box center [542, 115] width 107 height 22
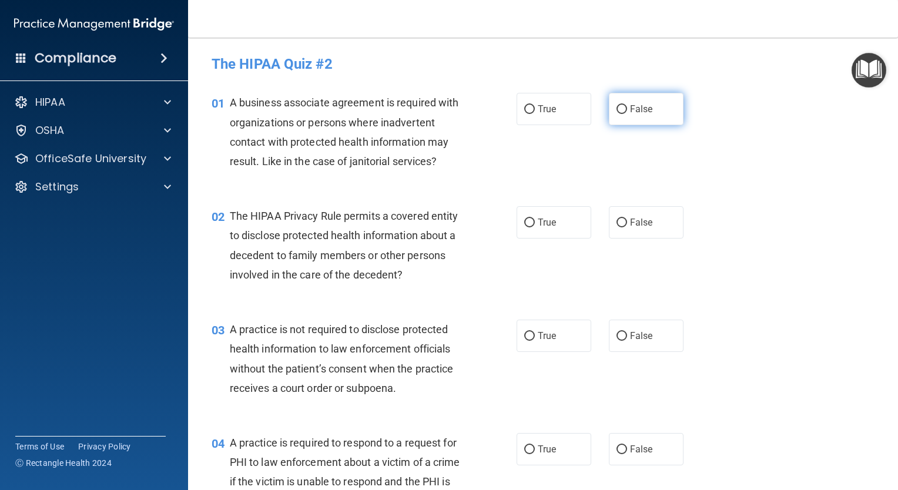
click at [618, 109] on input "False" at bounding box center [621, 109] width 11 height 9
radio input "true"
click at [524, 221] on input "True" at bounding box center [529, 223] width 11 height 9
radio input "true"
click at [616, 334] on input "False" at bounding box center [621, 336] width 11 height 9
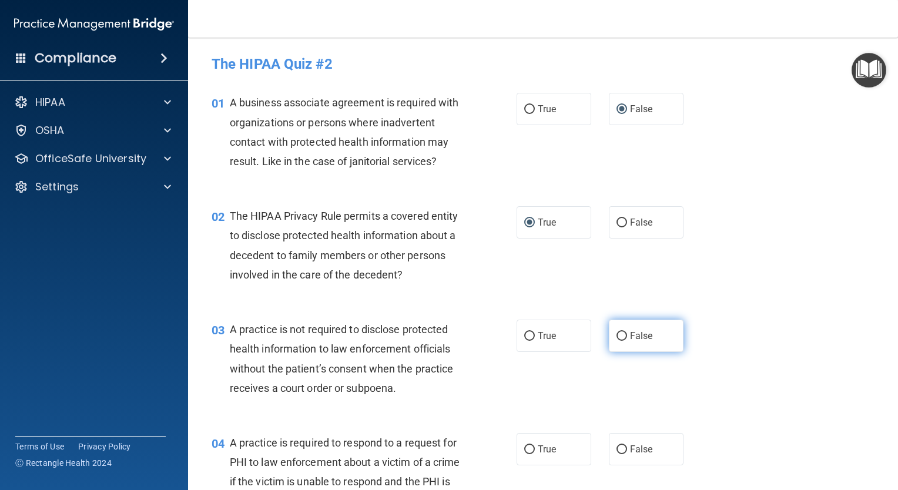
radio input "true"
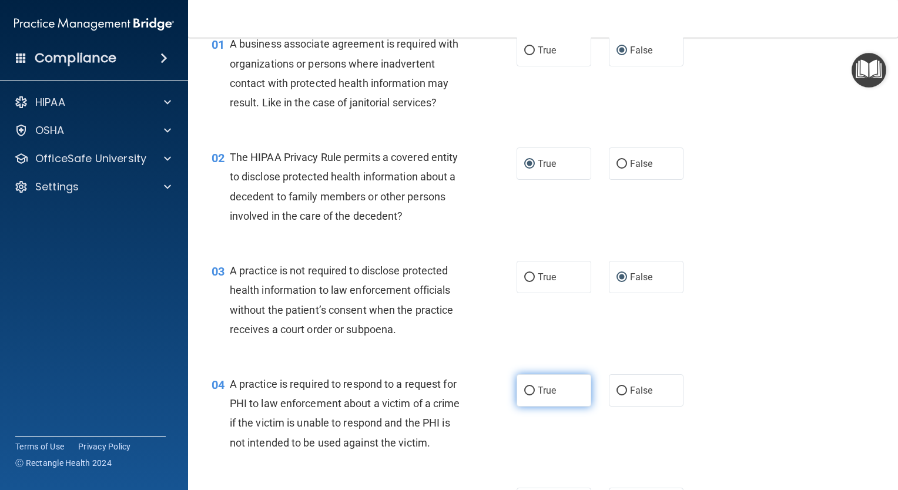
click at [525, 387] on input "True" at bounding box center [529, 391] width 11 height 9
radio input "true"
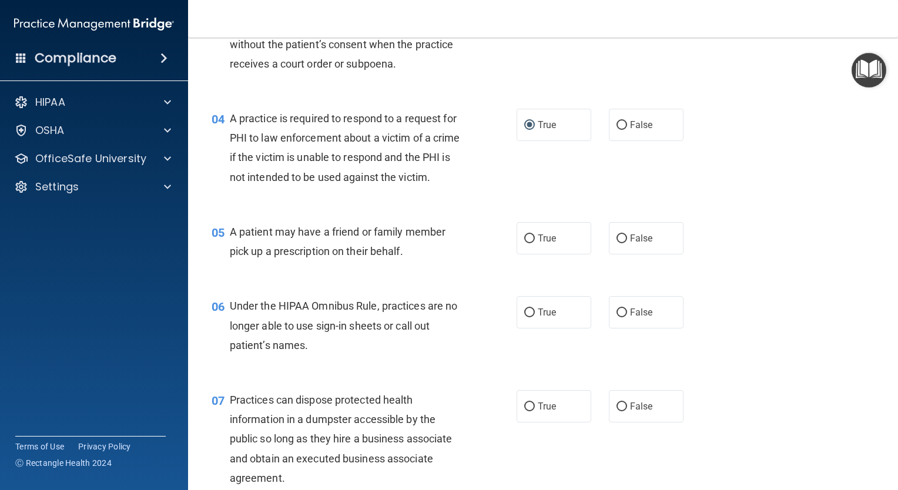
scroll to position [353, 0]
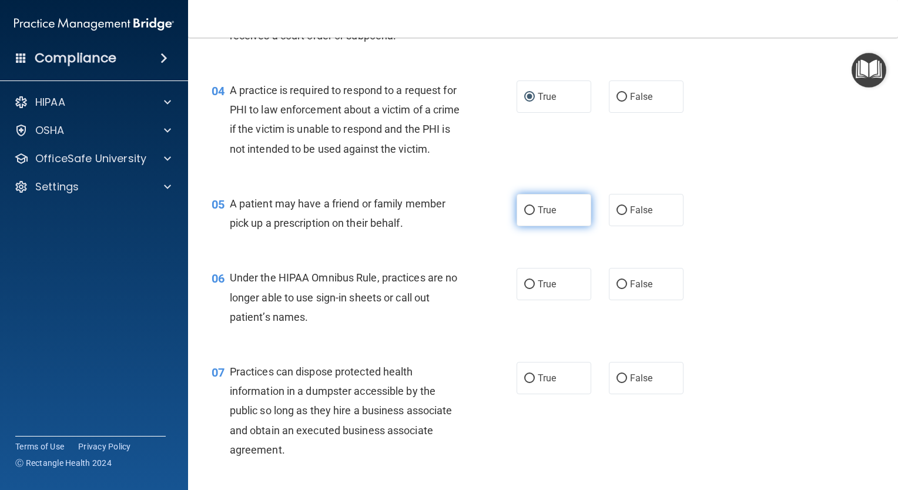
click at [526, 215] on input "True" at bounding box center [529, 210] width 11 height 9
radio input "true"
click at [525, 215] on input "True" at bounding box center [529, 210] width 11 height 9
click at [621, 226] on label "False" at bounding box center [646, 210] width 75 height 32
click at [621, 215] on input "False" at bounding box center [621, 210] width 11 height 9
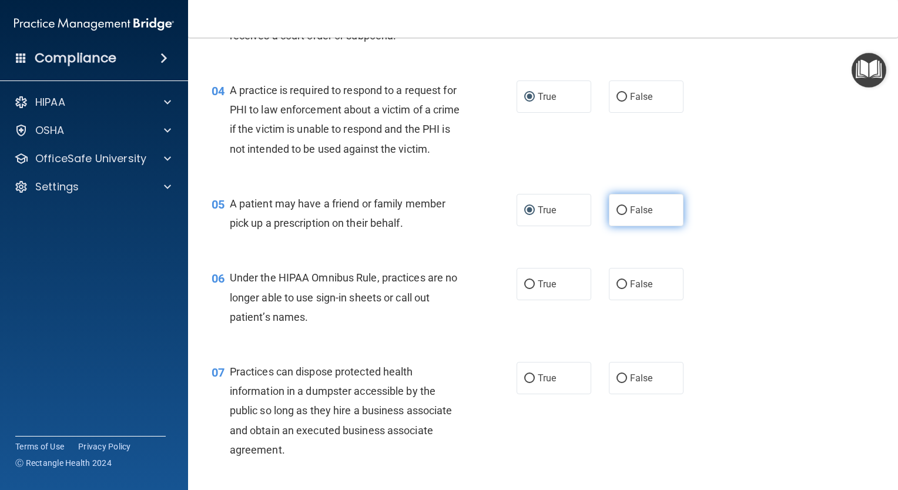
radio input "true"
radio input "false"
click at [616, 289] on input "False" at bounding box center [621, 284] width 11 height 9
radio input "true"
click at [620, 383] on input "False" at bounding box center [621, 378] width 11 height 9
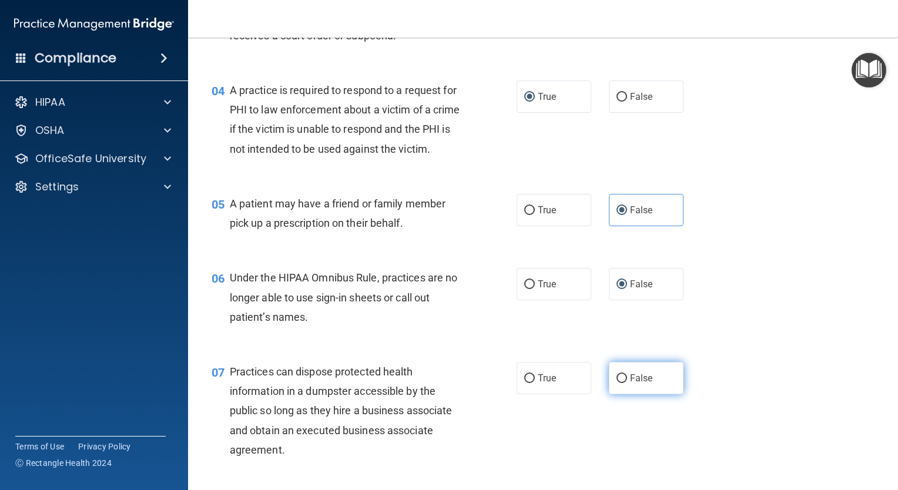
radio input "true"
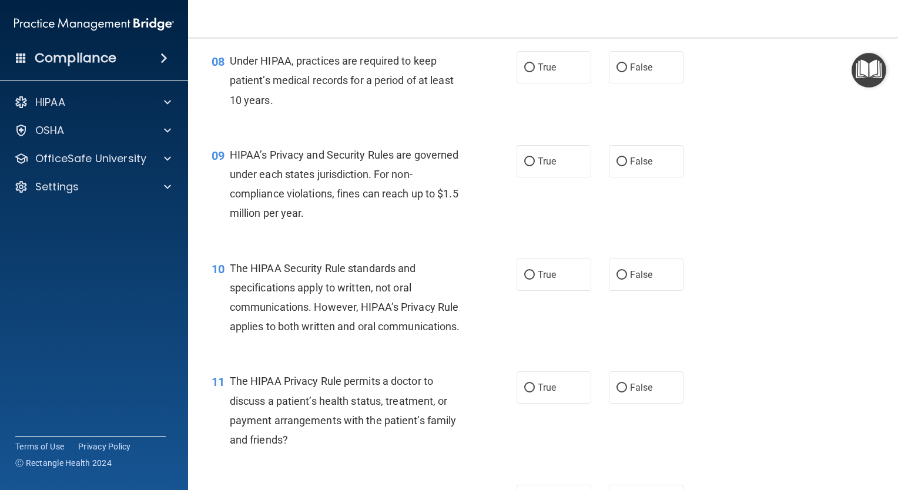
scroll to position [823, 0]
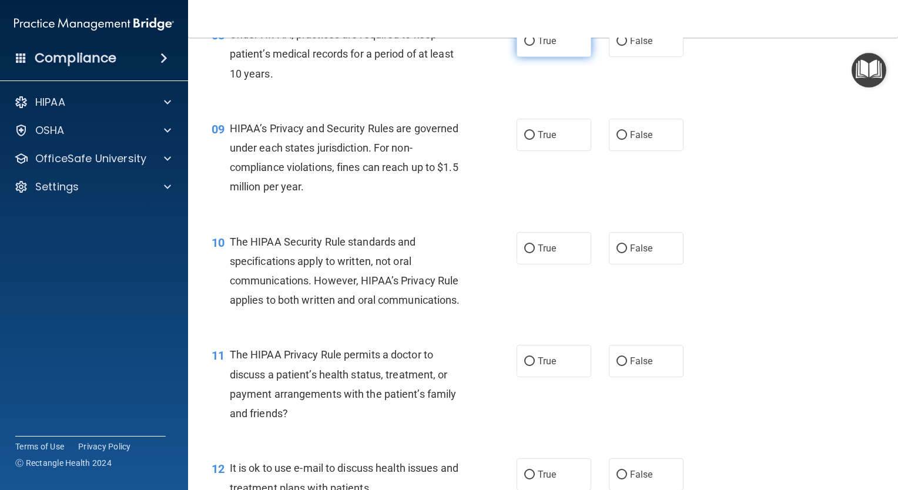
click at [524, 46] on input "True" at bounding box center [529, 41] width 11 height 9
radio input "true"
click at [616, 140] on input "False" at bounding box center [621, 135] width 11 height 9
radio input "true"
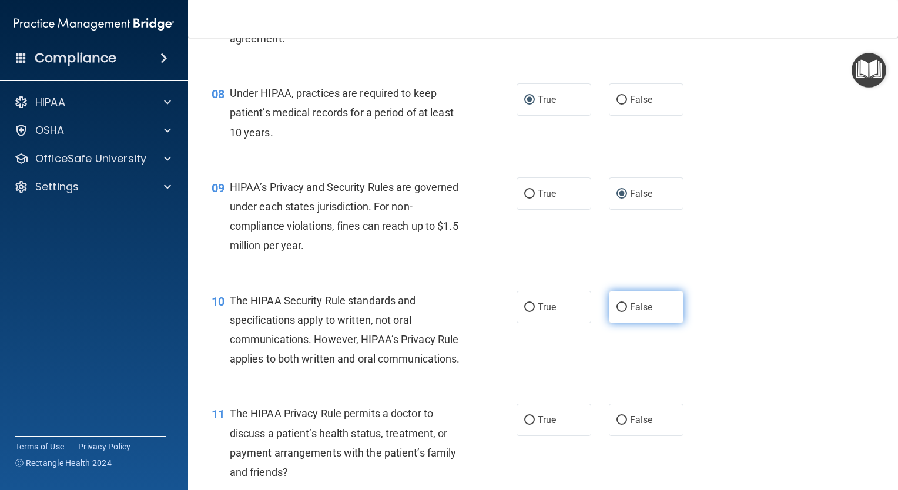
click at [616, 312] on input "False" at bounding box center [621, 307] width 11 height 9
radio input "true"
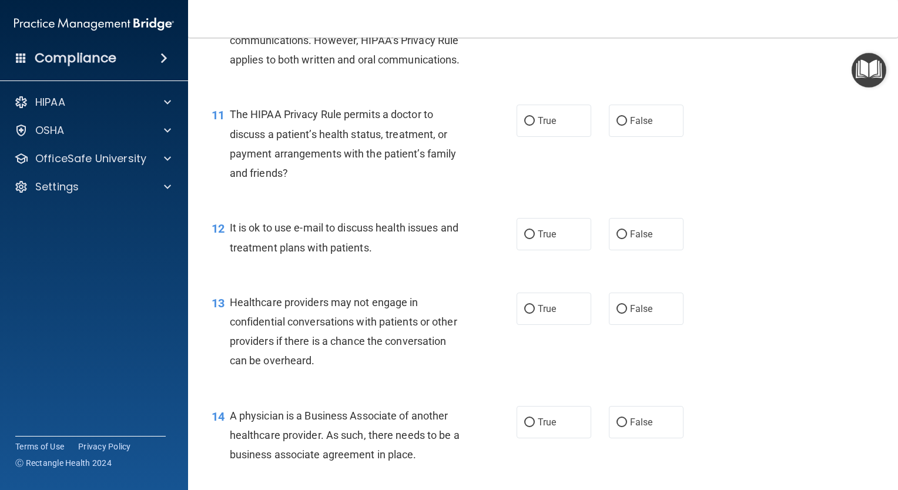
scroll to position [1058, 0]
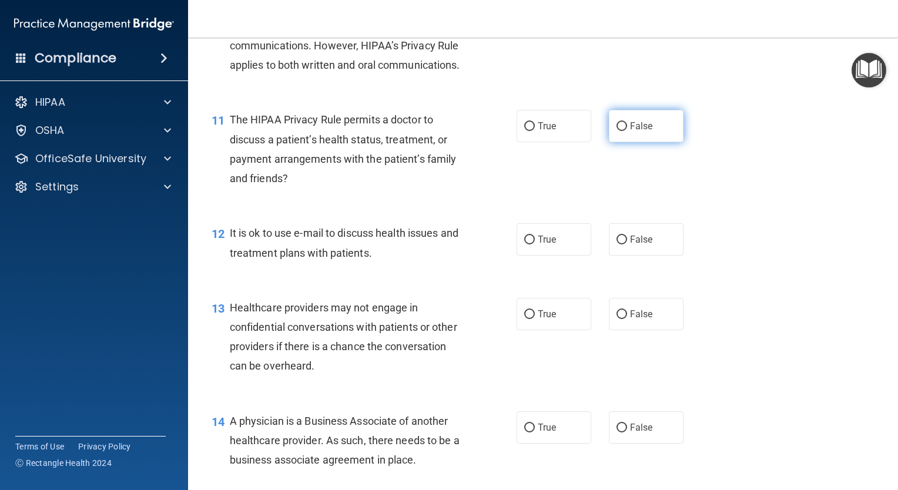
click at [616, 131] on input "False" at bounding box center [621, 126] width 11 height 9
radio input "true"
click at [526, 244] on input "True" at bounding box center [529, 240] width 11 height 9
radio input "true"
click at [528, 319] on input "True" at bounding box center [529, 314] width 11 height 9
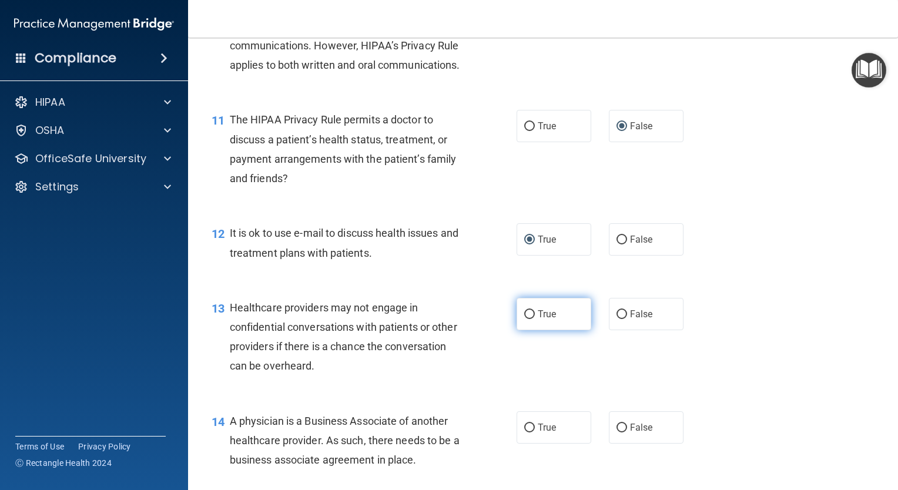
radio input "true"
click at [528, 319] on input "True" at bounding box center [529, 314] width 11 height 9
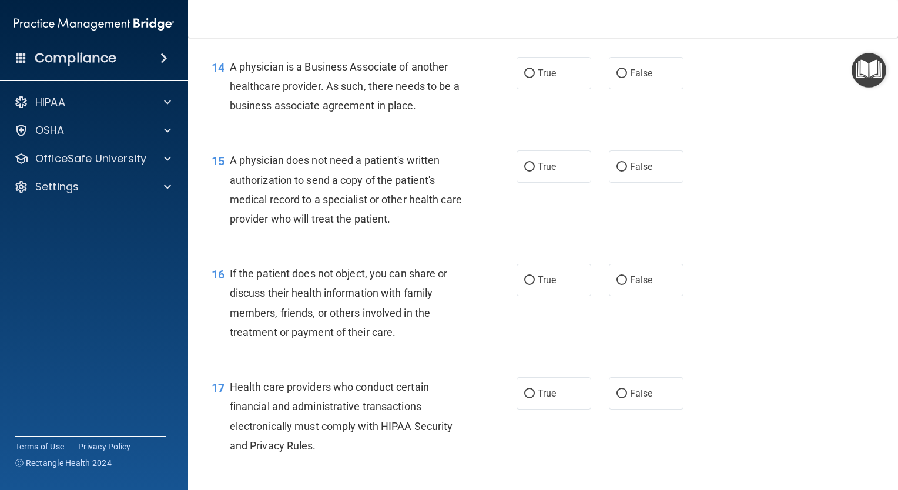
scroll to position [1410, 0]
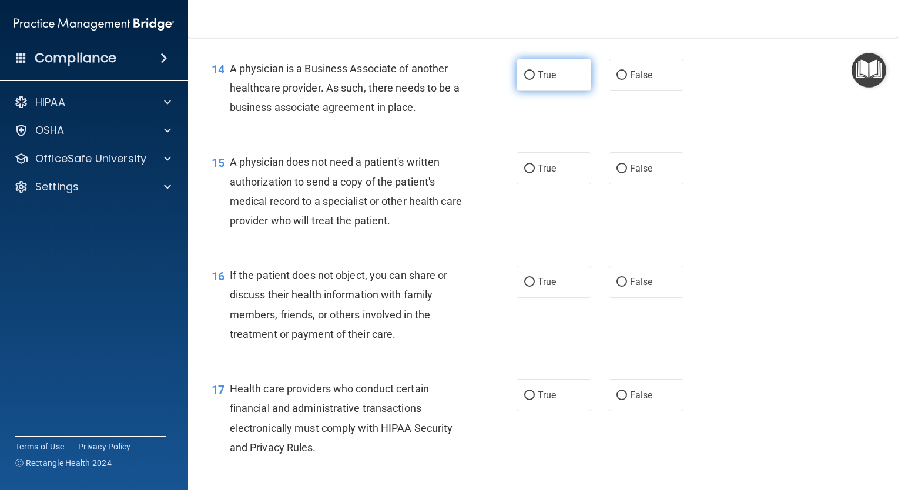
click at [524, 80] on input "True" at bounding box center [529, 75] width 11 height 9
radio input "true"
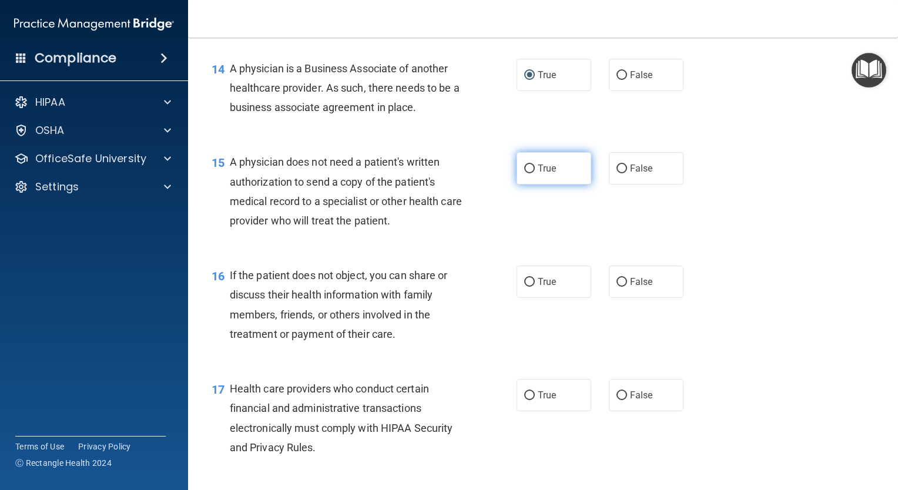
click at [526, 173] on input "True" at bounding box center [529, 169] width 11 height 9
radio input "true"
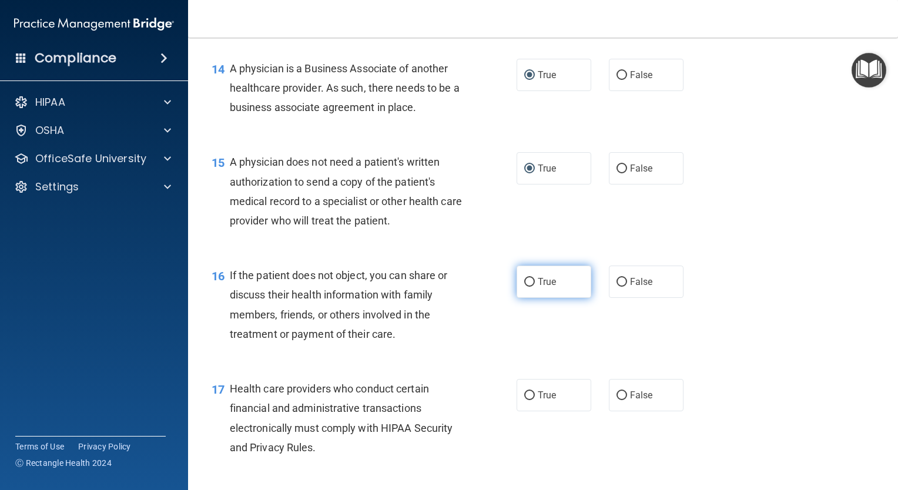
drag, startPoint x: 526, startPoint y: 322, endPoint x: 520, endPoint y: 318, distance: 6.9
click at [525, 287] on input "True" at bounding box center [529, 282] width 11 height 9
radio input "true"
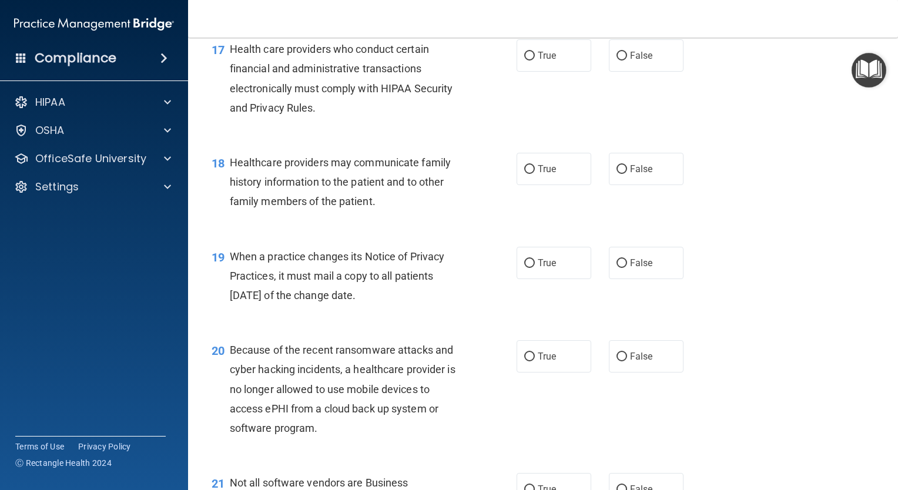
scroll to position [1763, 0]
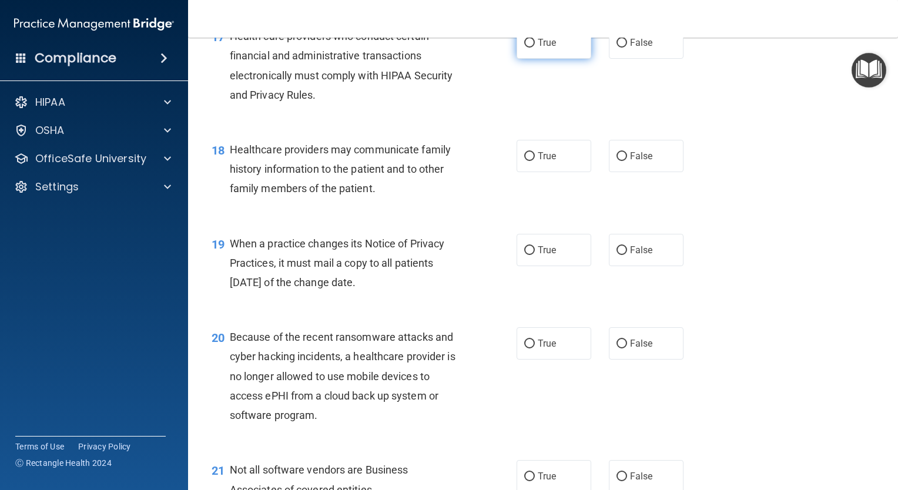
click at [526, 48] on input "True" at bounding box center [529, 43] width 11 height 9
radio input "true"
click at [619, 161] on input "False" at bounding box center [621, 156] width 11 height 9
radio input "true"
click at [528, 255] on input "True" at bounding box center [529, 250] width 11 height 9
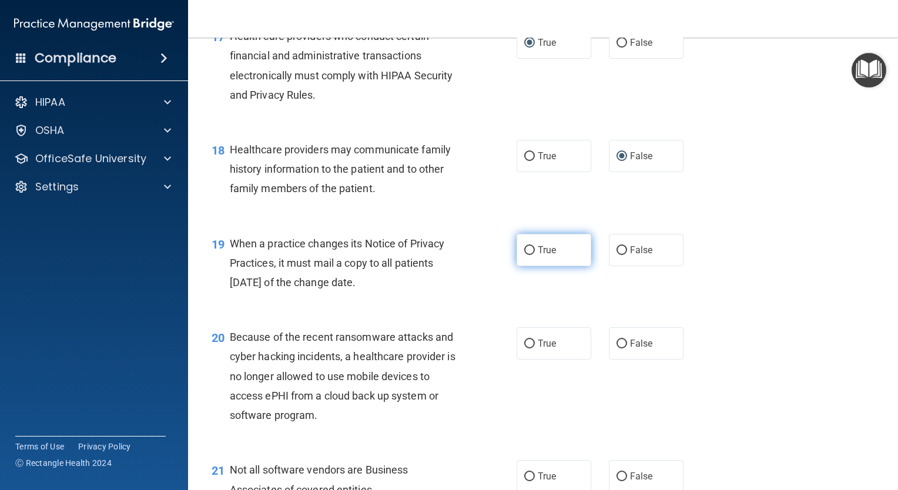
radio input "true"
click at [616, 348] on input "False" at bounding box center [621, 344] width 11 height 9
radio input "true"
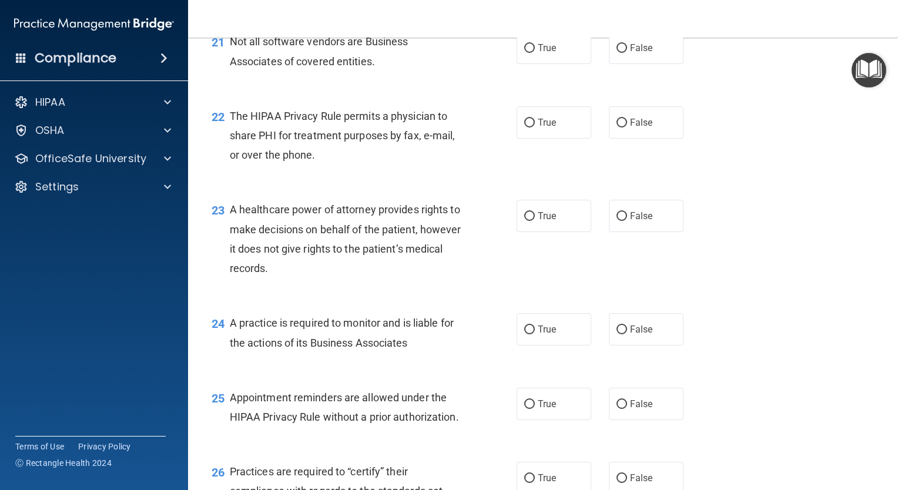
scroll to position [2174, 0]
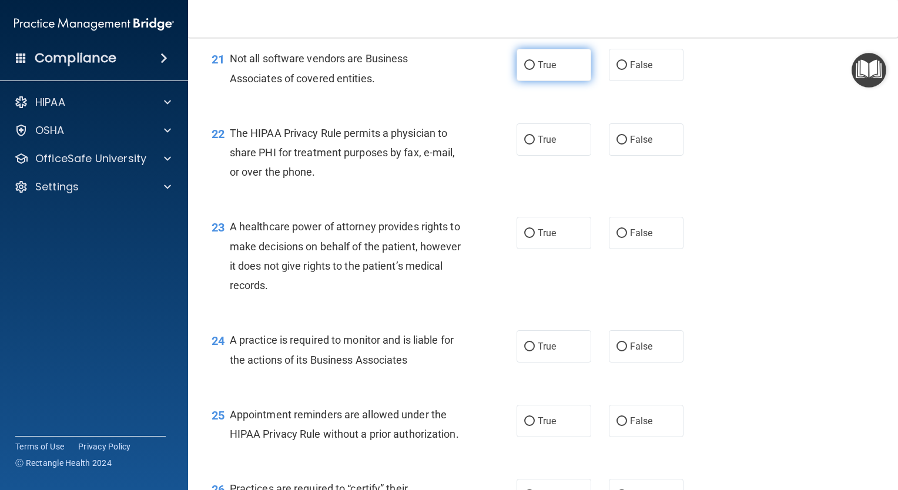
click at [526, 70] on input "True" at bounding box center [529, 65] width 11 height 9
radio input "true"
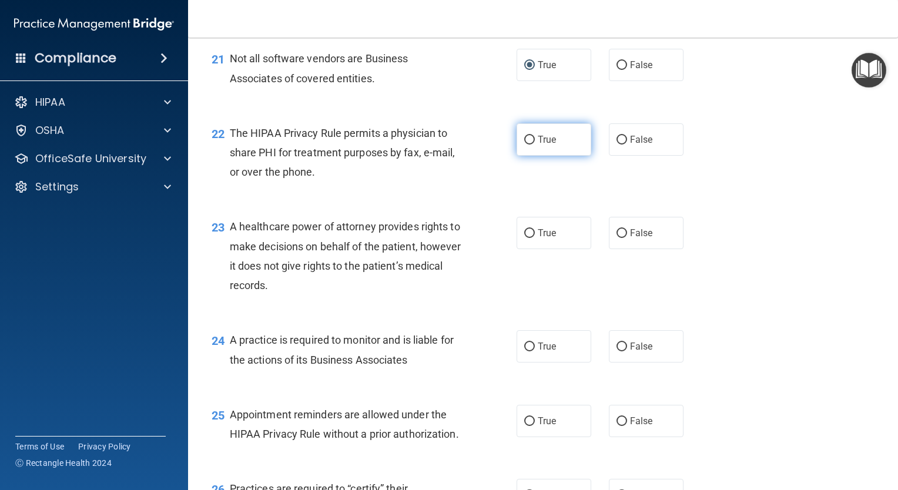
click at [524, 145] on input "True" at bounding box center [529, 140] width 11 height 9
radio input "true"
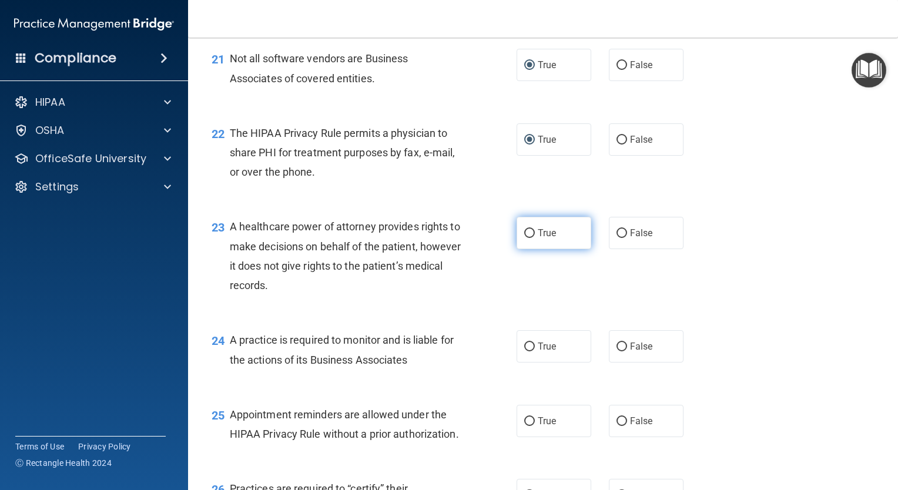
click at [524, 238] on input "True" at bounding box center [529, 233] width 11 height 9
radio input "true"
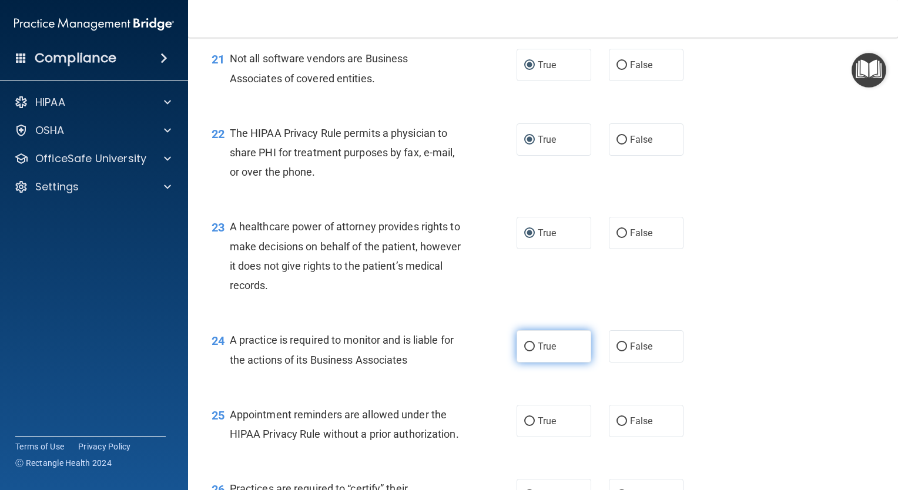
click at [531, 363] on label "True" at bounding box center [553, 346] width 75 height 32
click at [531, 351] on input "True" at bounding box center [529, 347] width 11 height 9
radio input "true"
click at [524, 351] on input "True" at bounding box center [529, 347] width 11 height 9
click at [616, 351] on input "False" at bounding box center [621, 347] width 11 height 9
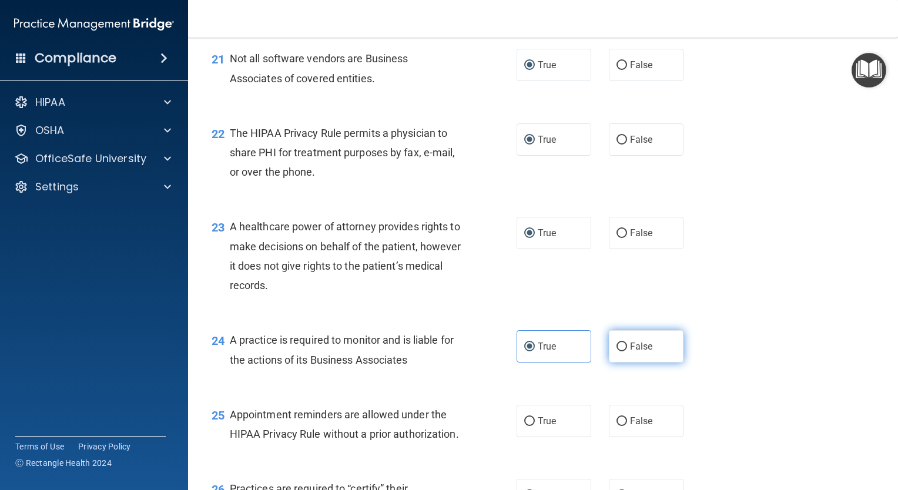
radio input "true"
radio input "false"
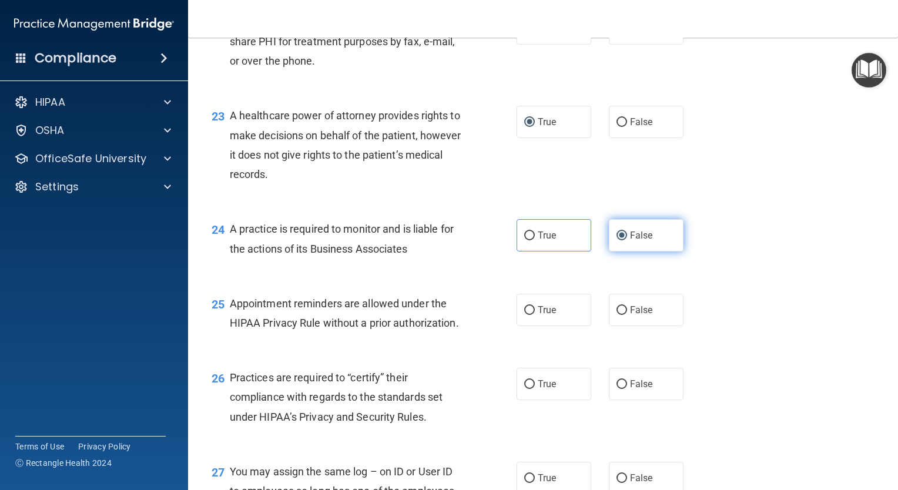
scroll to position [2291, 0]
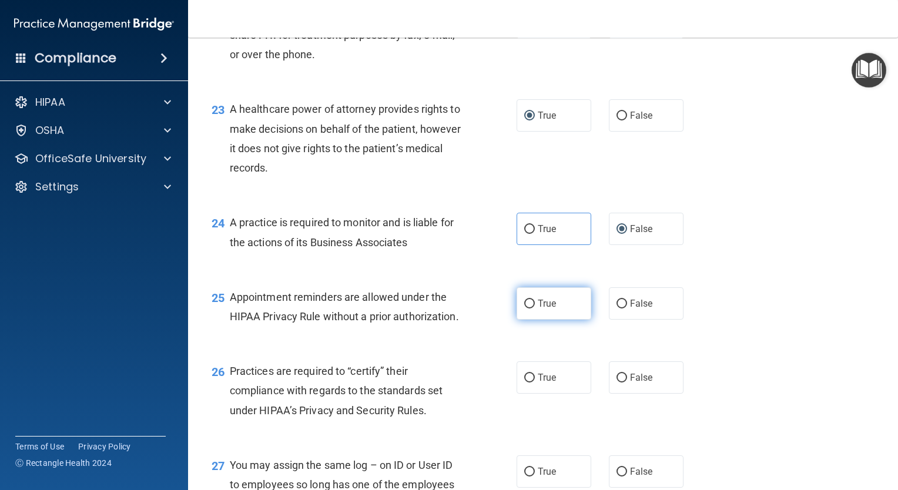
click at [526, 308] on input "True" at bounding box center [529, 304] width 11 height 9
radio input "true"
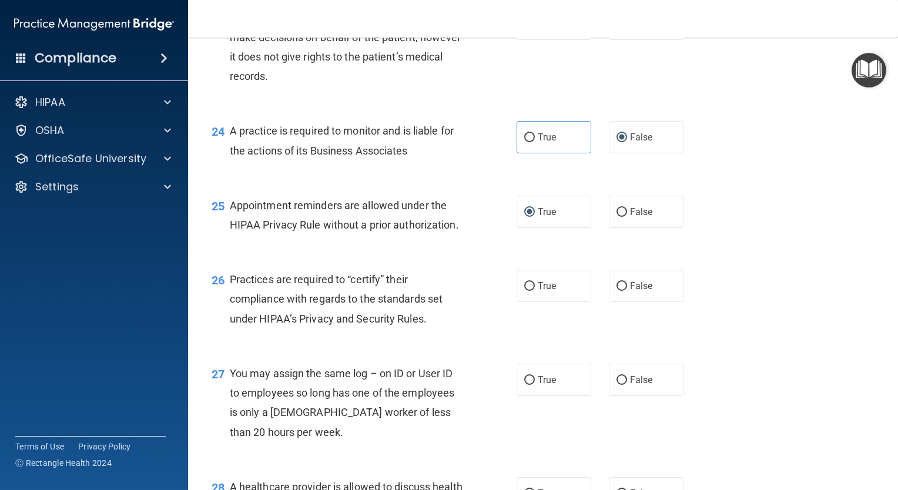
scroll to position [2409, 0]
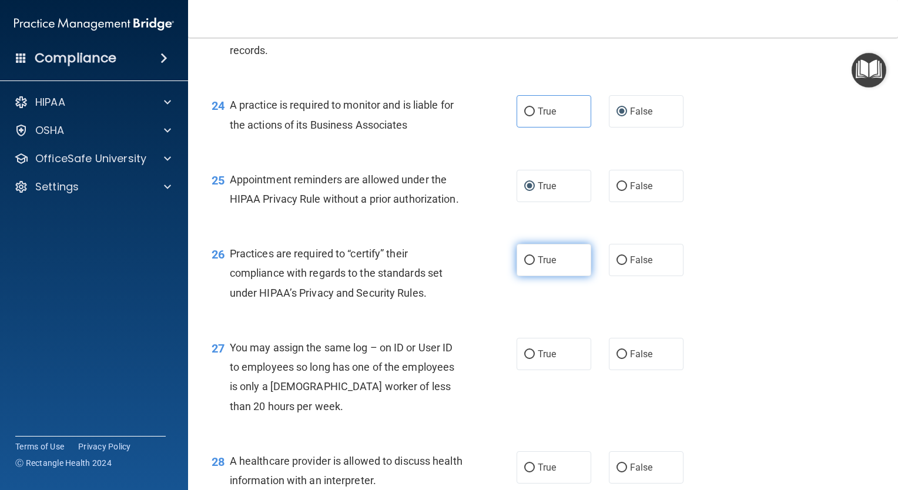
click at [524, 265] on input "True" at bounding box center [529, 260] width 11 height 9
radio input "true"
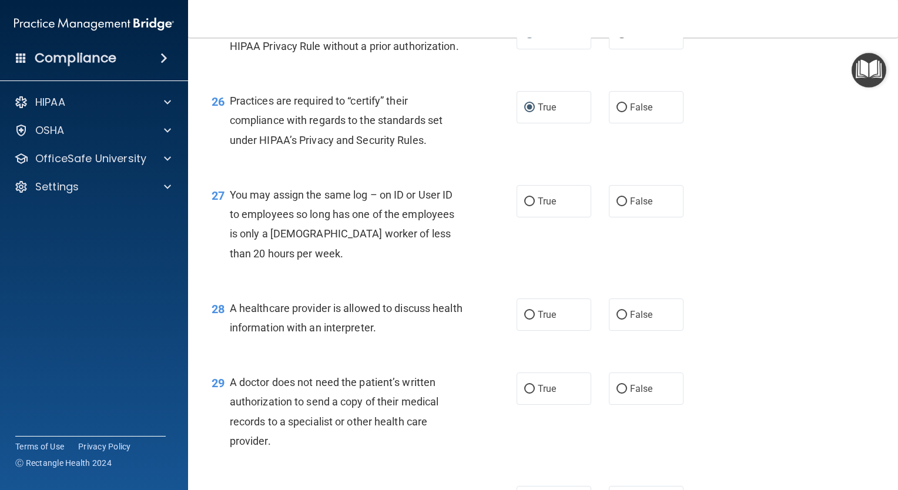
scroll to position [2703, 0]
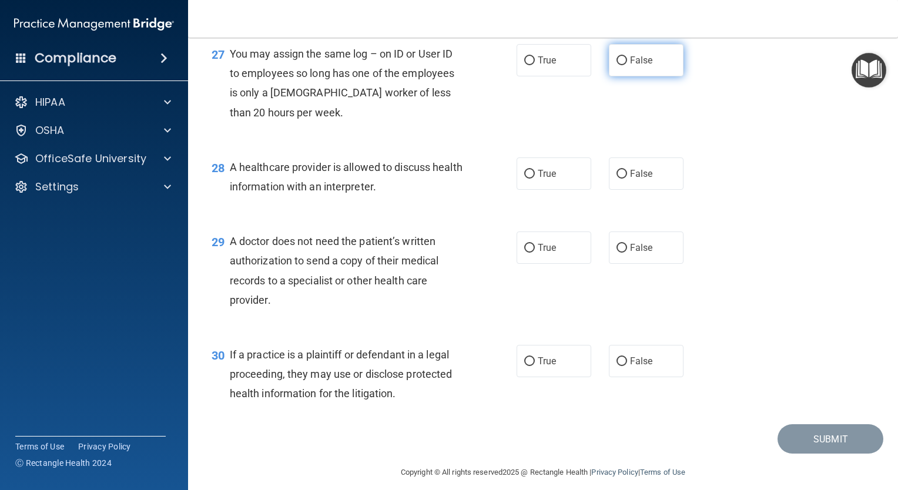
click at [617, 65] on input "False" at bounding box center [621, 60] width 11 height 9
radio input "true"
click at [617, 65] on input "False" at bounding box center [621, 60] width 11 height 9
click at [527, 179] on input "True" at bounding box center [529, 174] width 11 height 9
radio input "true"
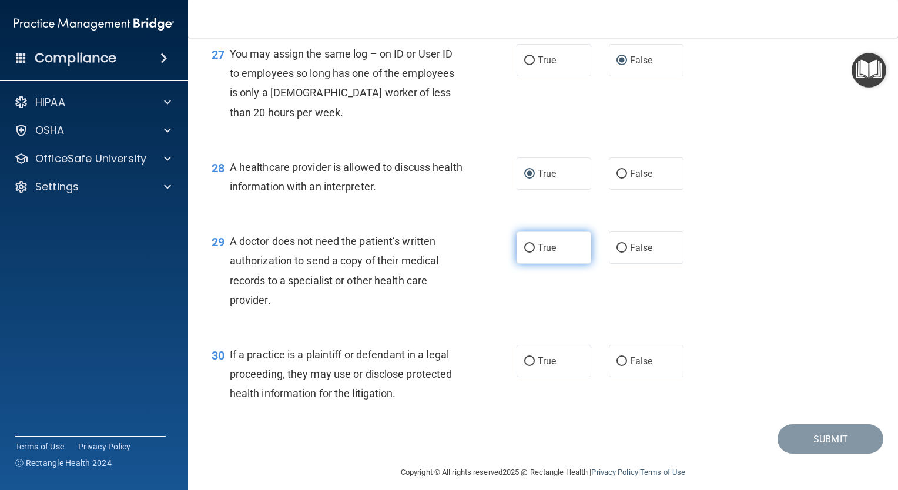
click at [526, 253] on input "True" at bounding box center [529, 248] width 11 height 9
radio input "true"
click at [525, 366] on input "True" at bounding box center [529, 361] width 11 height 9
radio input "true"
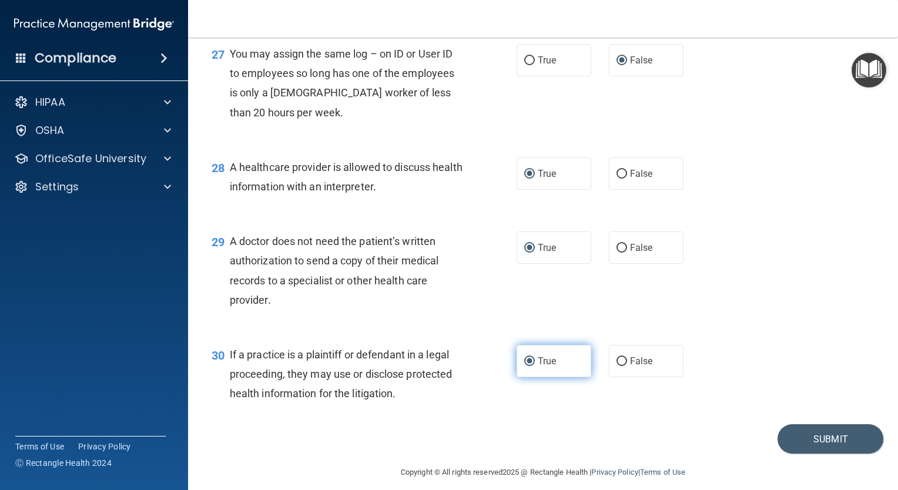
click at [525, 366] on input "True" at bounding box center [529, 361] width 11 height 9
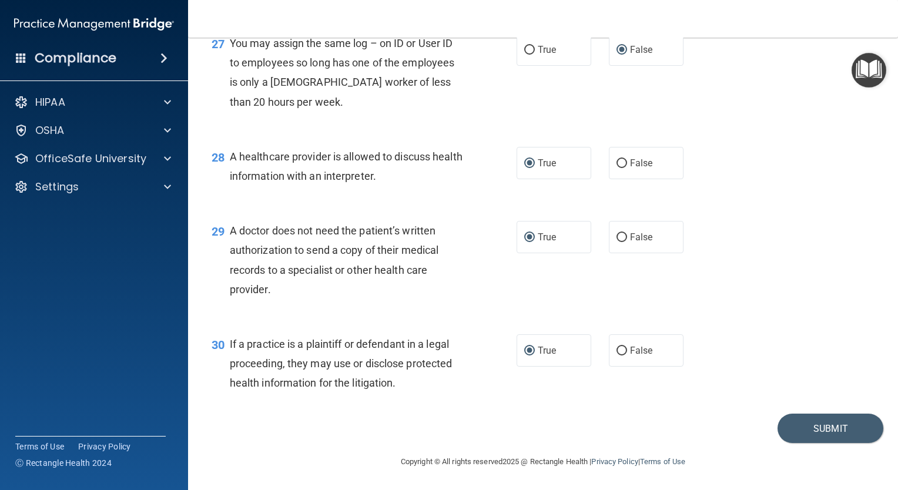
scroll to position [2772, 0]
click at [813, 427] on button "Submit" at bounding box center [830, 429] width 106 height 30
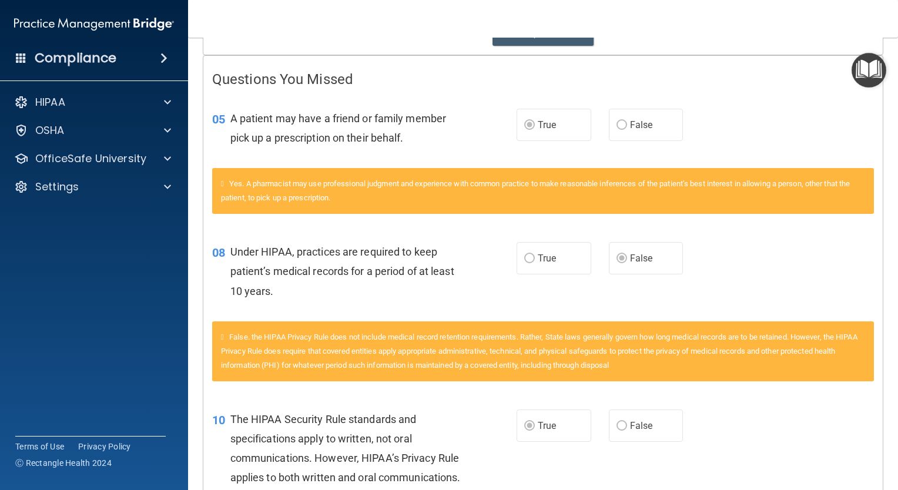
scroll to position [42, 0]
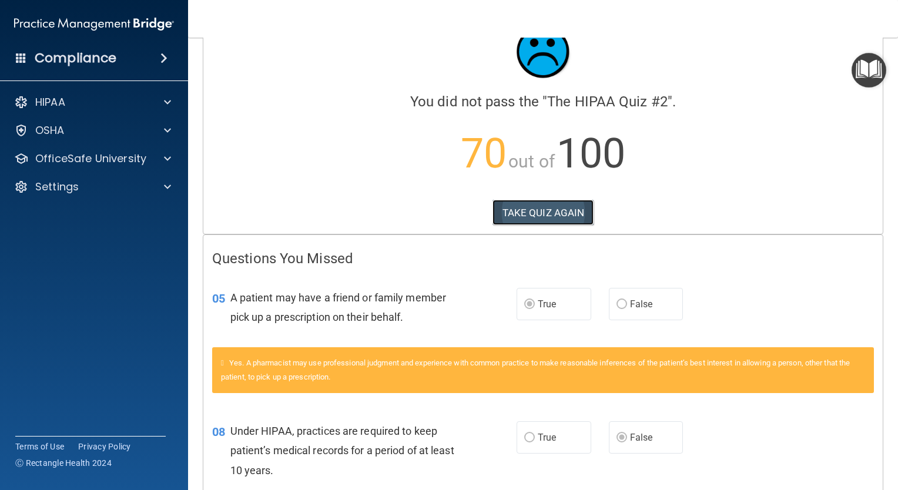
click at [552, 209] on button "TAKE QUIZ AGAIN" at bounding box center [543, 213] width 102 height 26
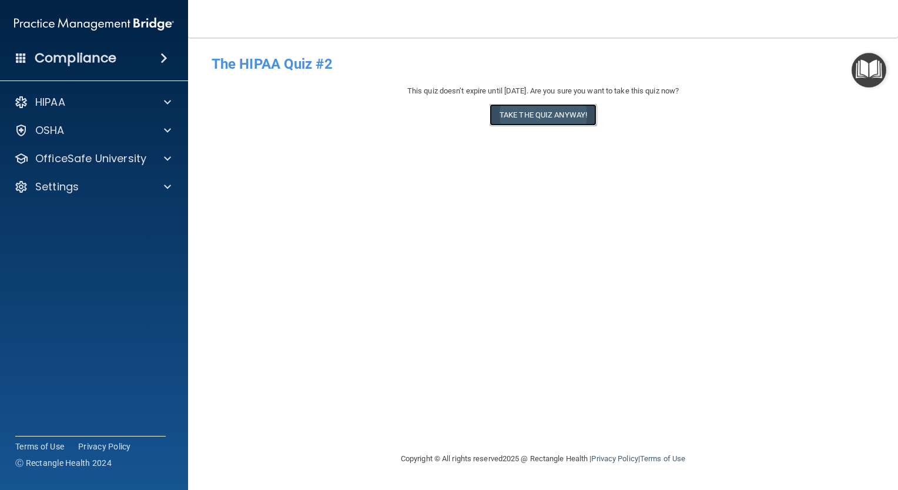
click at [557, 118] on button "Take the quiz anyway!" at bounding box center [542, 115] width 107 height 22
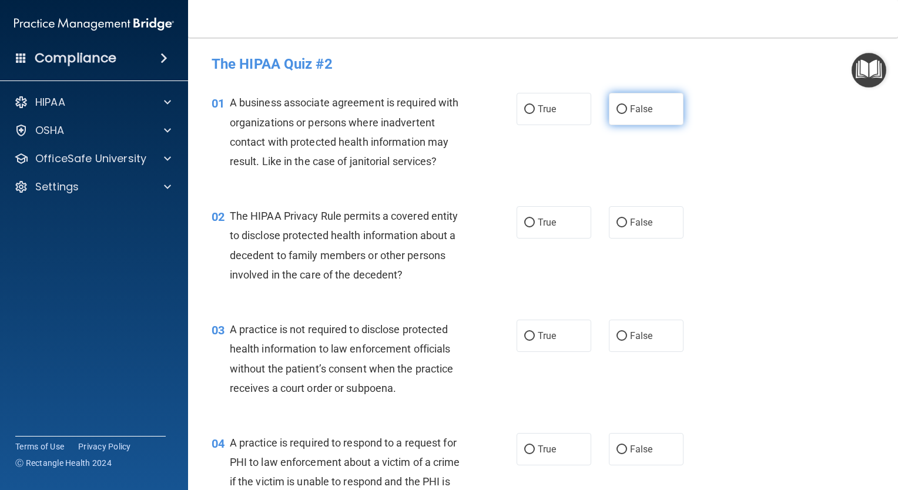
click at [617, 112] on input "False" at bounding box center [621, 109] width 11 height 9
radio input "true"
click at [528, 221] on input "True" at bounding box center [529, 223] width 11 height 9
radio input "true"
click at [616, 335] on input "False" at bounding box center [621, 336] width 11 height 9
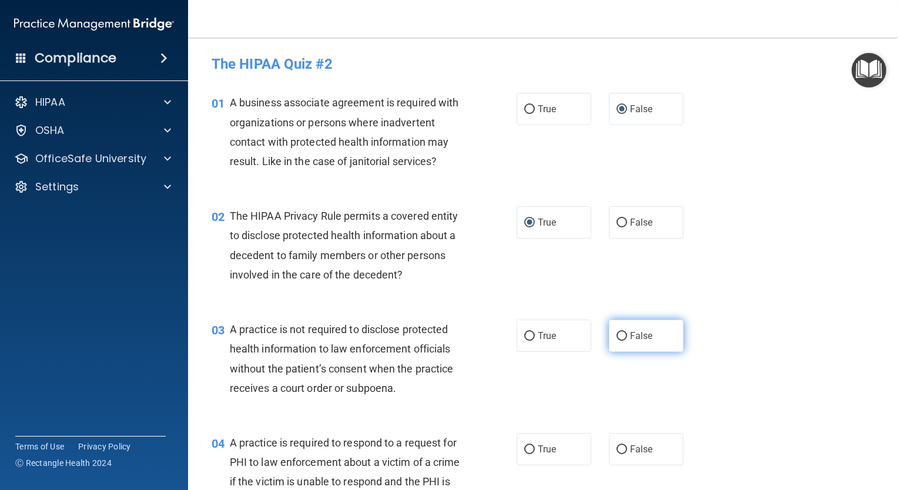
radio input "true"
click at [524, 452] on input "True" at bounding box center [529, 449] width 11 height 9
radio input "true"
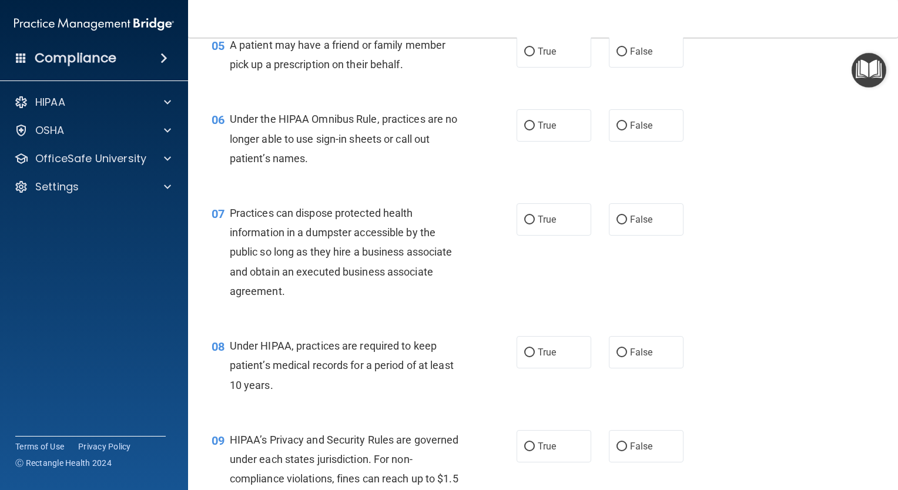
scroll to position [529, 0]
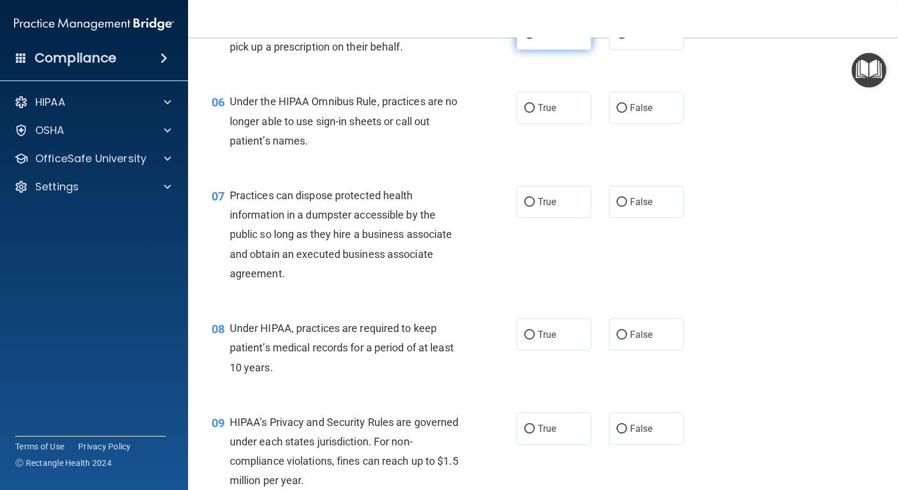
click at [526, 39] on input "True" at bounding box center [529, 34] width 11 height 9
radio input "true"
click at [616, 113] on input "False" at bounding box center [621, 108] width 11 height 9
radio input "true"
click at [616, 207] on input "False" at bounding box center [621, 202] width 11 height 9
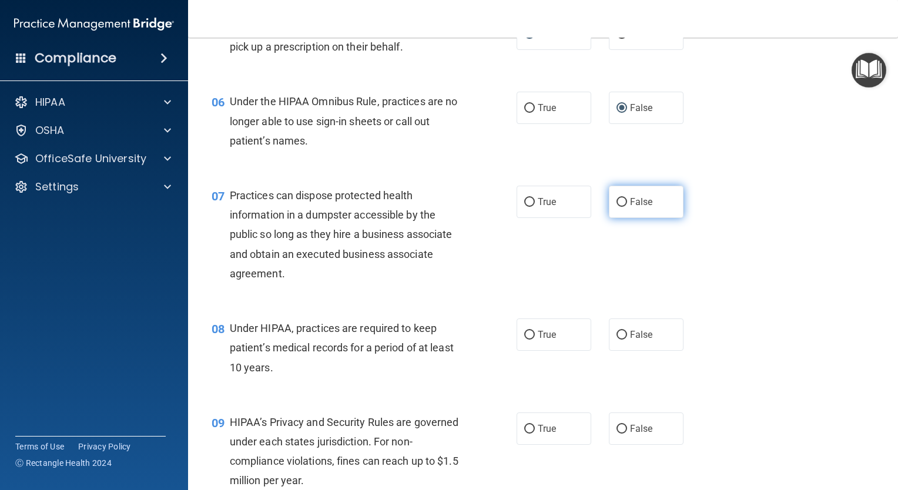
radio input "true"
click at [616, 340] on input "False" at bounding box center [621, 335] width 11 height 9
radio input "true"
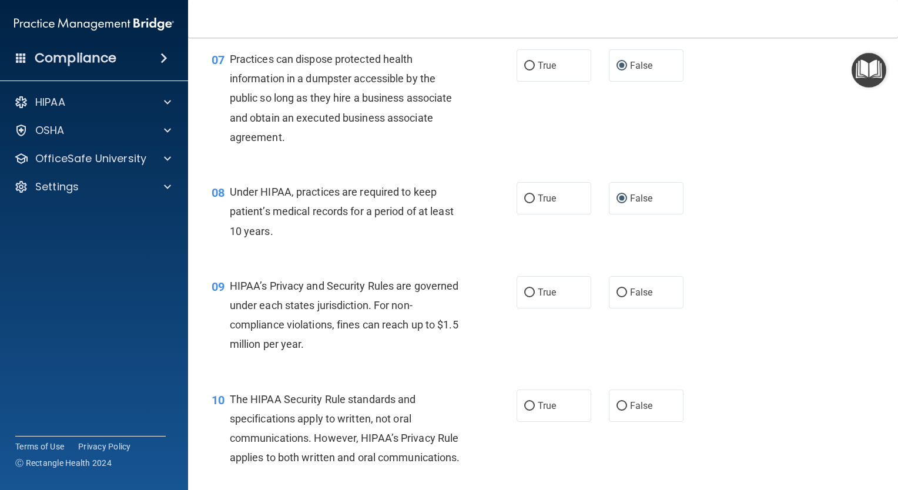
scroll to position [705, 0]
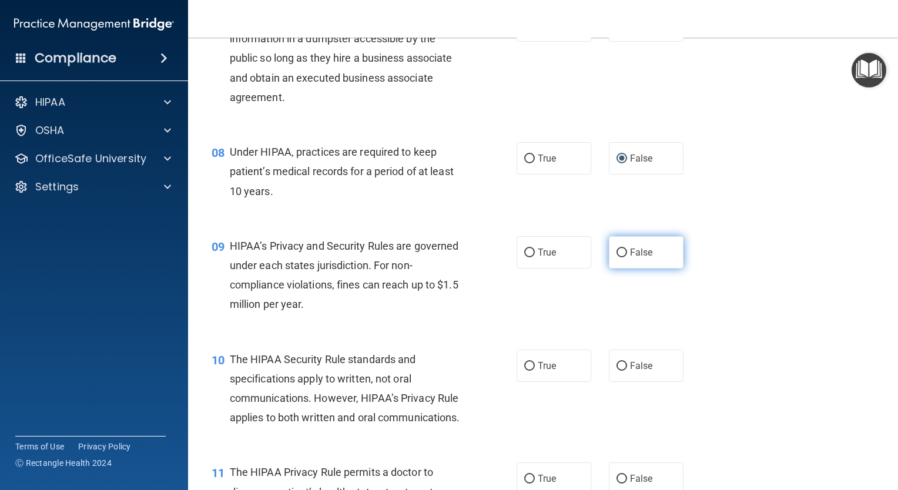
click at [622, 269] on label "False" at bounding box center [646, 252] width 75 height 32
click at [622, 257] on input "False" at bounding box center [621, 253] width 11 height 9
radio input "true"
click at [526, 371] on input "True" at bounding box center [529, 366] width 11 height 9
radio input "true"
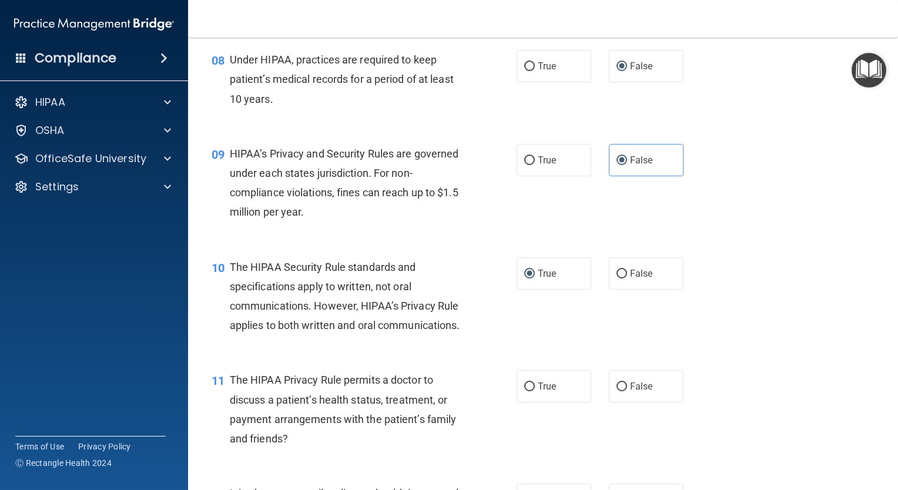
scroll to position [823, 0]
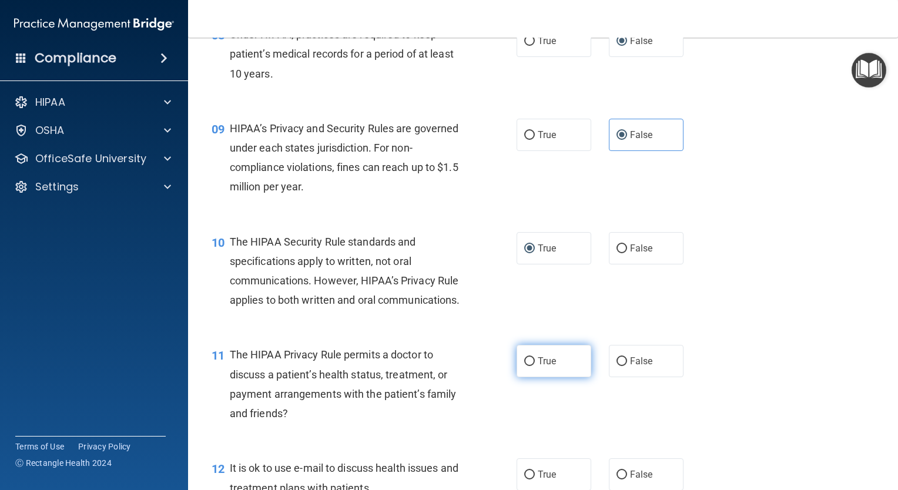
click at [526, 366] on input "True" at bounding box center [529, 361] width 11 height 9
radio input "true"
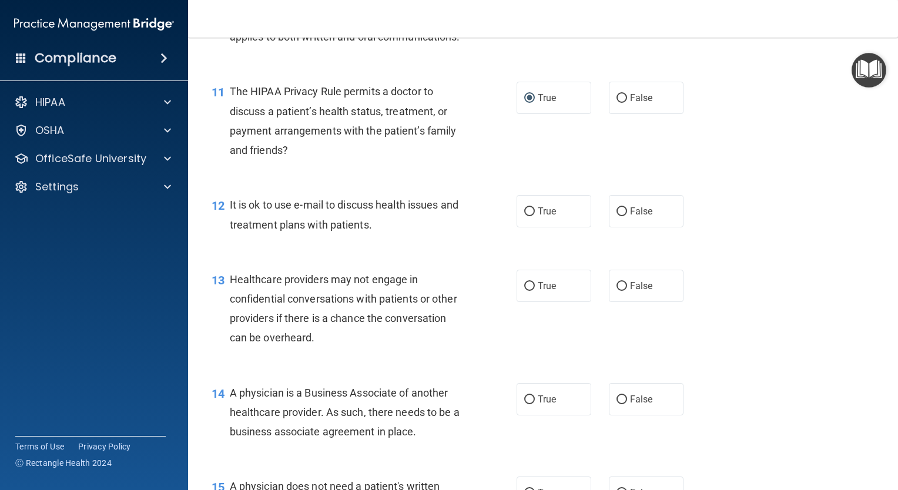
scroll to position [1116, 0]
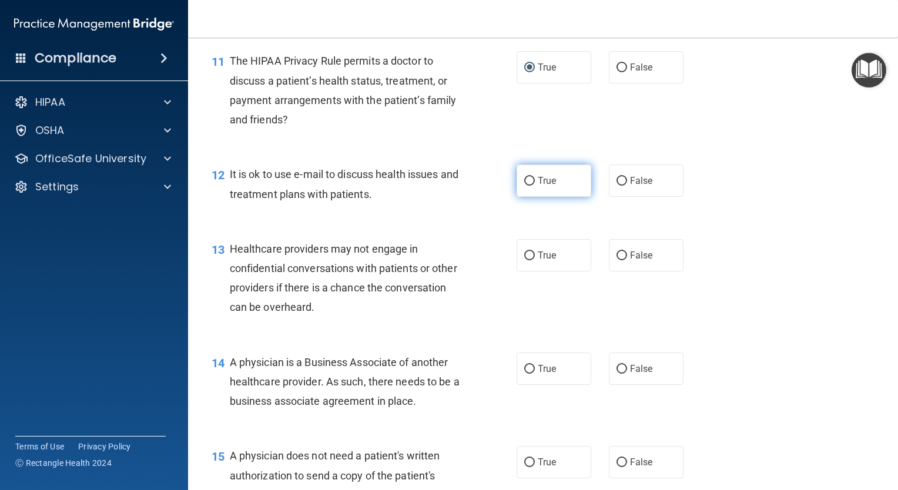
click at [527, 197] on label "True" at bounding box center [553, 181] width 75 height 32
drag, startPoint x: 526, startPoint y: 219, endPoint x: 523, endPoint y: 226, distance: 8.4
click at [524, 186] on input "True" at bounding box center [529, 181] width 11 height 9
radio input "true"
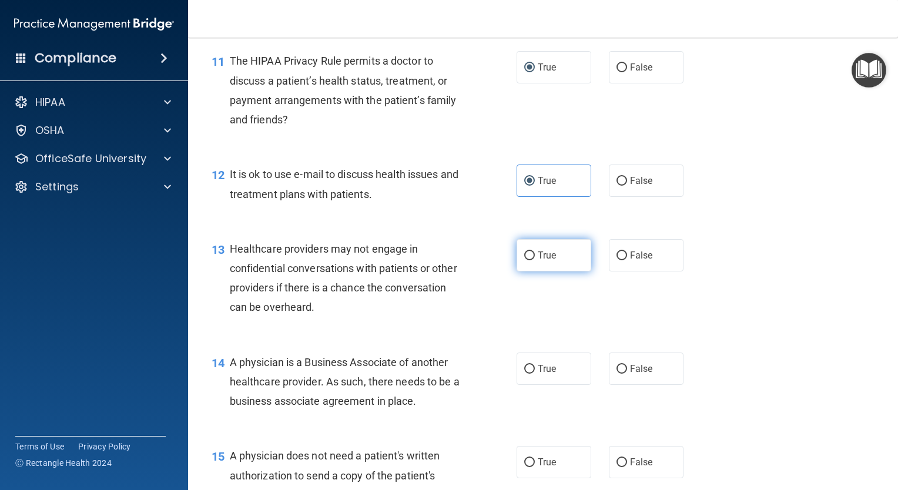
click at [525, 260] on input "True" at bounding box center [529, 255] width 11 height 9
radio input "true"
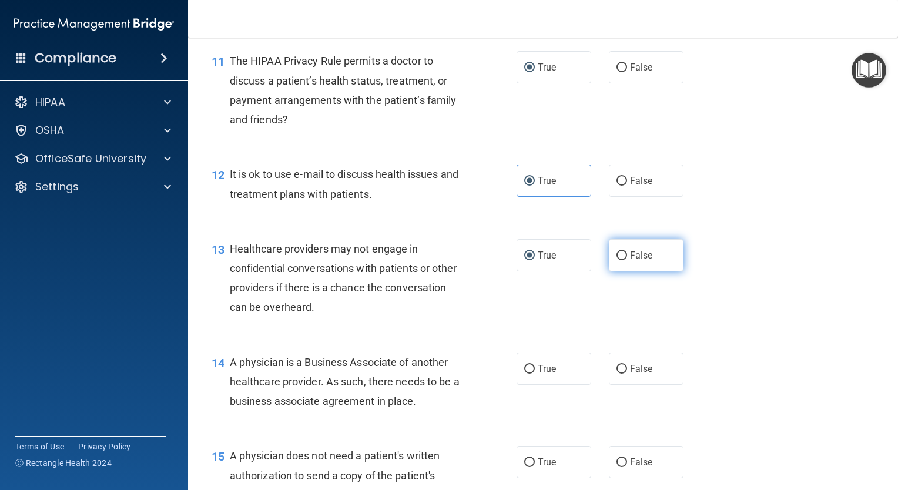
click at [616, 260] on input "False" at bounding box center [621, 255] width 11 height 9
radio input "true"
radio input "false"
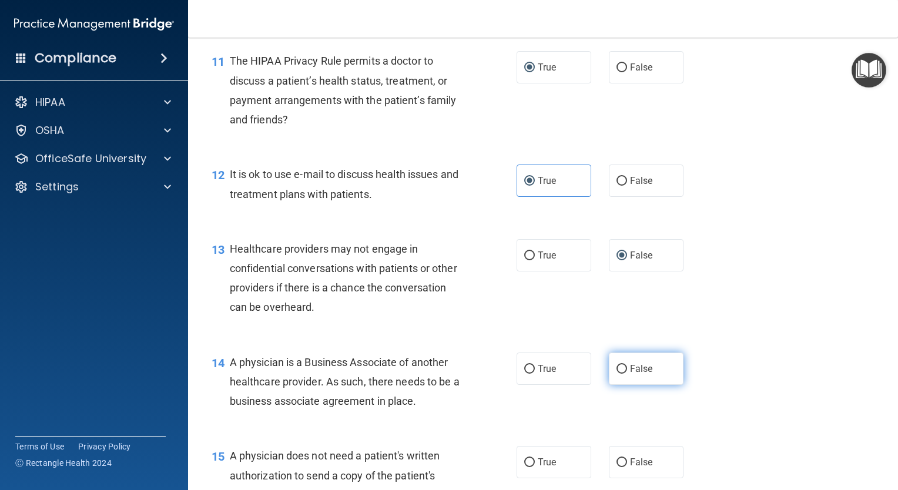
click at [616, 374] on input "False" at bounding box center [621, 369] width 11 height 9
radio input "true"
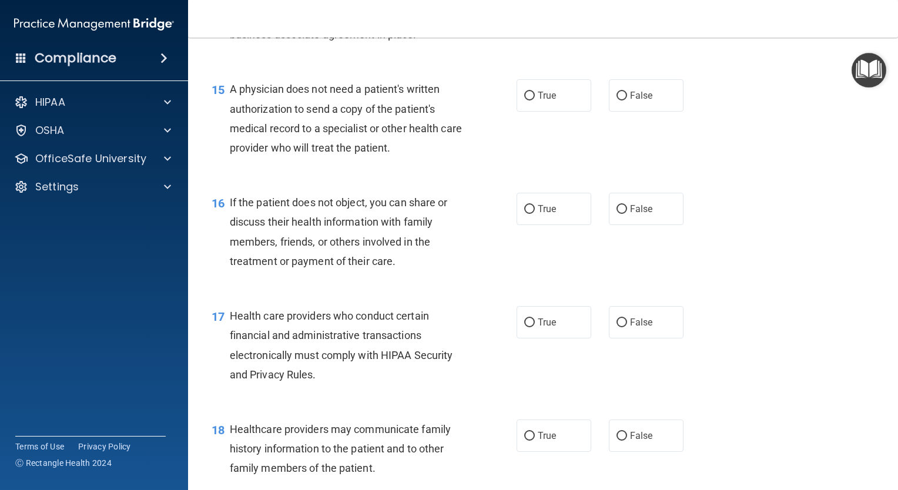
scroll to position [1528, 0]
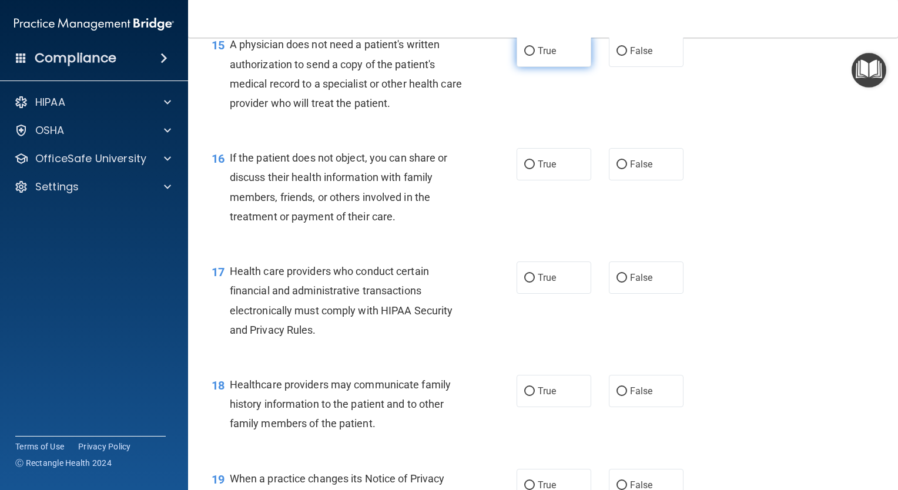
click at [526, 56] on input "True" at bounding box center [529, 51] width 11 height 9
radio input "true"
click at [524, 169] on input "True" at bounding box center [529, 164] width 11 height 9
radio input "true"
click at [525, 283] on input "True" at bounding box center [529, 278] width 11 height 9
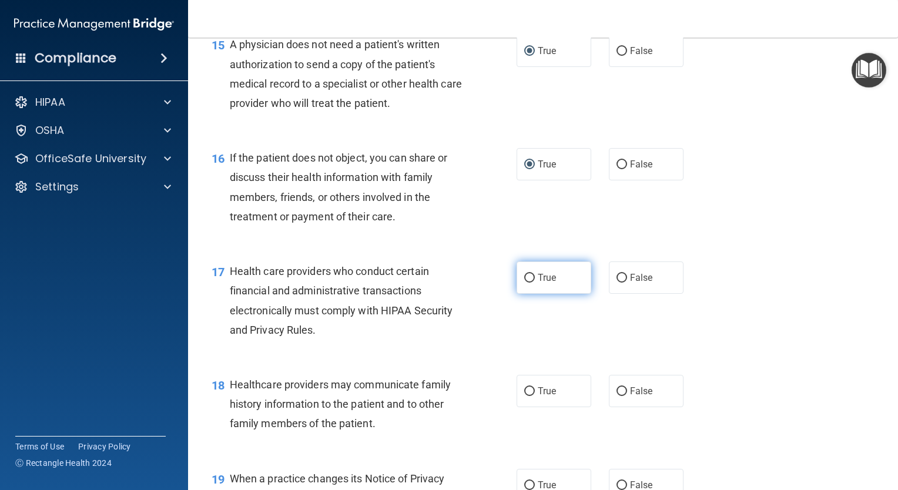
radio input "true"
click at [616, 396] on input "False" at bounding box center [621, 391] width 11 height 9
radio input "true"
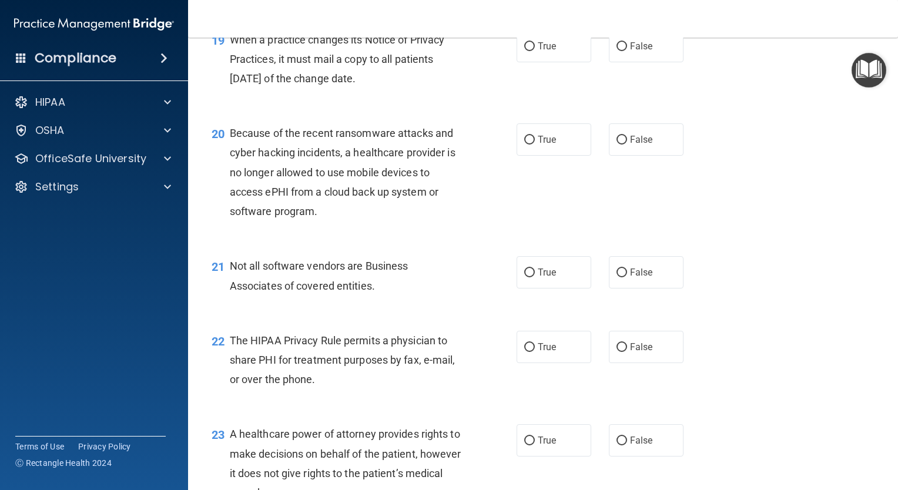
scroll to position [1939, 0]
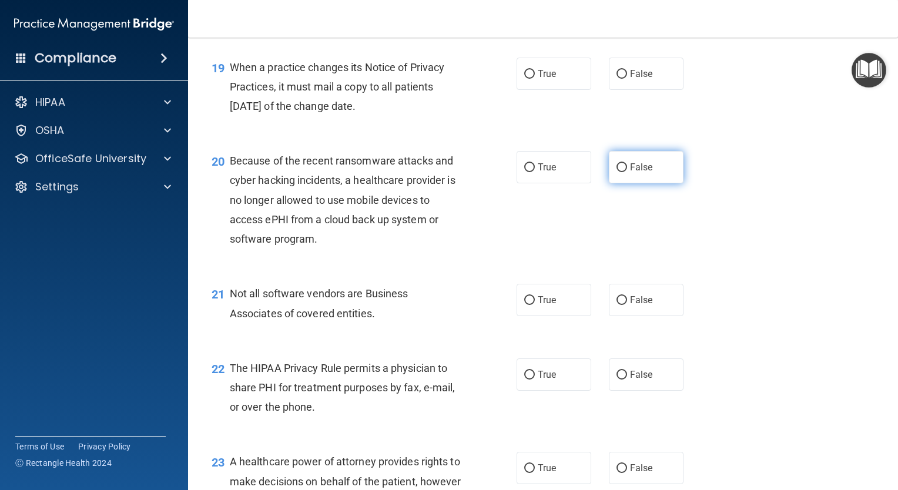
click at [622, 183] on label "False" at bounding box center [646, 167] width 75 height 32
click at [622, 172] on input "False" at bounding box center [621, 167] width 11 height 9
radio input "true"
click at [524, 305] on input "True" at bounding box center [529, 300] width 11 height 9
radio input "true"
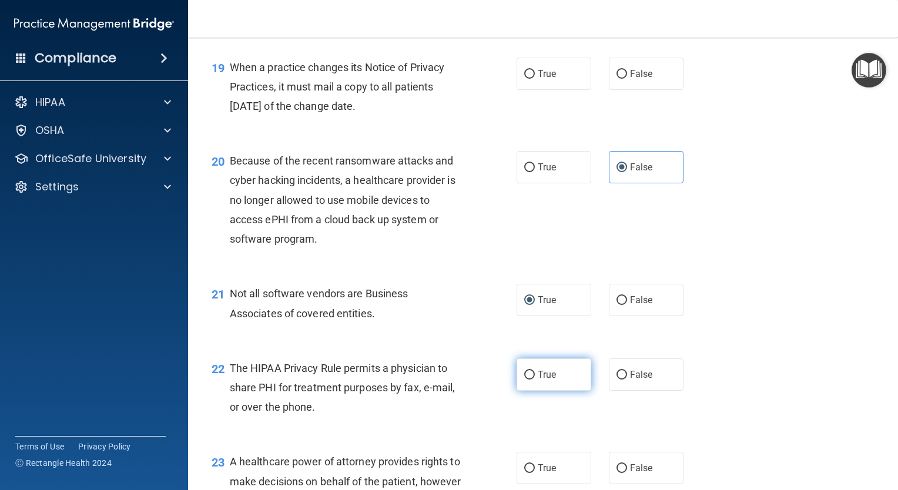
click at [526, 380] on input "True" at bounding box center [529, 375] width 11 height 9
radio input "true"
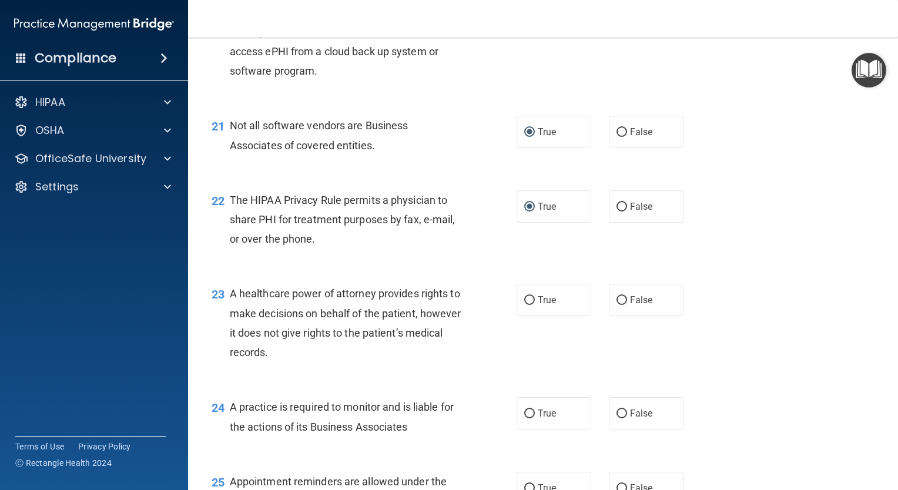
scroll to position [2115, 0]
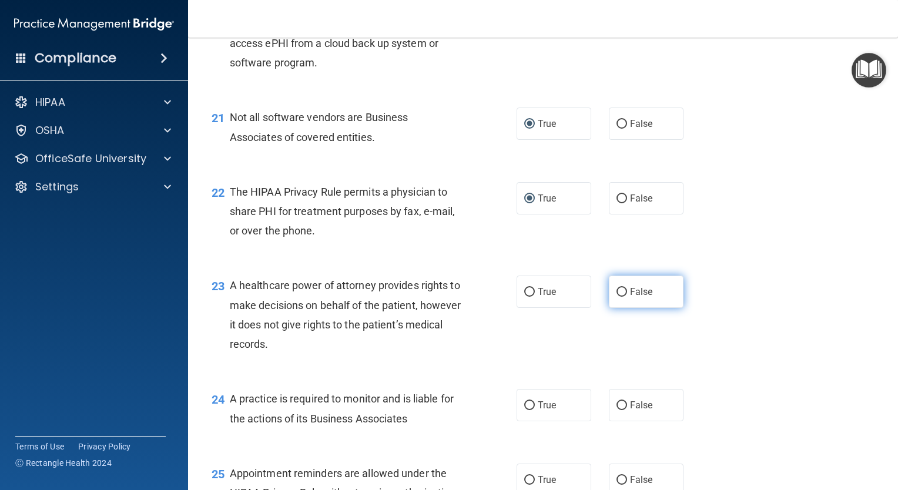
click at [618, 308] on label "False" at bounding box center [646, 292] width 75 height 32
click at [618, 297] on input "False" at bounding box center [621, 292] width 11 height 9
radio input "true"
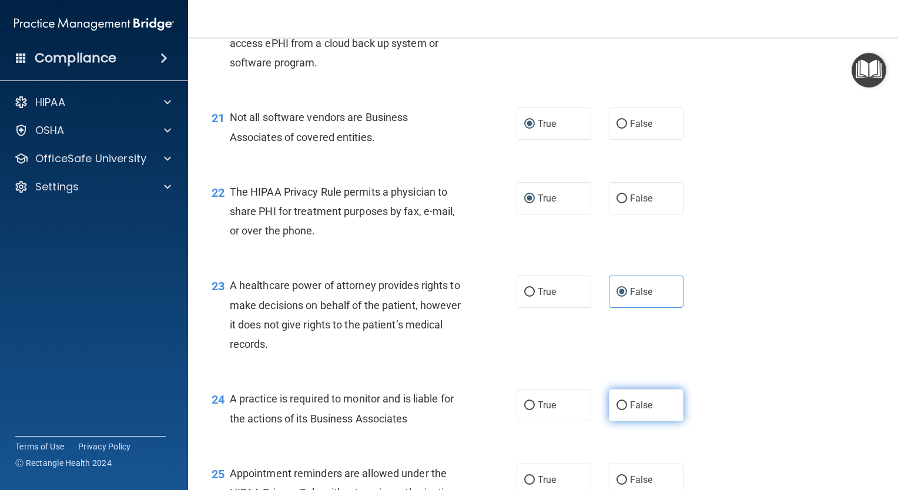
click at [620, 410] on input "False" at bounding box center [621, 405] width 11 height 9
radio input "true"
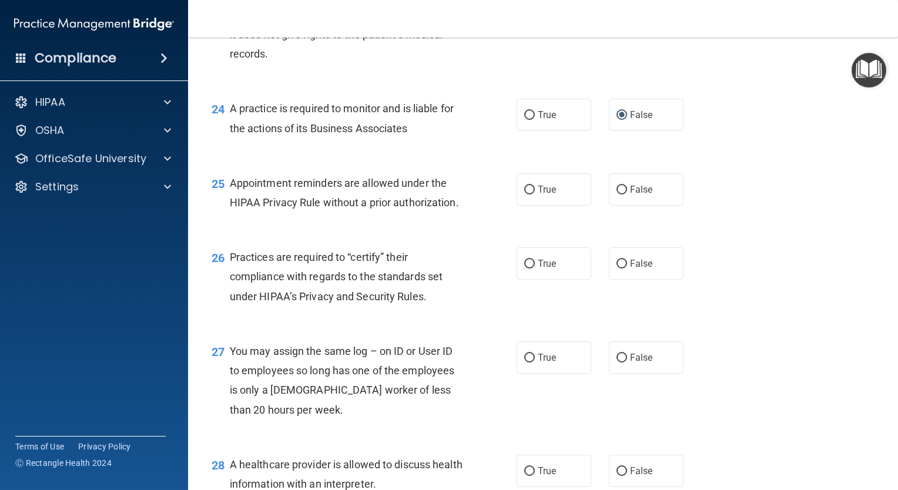
scroll to position [2409, 0]
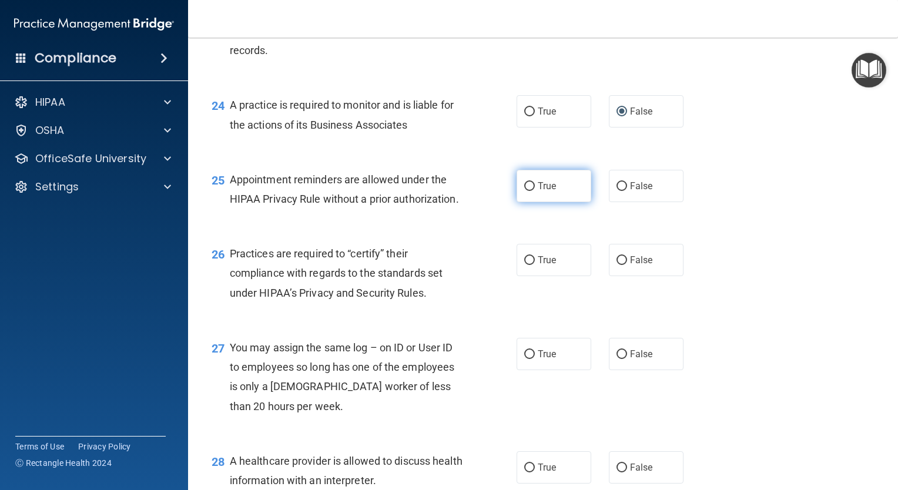
click at [526, 191] on input "True" at bounding box center [529, 186] width 11 height 9
radio input "true"
click at [618, 265] on input "False" at bounding box center [621, 260] width 11 height 9
radio input "true"
click at [617, 359] on input "False" at bounding box center [621, 354] width 11 height 9
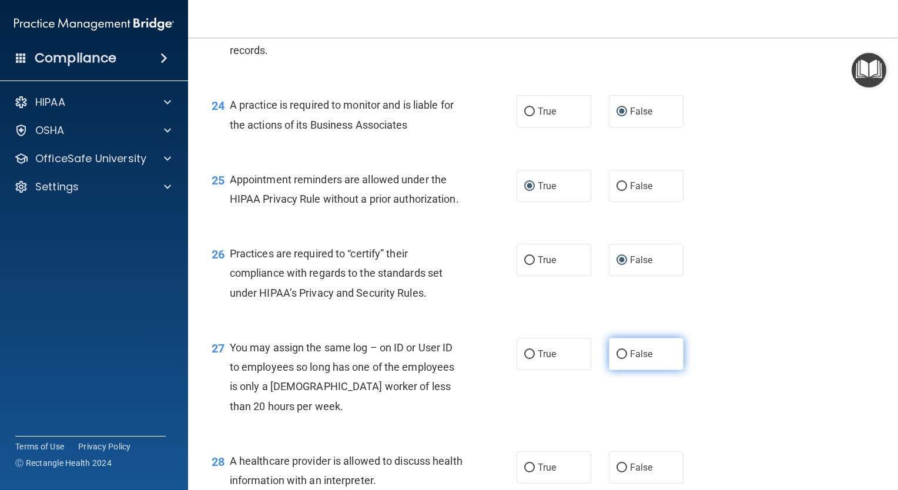
radio input "true"
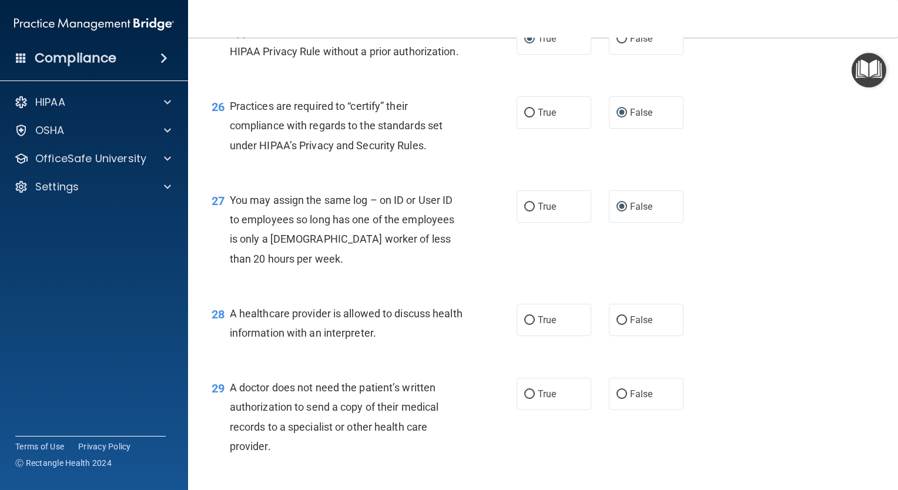
scroll to position [2585, 0]
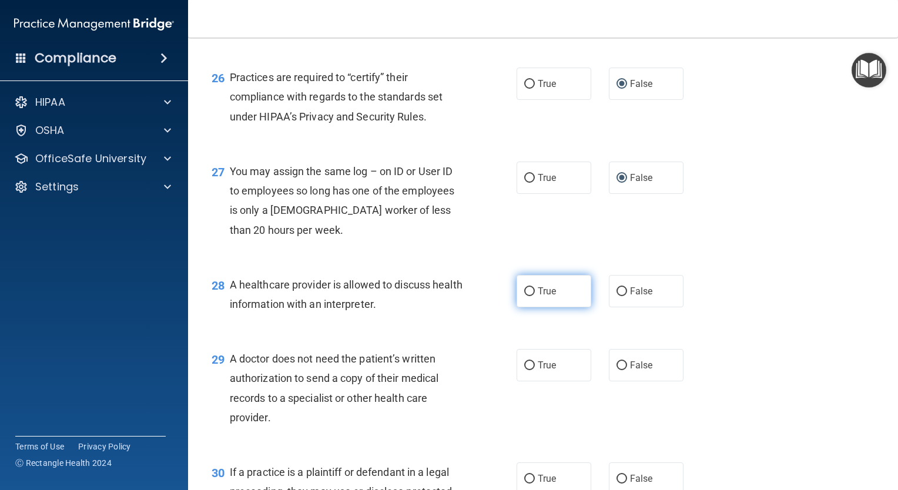
click at [529, 296] on input "True" at bounding box center [529, 291] width 11 height 9
radio input "true"
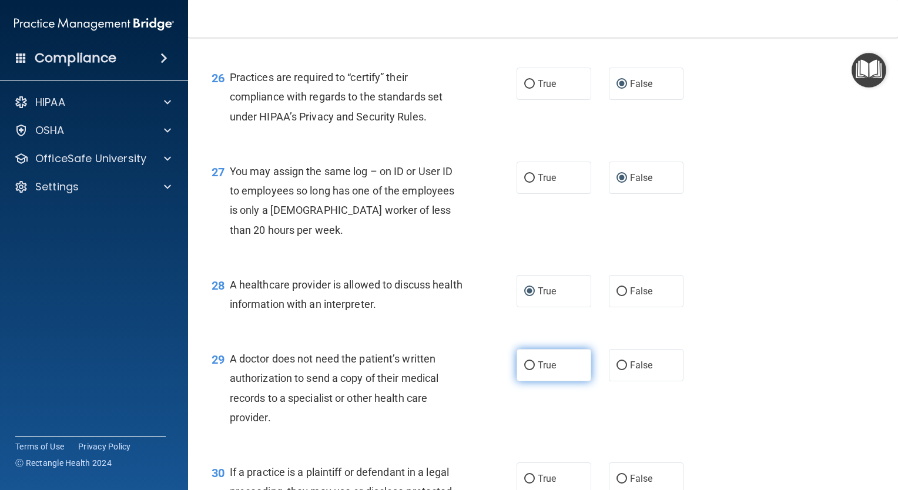
click at [524, 370] on input "True" at bounding box center [529, 365] width 11 height 9
radio input "true"
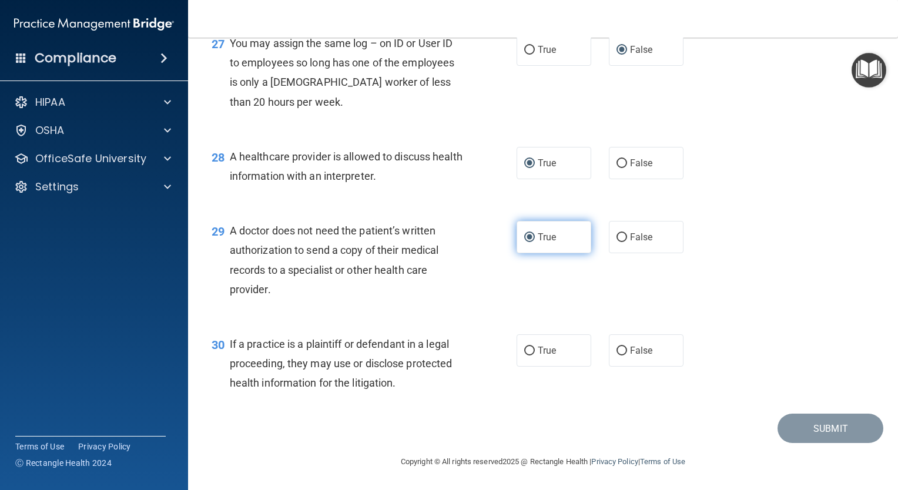
scroll to position [2772, 0]
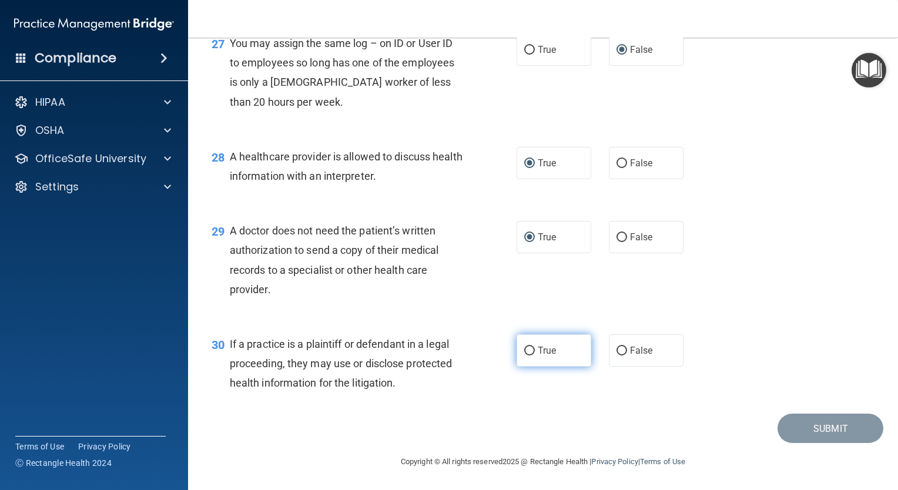
click at [528, 353] on input "True" at bounding box center [529, 351] width 11 height 9
radio input "true"
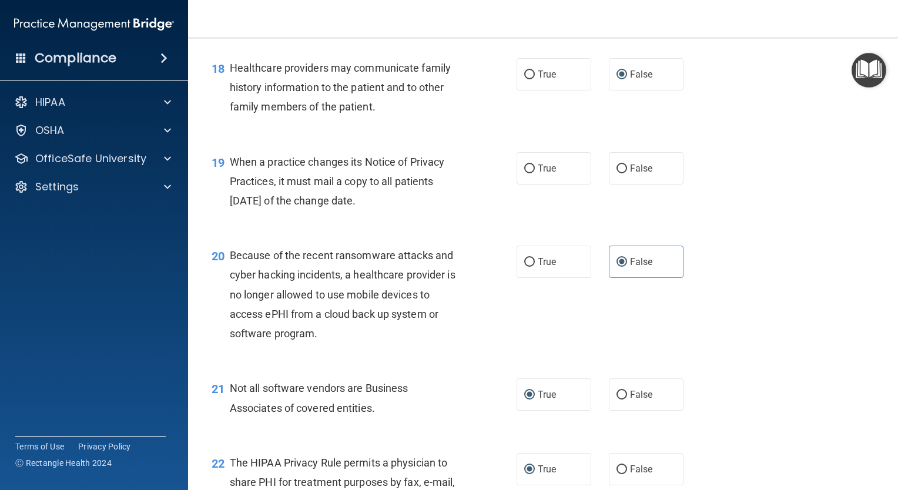
scroll to position [1831, 0]
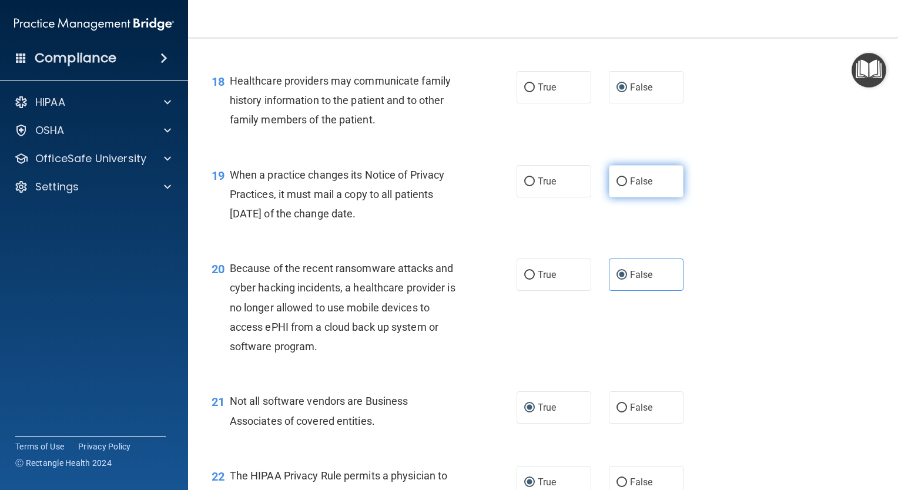
click at [618, 186] on input "False" at bounding box center [621, 181] width 11 height 9
radio input "true"
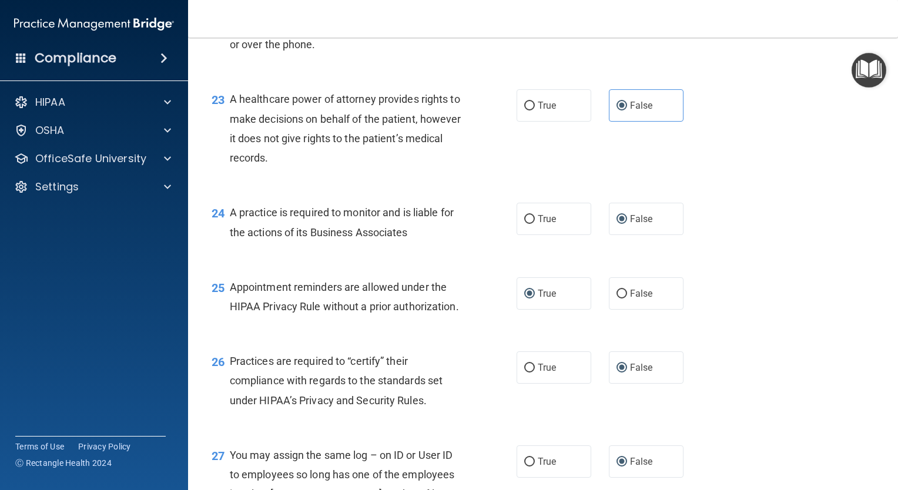
scroll to position [2772, 0]
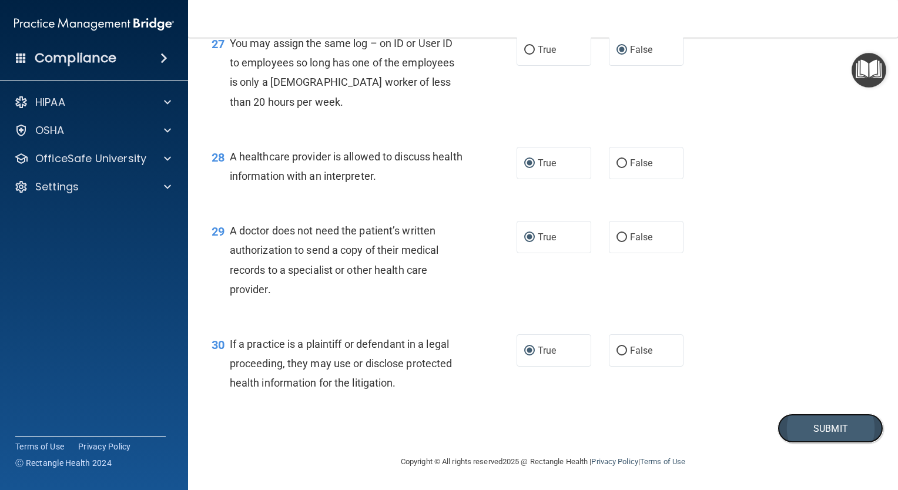
click at [832, 429] on button "Submit" at bounding box center [830, 429] width 106 height 30
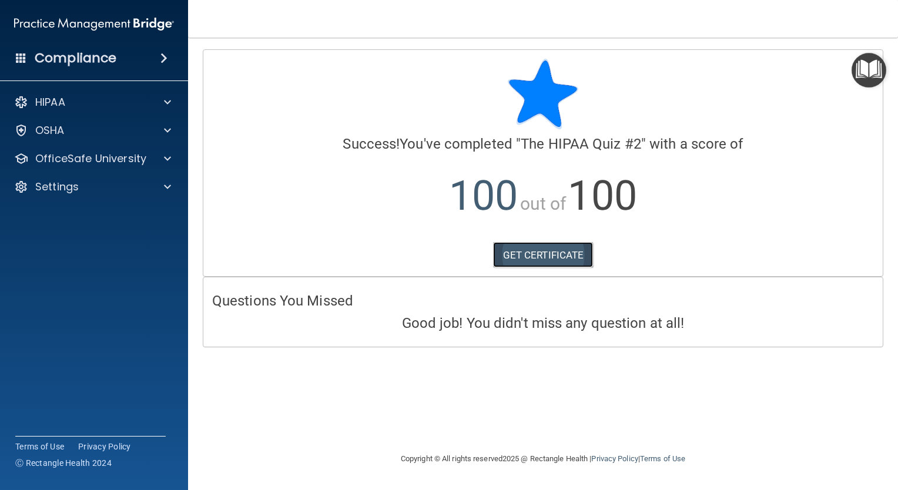
click at [533, 257] on link "GET CERTIFICATE" at bounding box center [543, 255] width 100 height 26
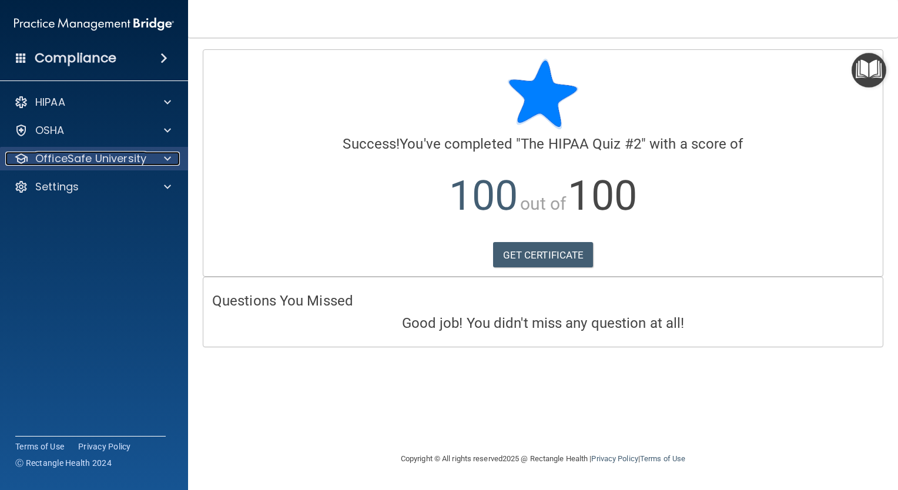
click at [169, 159] on span at bounding box center [167, 159] width 7 height 14
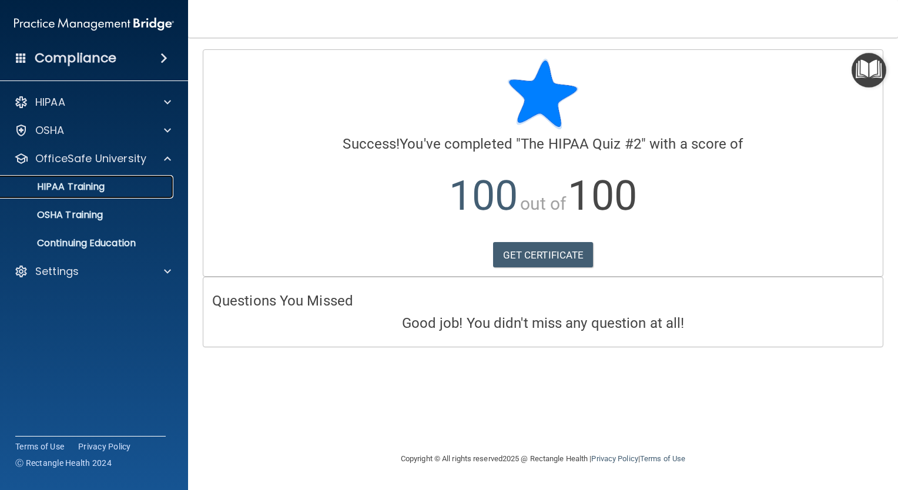
click at [100, 189] on p "HIPAA Training" at bounding box center [56, 187] width 97 height 12
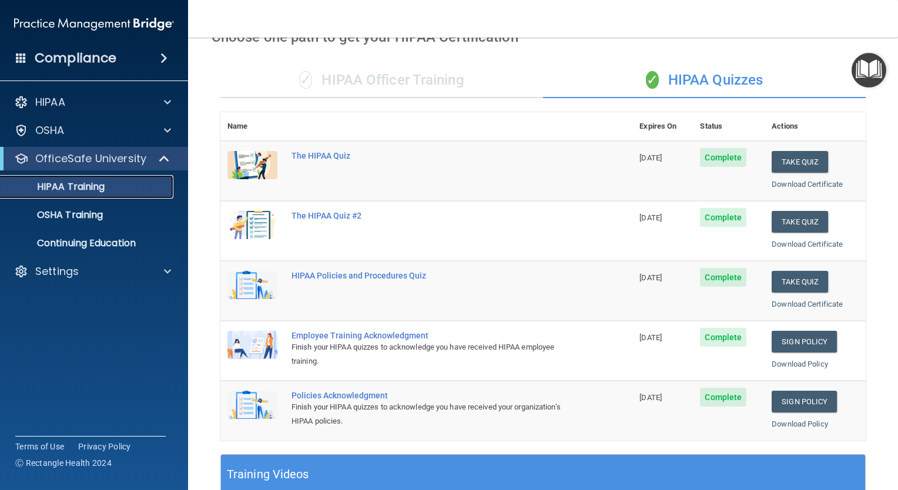
scroll to position [59, 0]
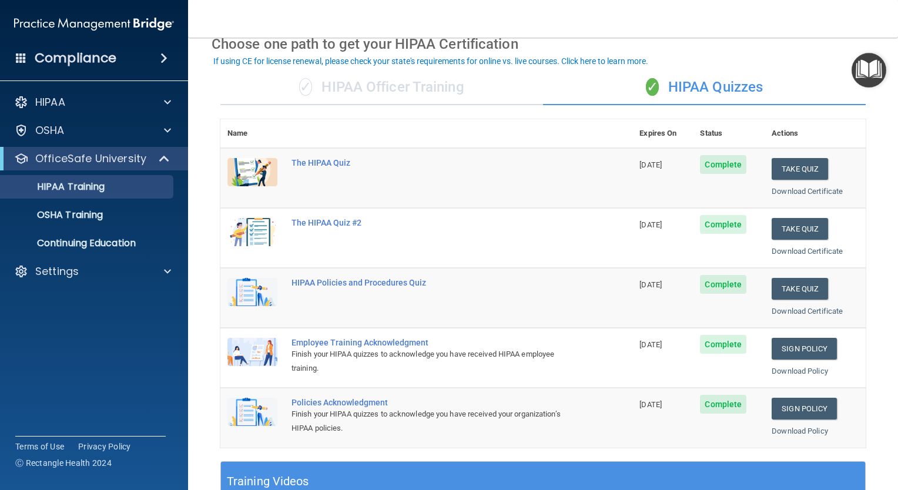
click at [254, 349] on img at bounding box center [252, 352] width 50 height 28
click at [279, 354] on td at bounding box center [252, 358] width 64 height 60
click at [805, 349] on link "Sign Policy" at bounding box center [803, 349] width 65 height 22
click at [276, 342] on img at bounding box center [252, 352] width 50 height 28
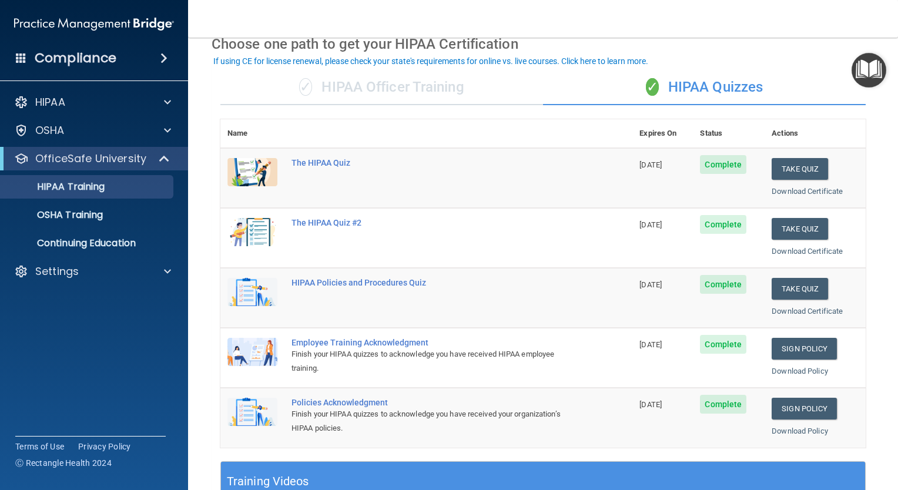
click at [354, 345] on div "Employee Training Acknowledgment" at bounding box center [432, 342] width 282 height 9
click at [254, 342] on img at bounding box center [252, 352] width 50 height 28
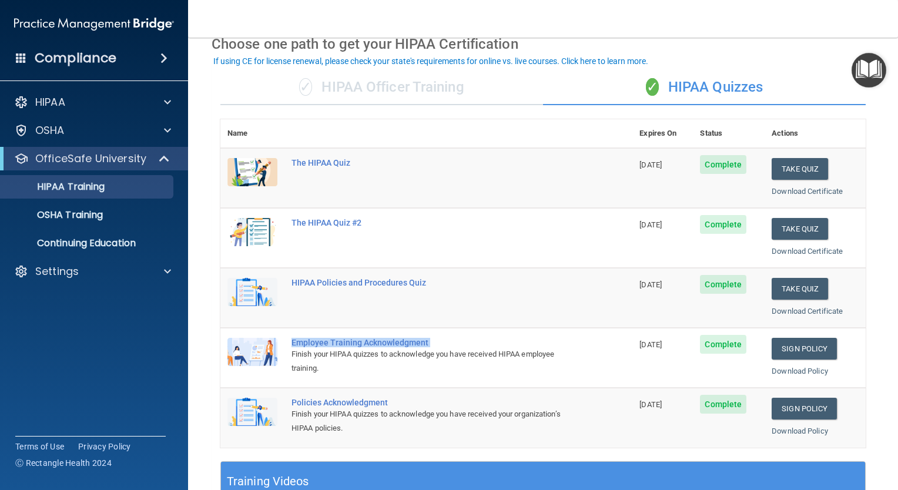
click at [254, 342] on img at bounding box center [252, 352] width 50 height 28
click at [786, 357] on link "Sign Policy" at bounding box center [803, 349] width 65 height 22
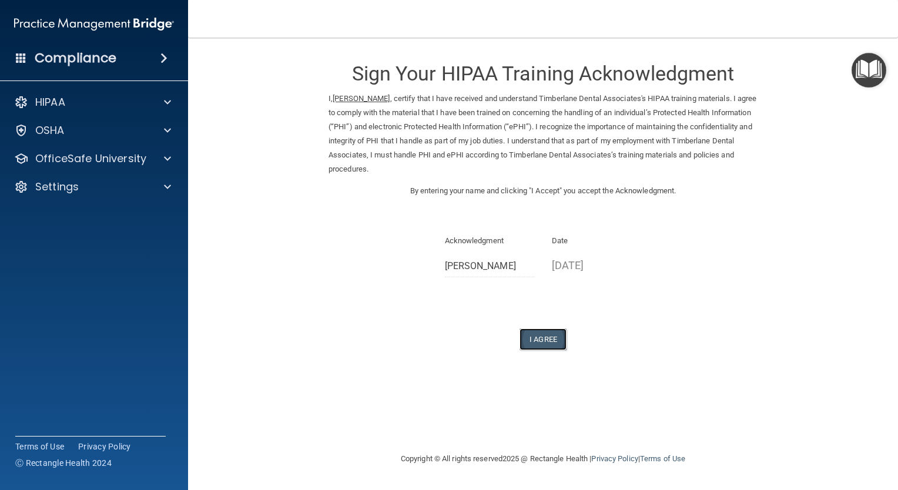
click at [548, 342] on button "I Agree" at bounding box center [542, 339] width 47 height 22
click at [543, 343] on button "I Agree" at bounding box center [542, 339] width 47 height 22
click at [542, 338] on button "I Agree" at bounding box center [542, 339] width 47 height 22
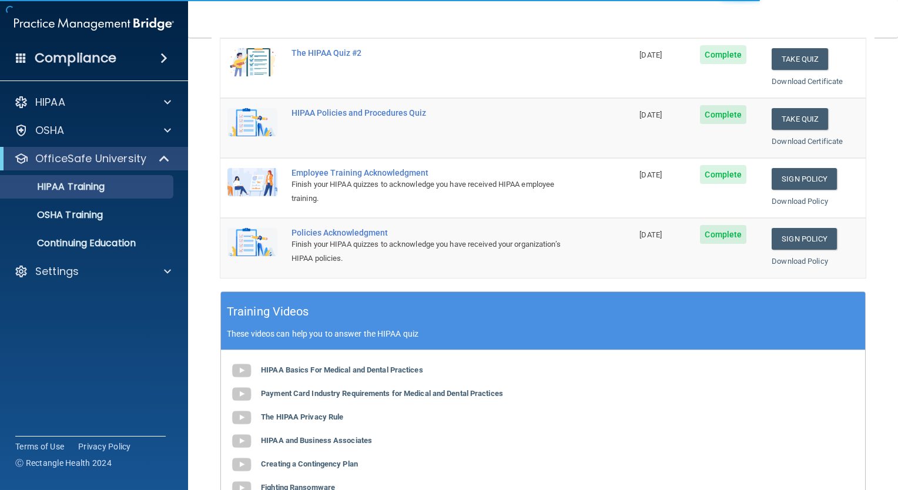
scroll to position [235, 0]
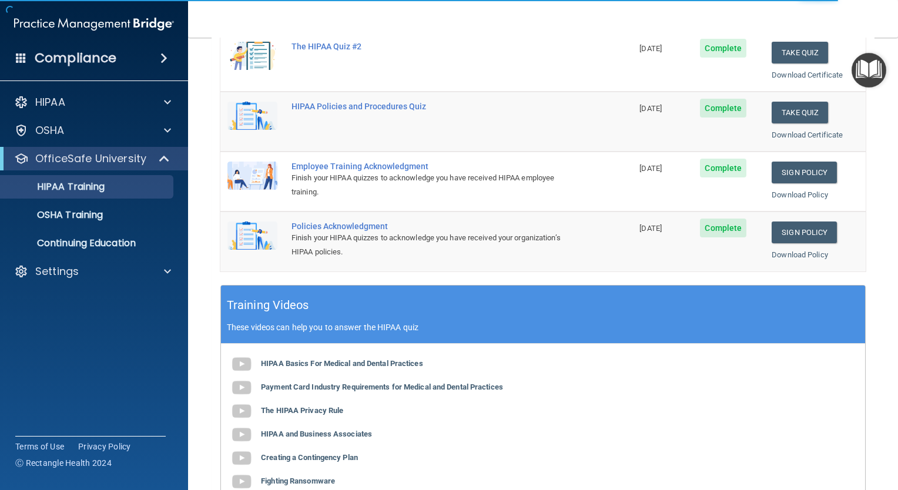
click at [340, 227] on div "Policies Acknowledgment" at bounding box center [432, 226] width 282 height 9
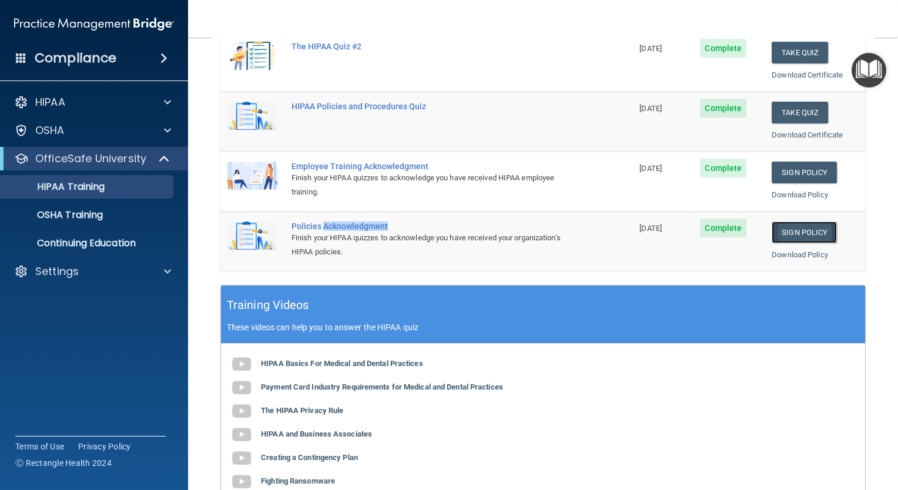
click at [804, 230] on link "Sign Policy" at bounding box center [803, 233] width 65 height 22
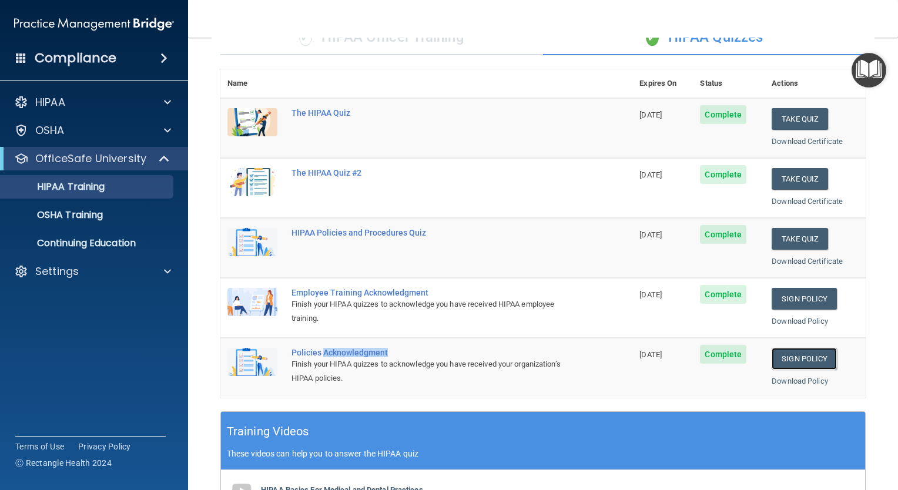
scroll to position [59, 0]
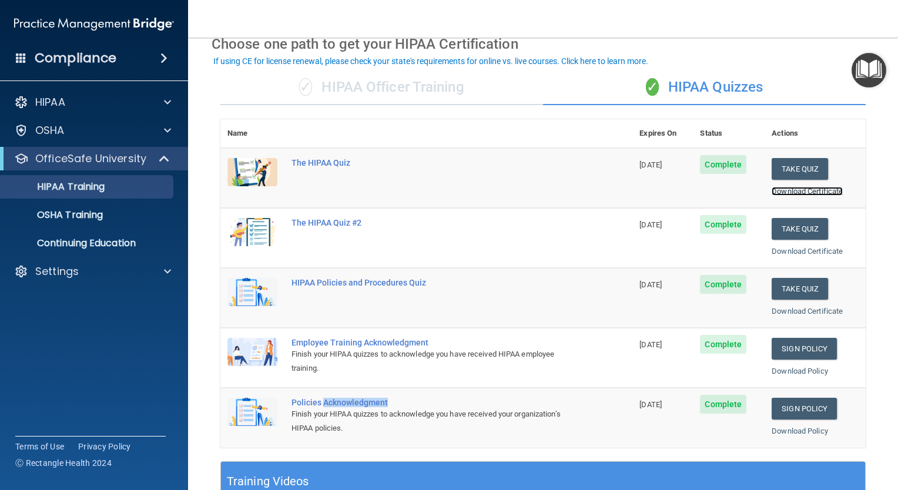
click at [800, 189] on link "Download Certificate" at bounding box center [806, 191] width 71 height 9
click at [816, 250] on link "Download Certificate" at bounding box center [806, 251] width 71 height 9
click at [787, 308] on link "Download Certificate" at bounding box center [806, 311] width 71 height 9
click at [798, 371] on link "Download Policy" at bounding box center [799, 371] width 56 height 9
click at [707, 408] on span "Complete" at bounding box center [723, 404] width 46 height 19
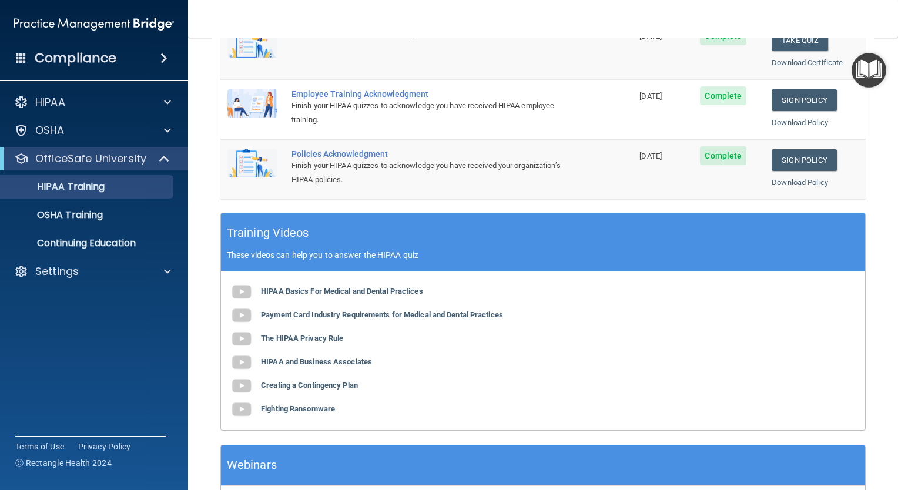
scroll to position [216, 0]
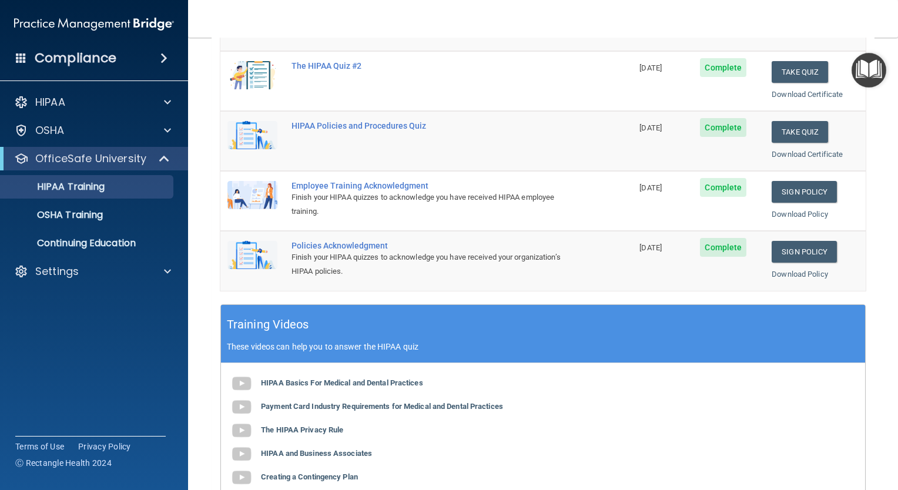
click at [717, 249] on span "Complete" at bounding box center [723, 247] width 46 height 19
click at [791, 249] on link "Sign Policy" at bounding box center [803, 252] width 65 height 22
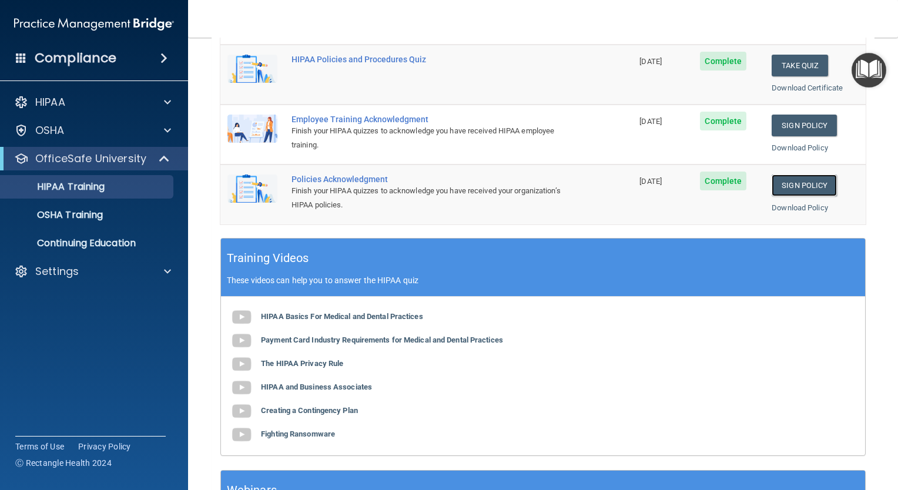
scroll to position [294, 0]
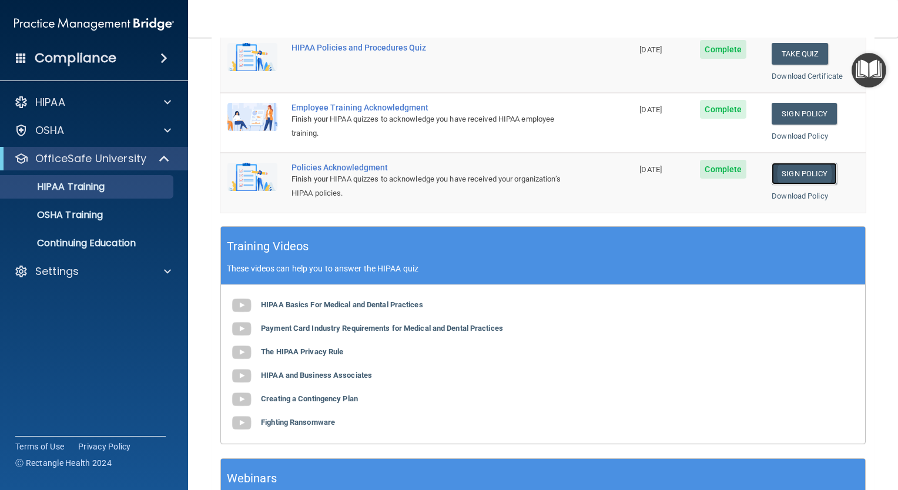
click at [804, 169] on link "Sign Policy" at bounding box center [803, 174] width 65 height 22
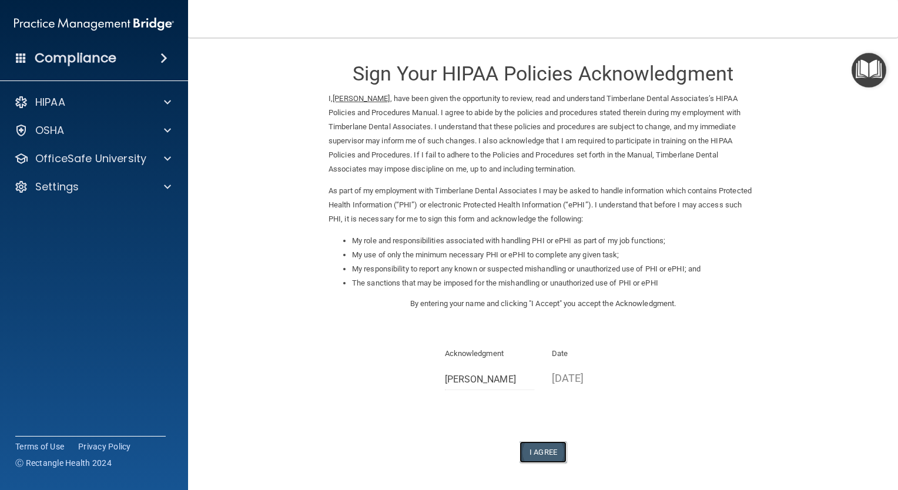
click at [538, 447] on button "I Agree" at bounding box center [542, 452] width 47 height 22
click at [547, 450] on button "I Agree" at bounding box center [542, 452] width 47 height 22
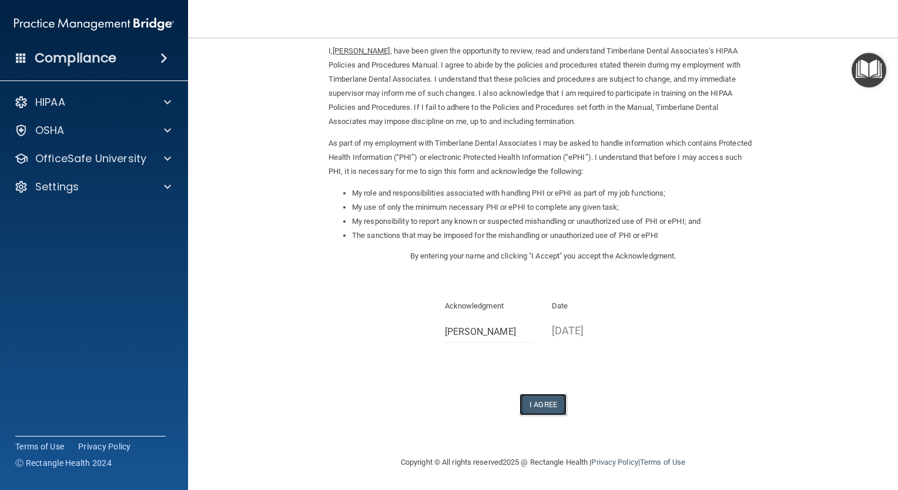
click at [545, 404] on button "I Agree" at bounding box center [542, 405] width 47 height 22
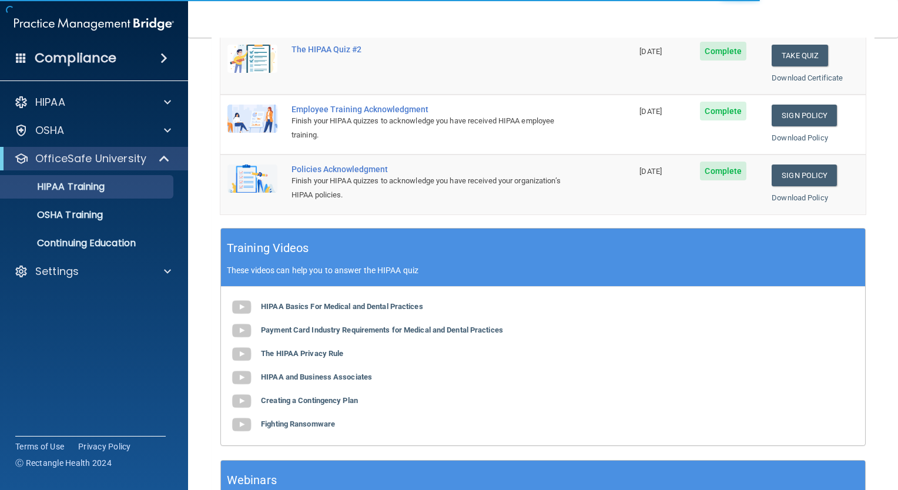
scroll to position [294, 0]
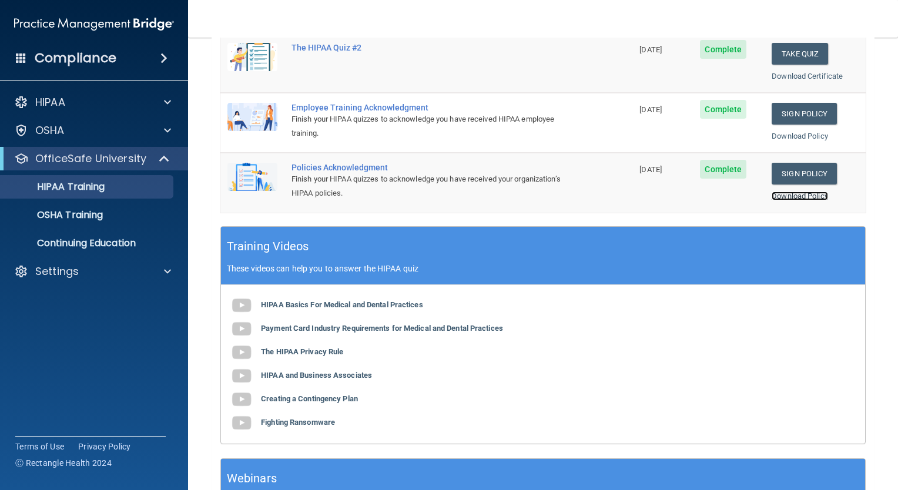
click at [807, 196] on link "Download Policy" at bounding box center [799, 196] width 56 height 9
click at [86, 216] on p "OSHA Training" at bounding box center [55, 215] width 95 height 12
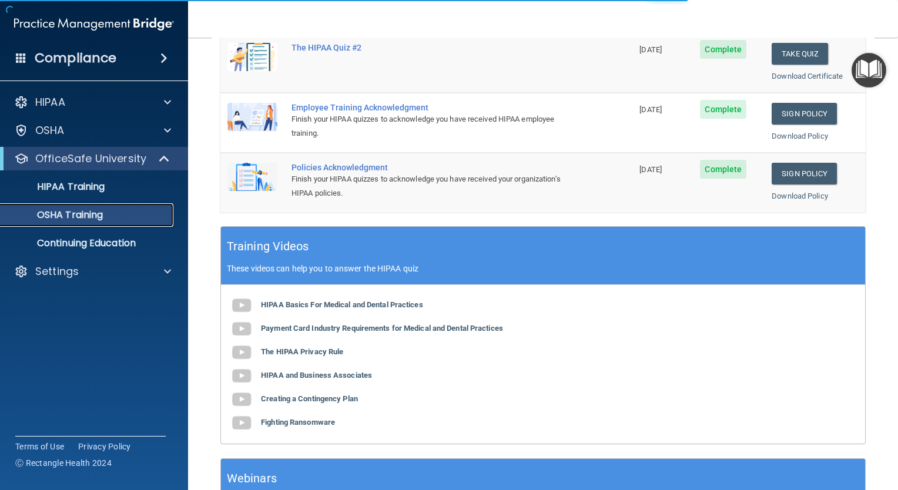
scroll to position [87, 0]
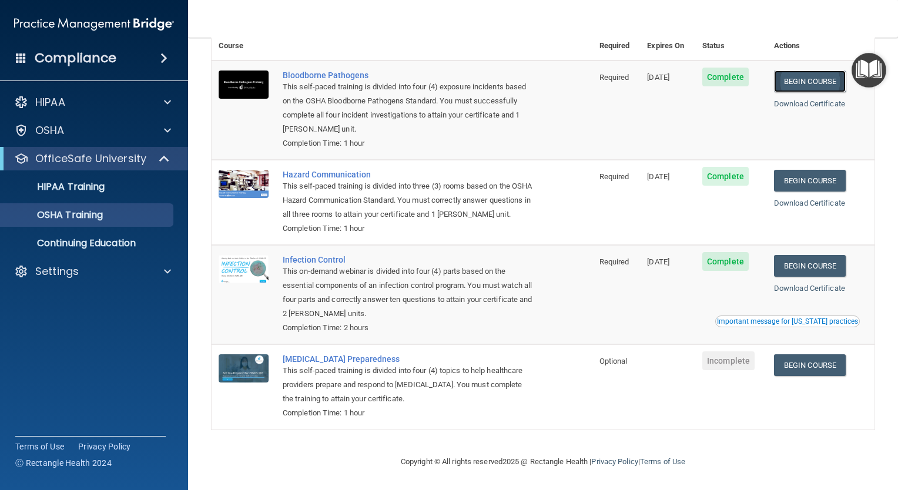
click at [821, 71] on link "Begin Course" at bounding box center [810, 82] width 72 height 22
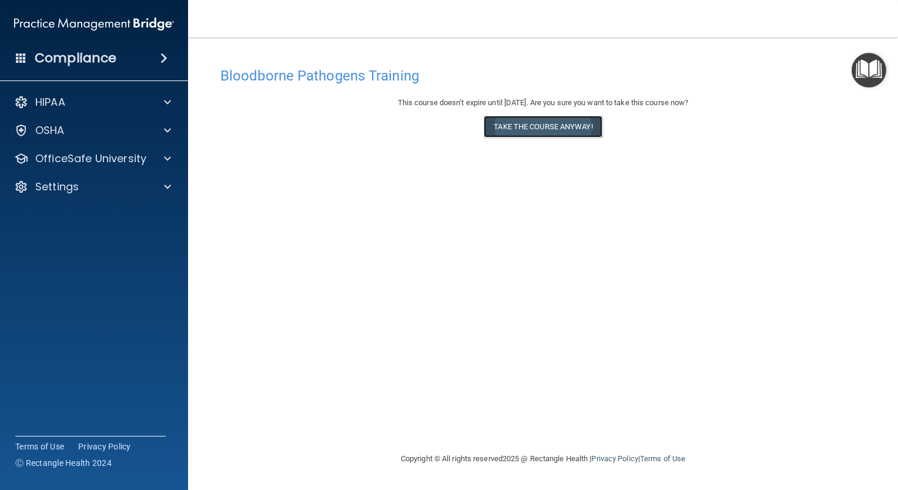
click at [567, 126] on button "Take the course anyway!" at bounding box center [543, 127] width 118 height 22
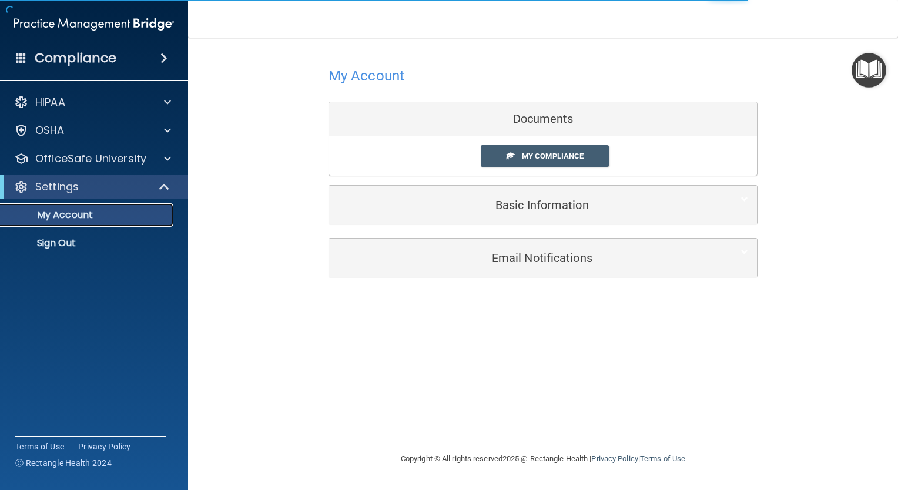
click at [73, 219] on p "My Account" at bounding box center [88, 215] width 160 height 12
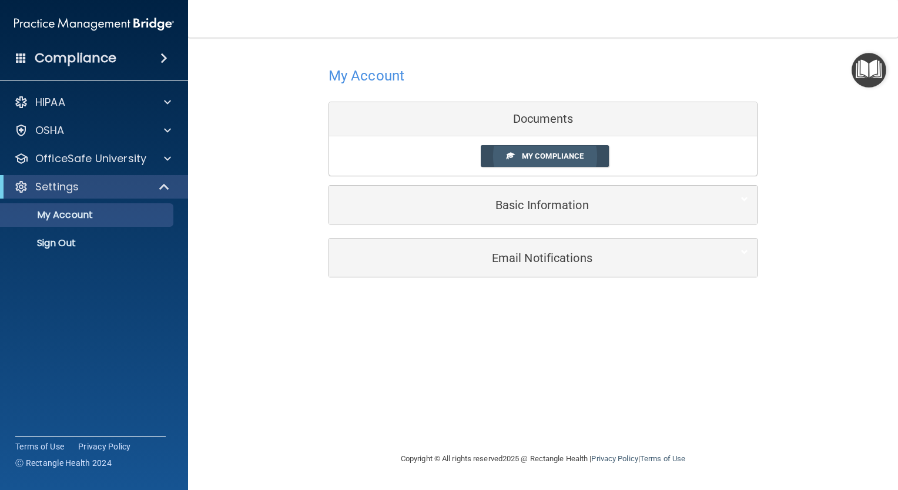
click at [527, 153] on span "My Compliance" at bounding box center [553, 156] width 62 height 9
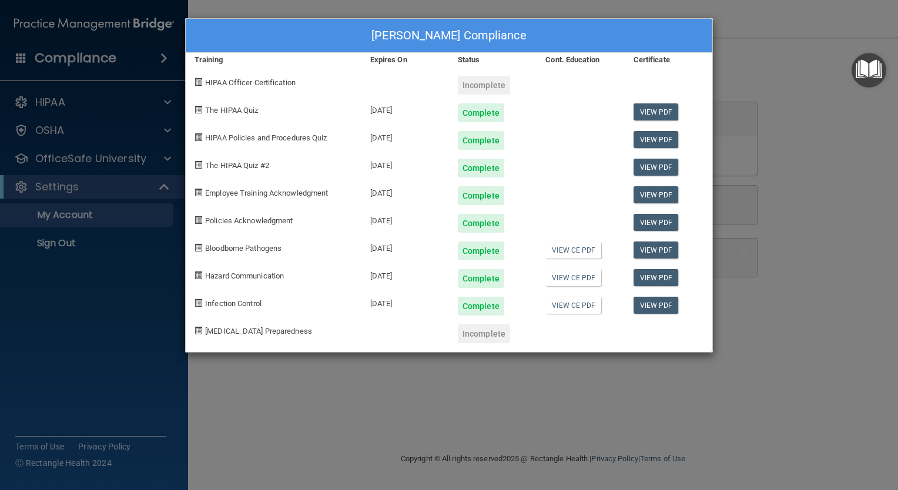
click at [85, 163] on div "[PERSON_NAME] Compliance Training Expires On Status Cont. Education Certificate…" at bounding box center [449, 245] width 898 height 490
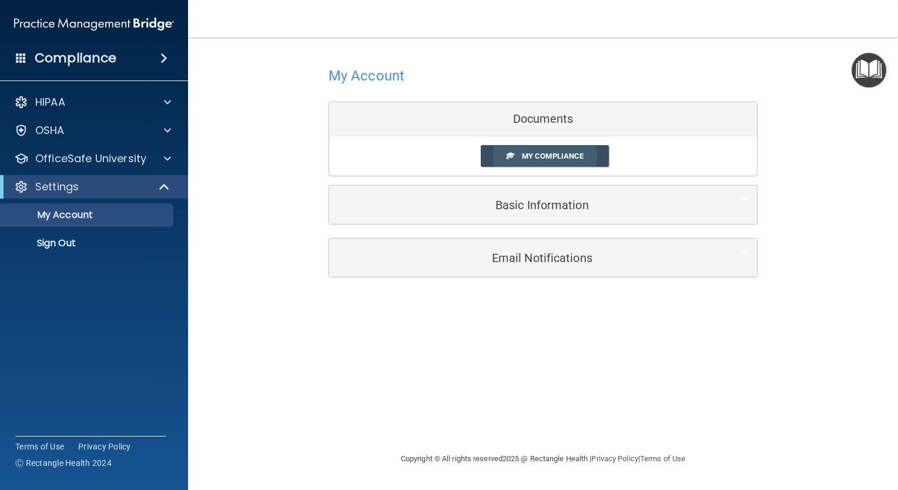
click at [535, 159] on span "My Compliance" at bounding box center [553, 156] width 62 height 9
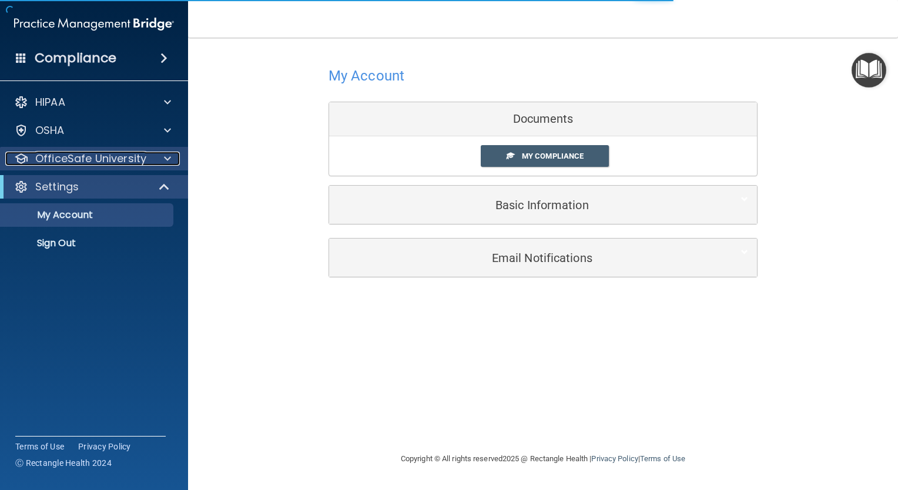
click at [79, 159] on p "OfficeSafe University" at bounding box center [90, 159] width 111 height 14
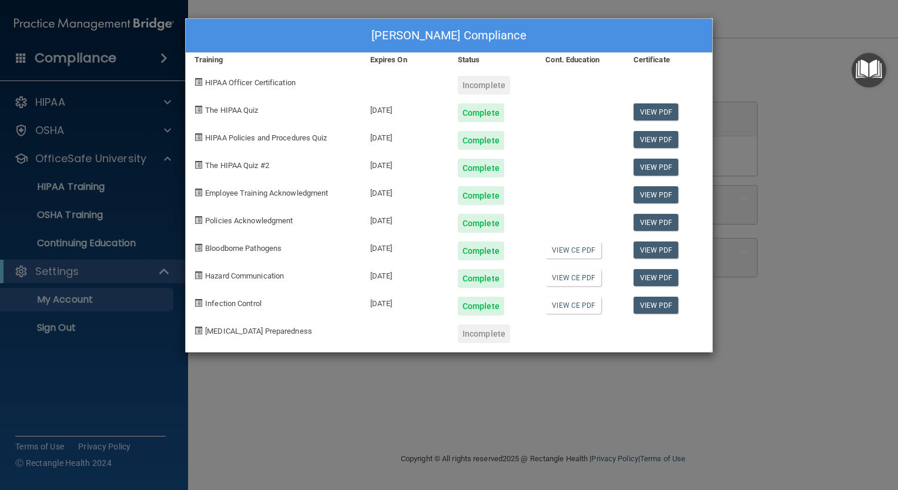
click at [103, 216] on div "[PERSON_NAME] Compliance Training Expires On Status Cont. Education Certificate…" at bounding box center [449, 245] width 898 height 490
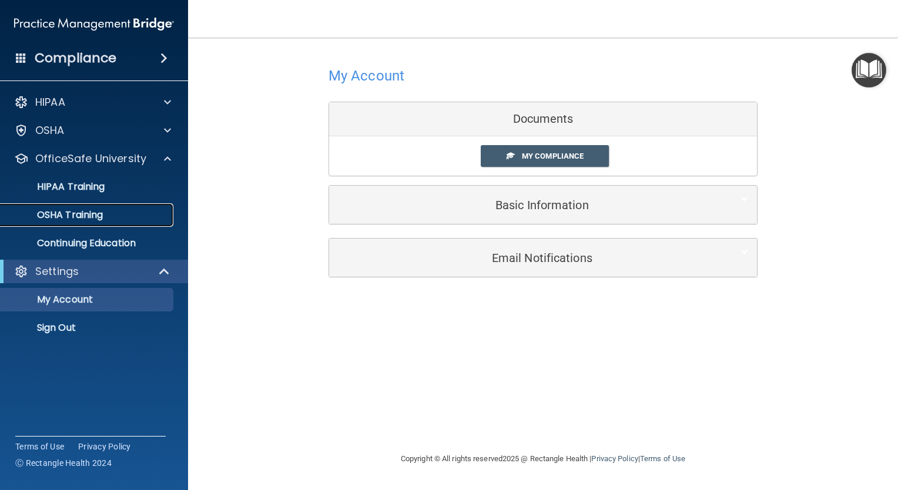
click at [92, 215] on p "OSHA Training" at bounding box center [55, 215] width 95 height 12
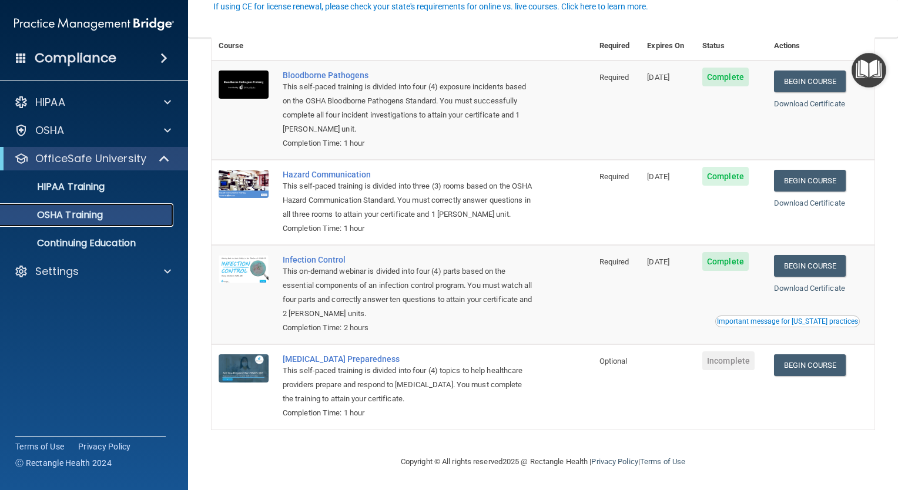
scroll to position [87, 0]
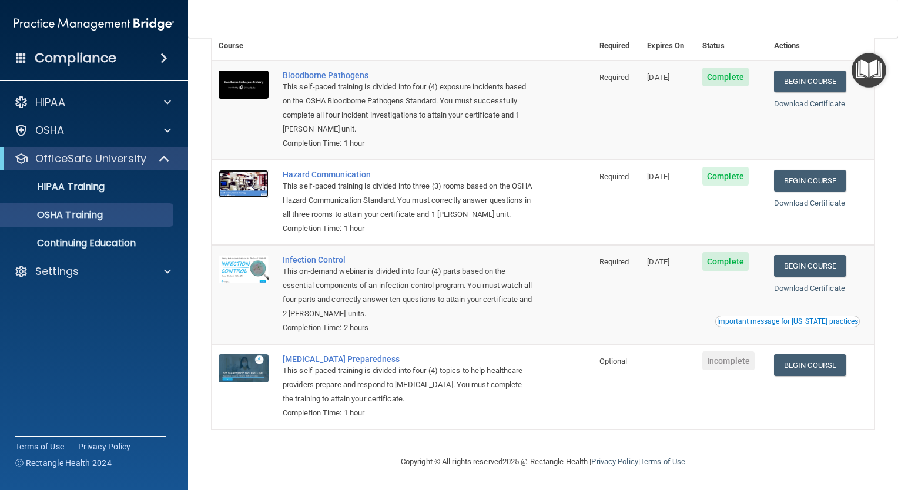
click at [231, 170] on img at bounding box center [244, 184] width 50 height 28
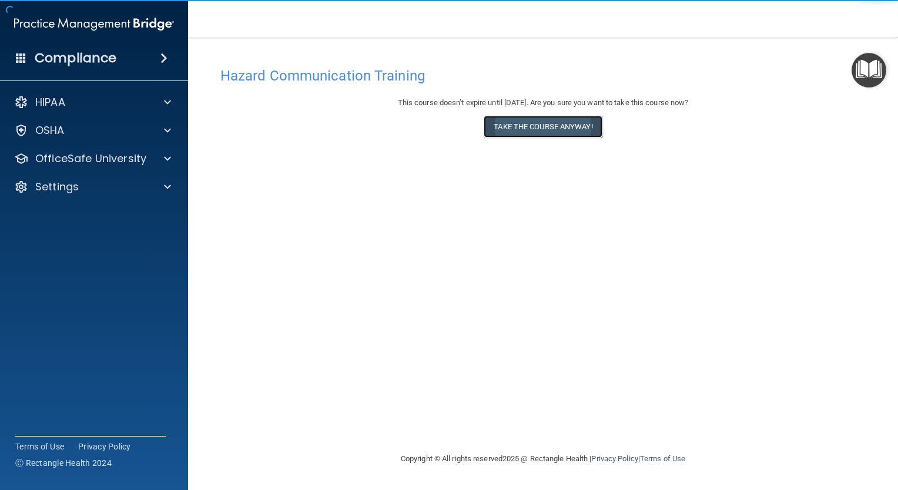
click at [526, 128] on button "Take the course anyway!" at bounding box center [543, 127] width 118 height 22
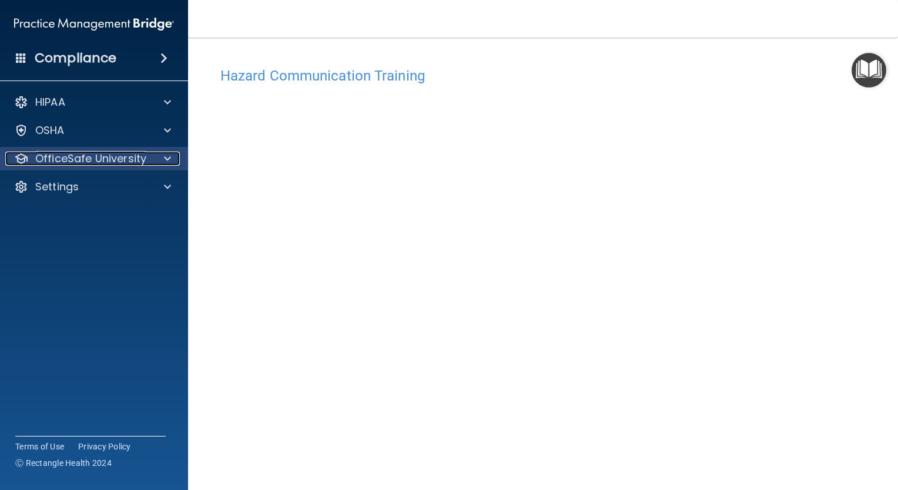
click at [93, 158] on p "OfficeSafe University" at bounding box center [90, 159] width 111 height 14
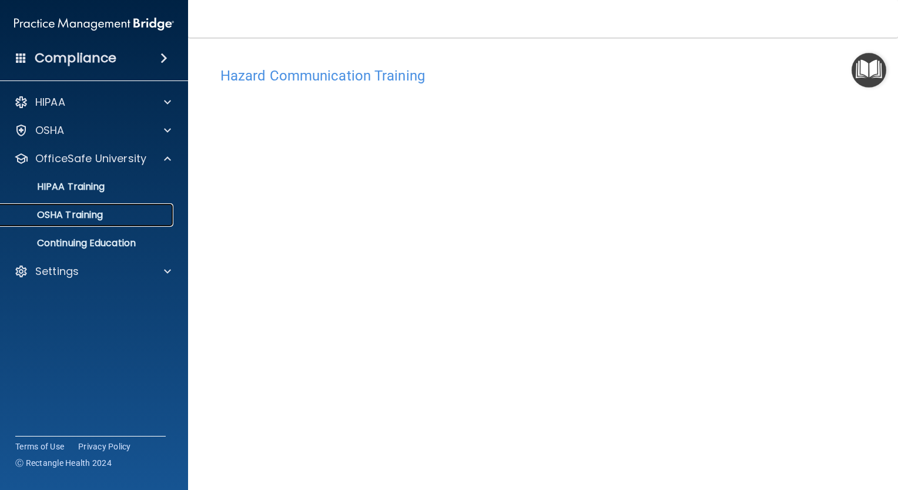
click at [90, 217] on p "OSHA Training" at bounding box center [55, 215] width 95 height 12
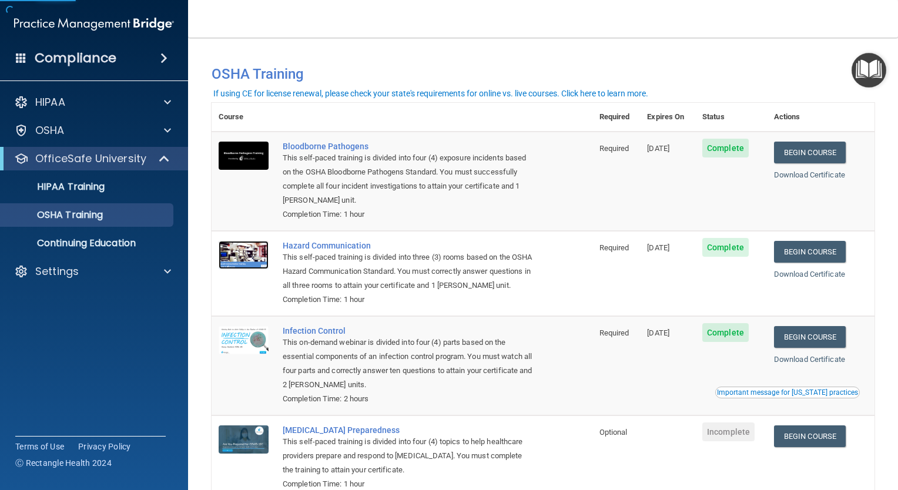
click at [227, 247] on img at bounding box center [244, 255] width 50 height 28
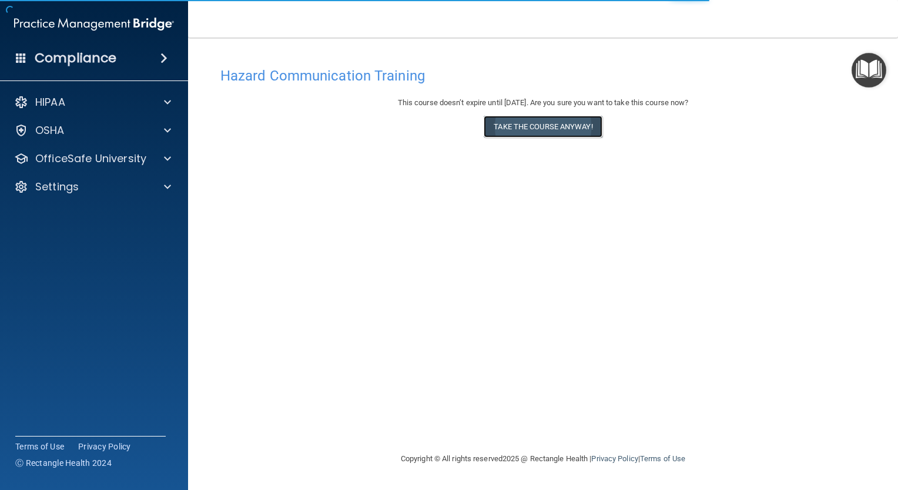
click at [534, 126] on button "Take the course anyway!" at bounding box center [543, 127] width 118 height 22
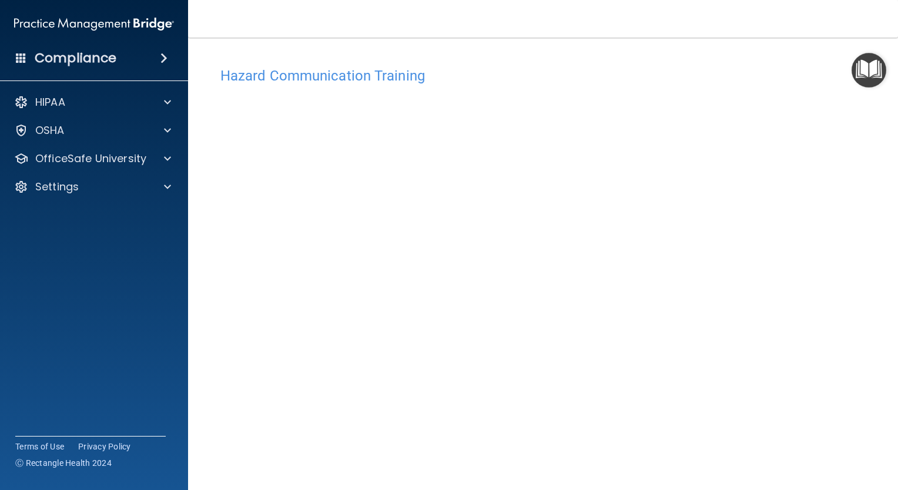
click at [201, 172] on main "Hazard Communication Training This course doesn’t expire until [DATE]. Are you …" at bounding box center [543, 264] width 710 height 452
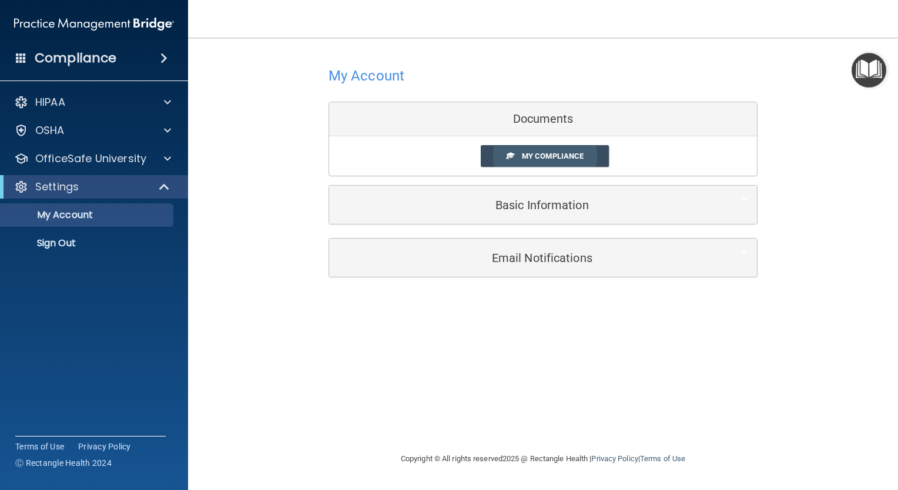
click at [537, 154] on span "My Compliance" at bounding box center [553, 156] width 62 height 9
click at [100, 163] on p "OfficeSafe University" at bounding box center [90, 159] width 111 height 14
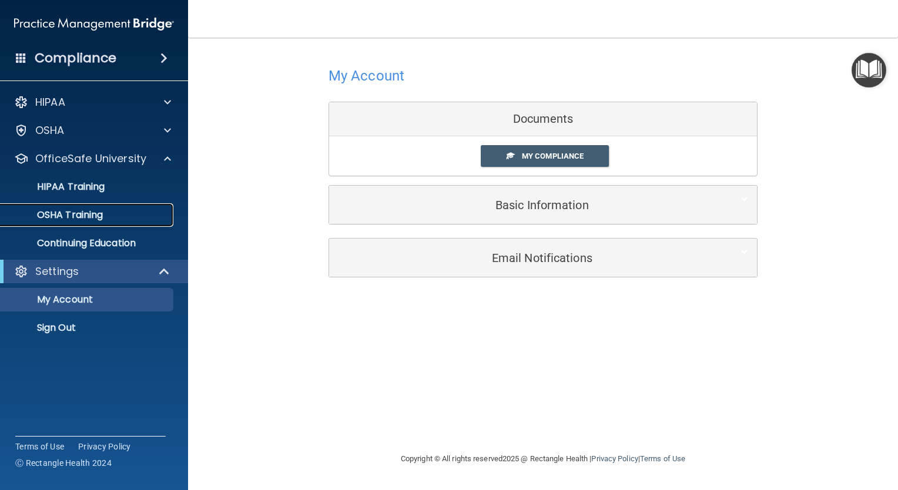
click at [92, 210] on p "OSHA Training" at bounding box center [55, 215] width 95 height 12
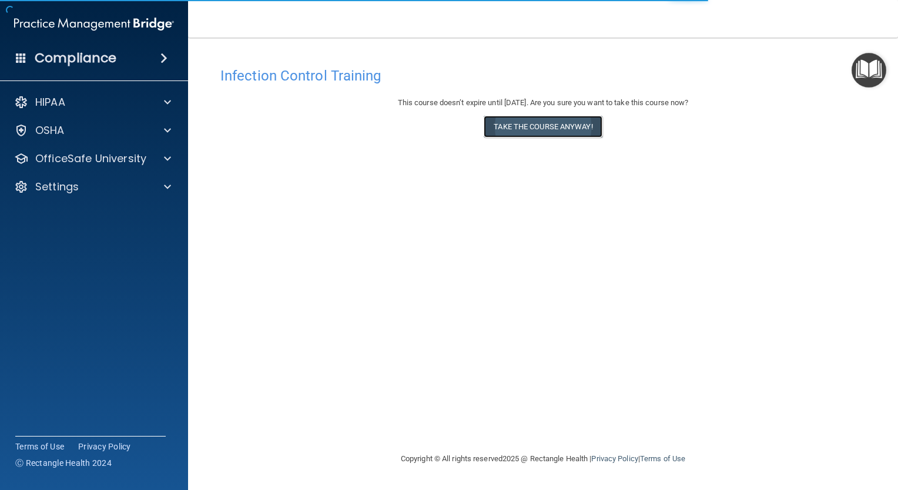
click at [526, 131] on button "Take the course anyway!" at bounding box center [543, 127] width 118 height 22
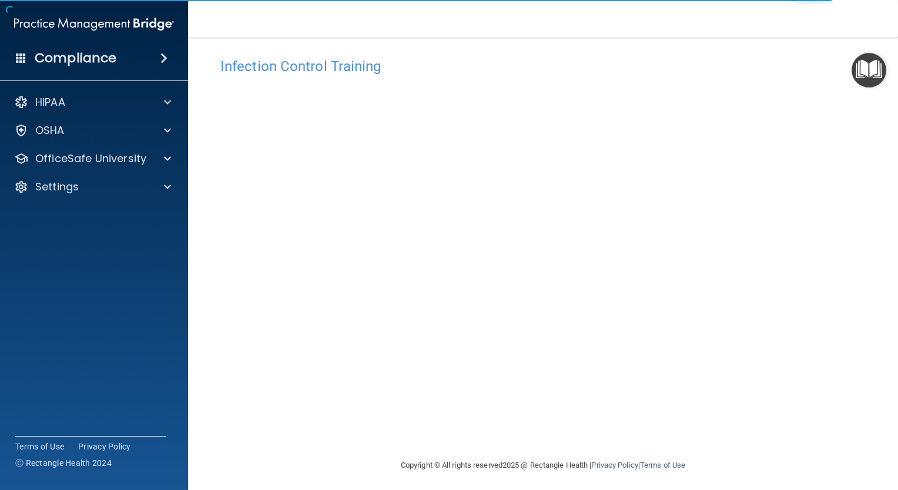
scroll to position [12, 0]
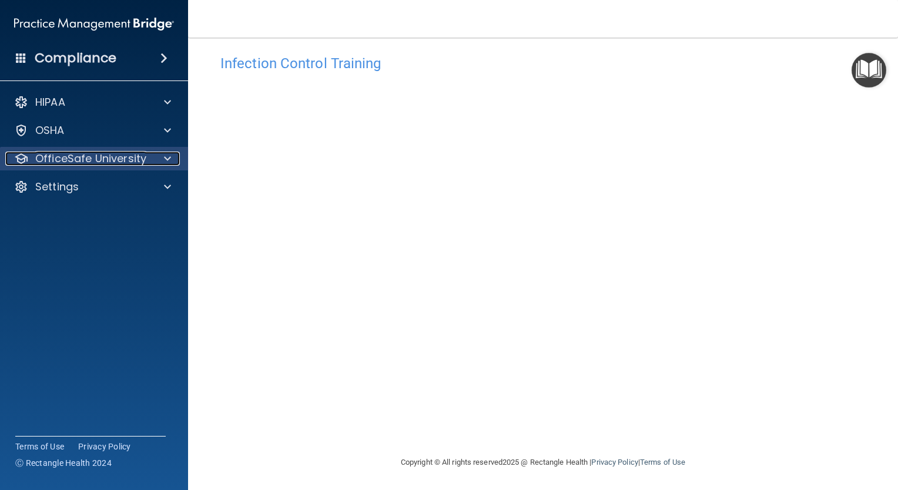
click at [170, 159] on span at bounding box center [167, 159] width 7 height 14
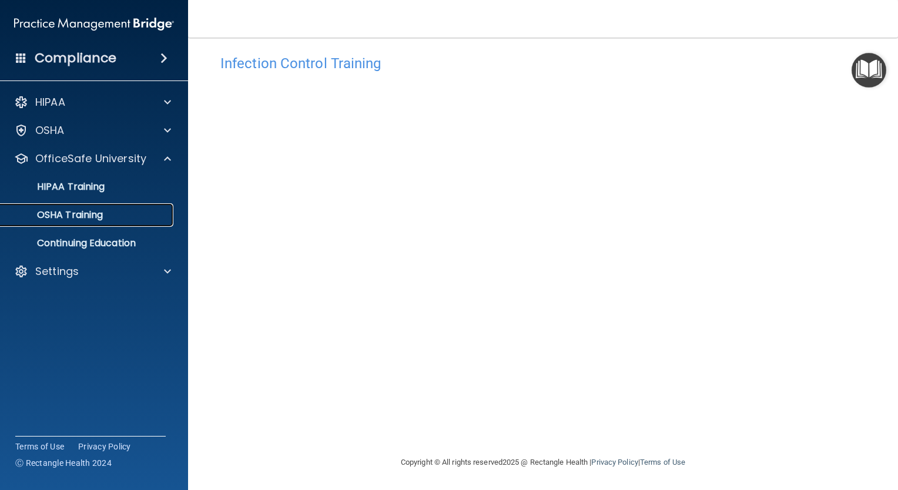
click at [93, 214] on p "OSHA Training" at bounding box center [55, 215] width 95 height 12
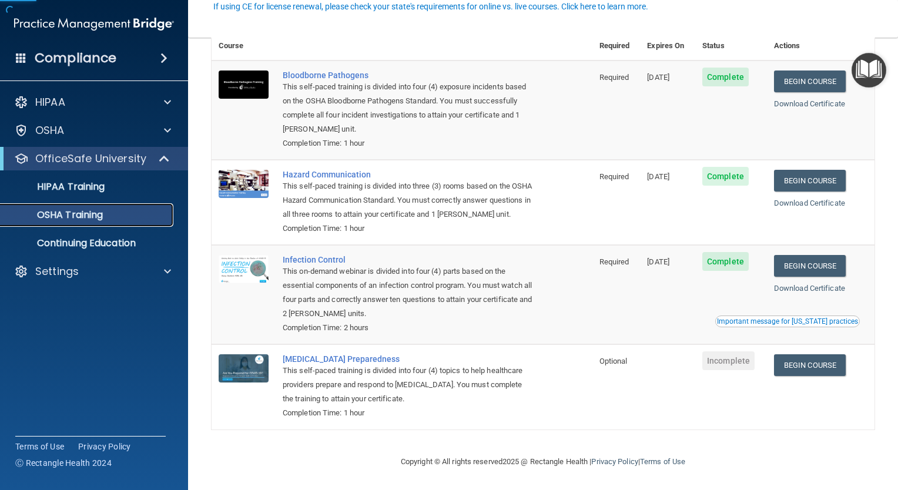
scroll to position [87, 0]
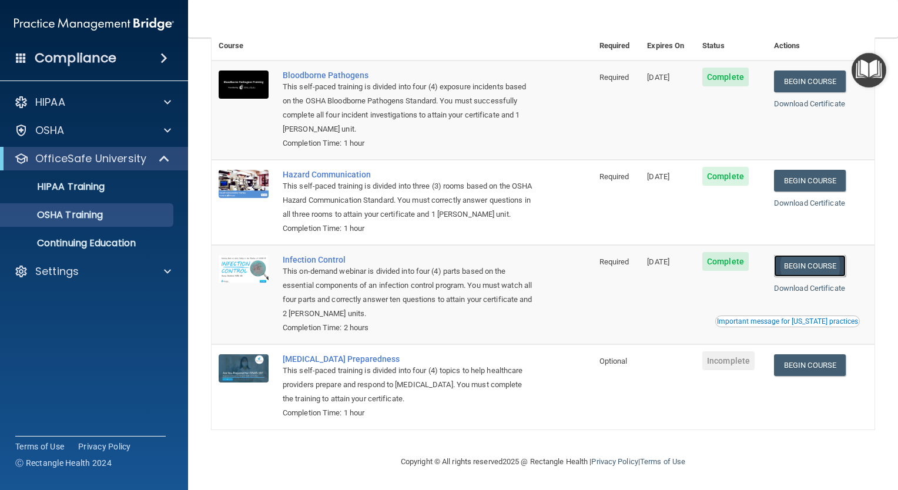
click at [830, 270] on link "Begin Course" at bounding box center [810, 266] width 72 height 22
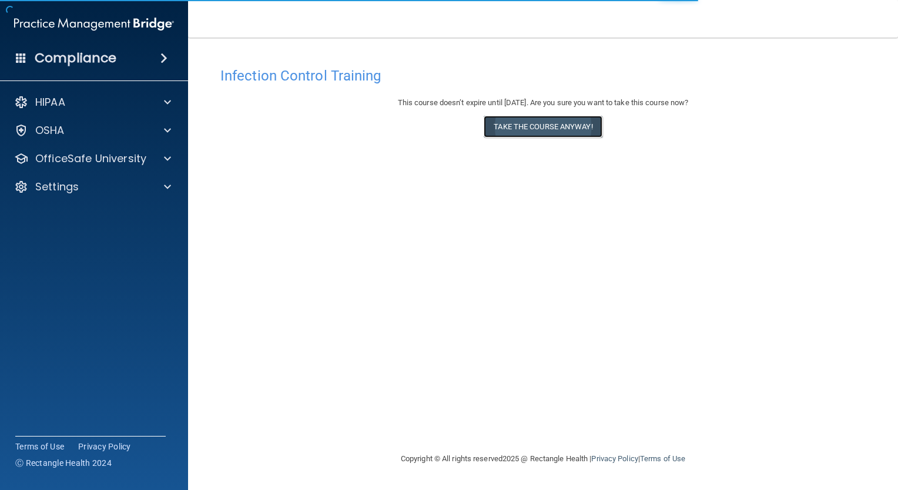
click at [541, 127] on button "Take the course anyway!" at bounding box center [543, 127] width 118 height 22
